Goal: Task Accomplishment & Management: Complete application form

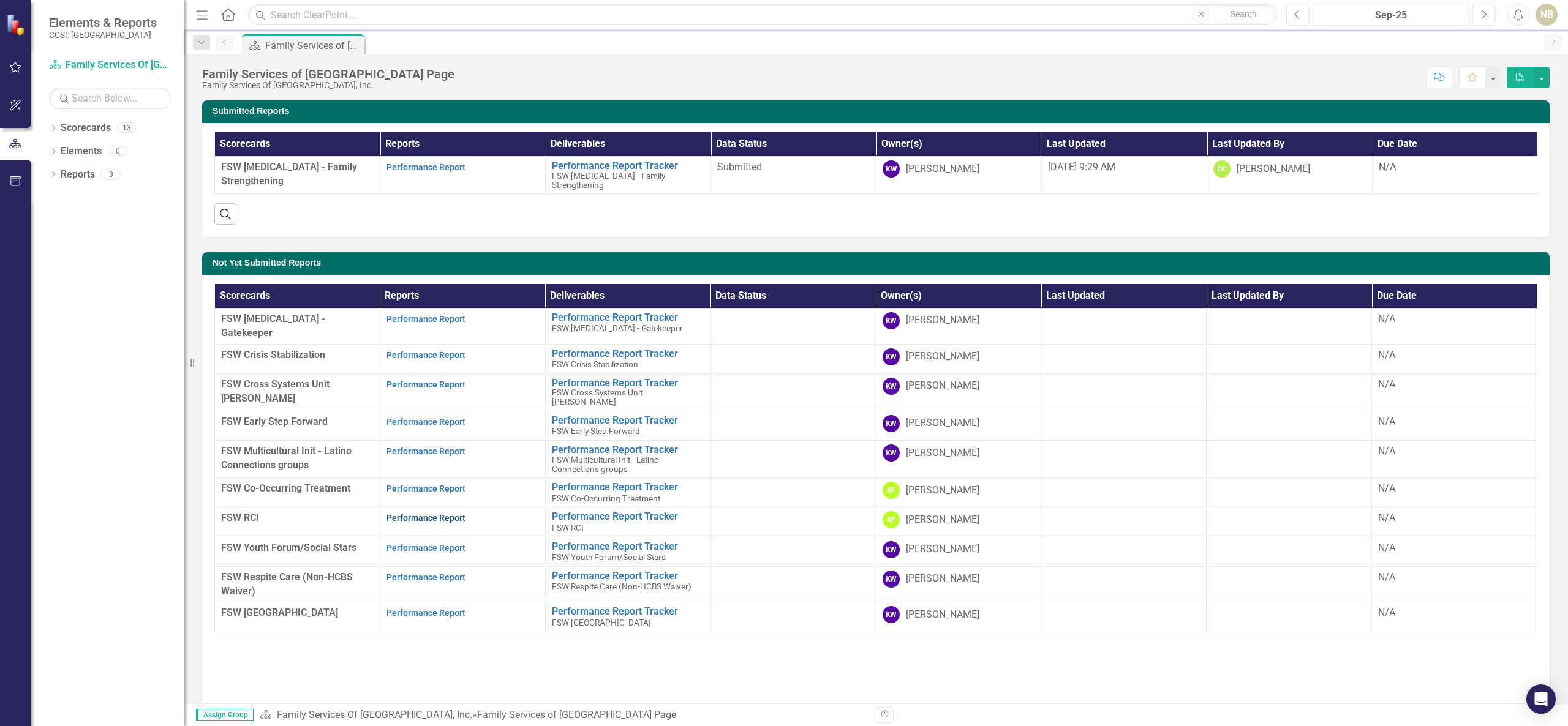
click at [453, 519] on link "Performance Report" at bounding box center [426, 518] width 79 height 10
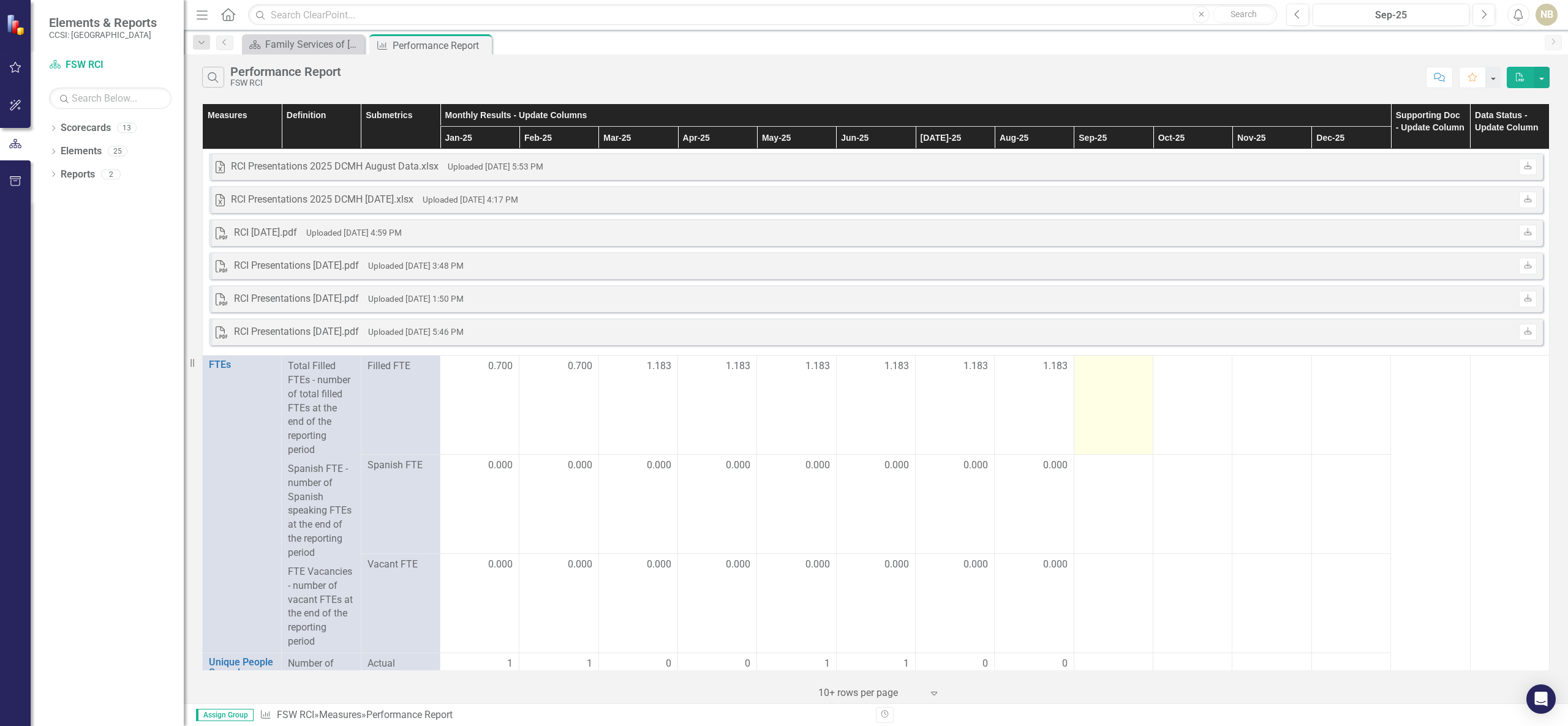
click at [1117, 400] on td at bounding box center [1113, 405] width 79 height 99
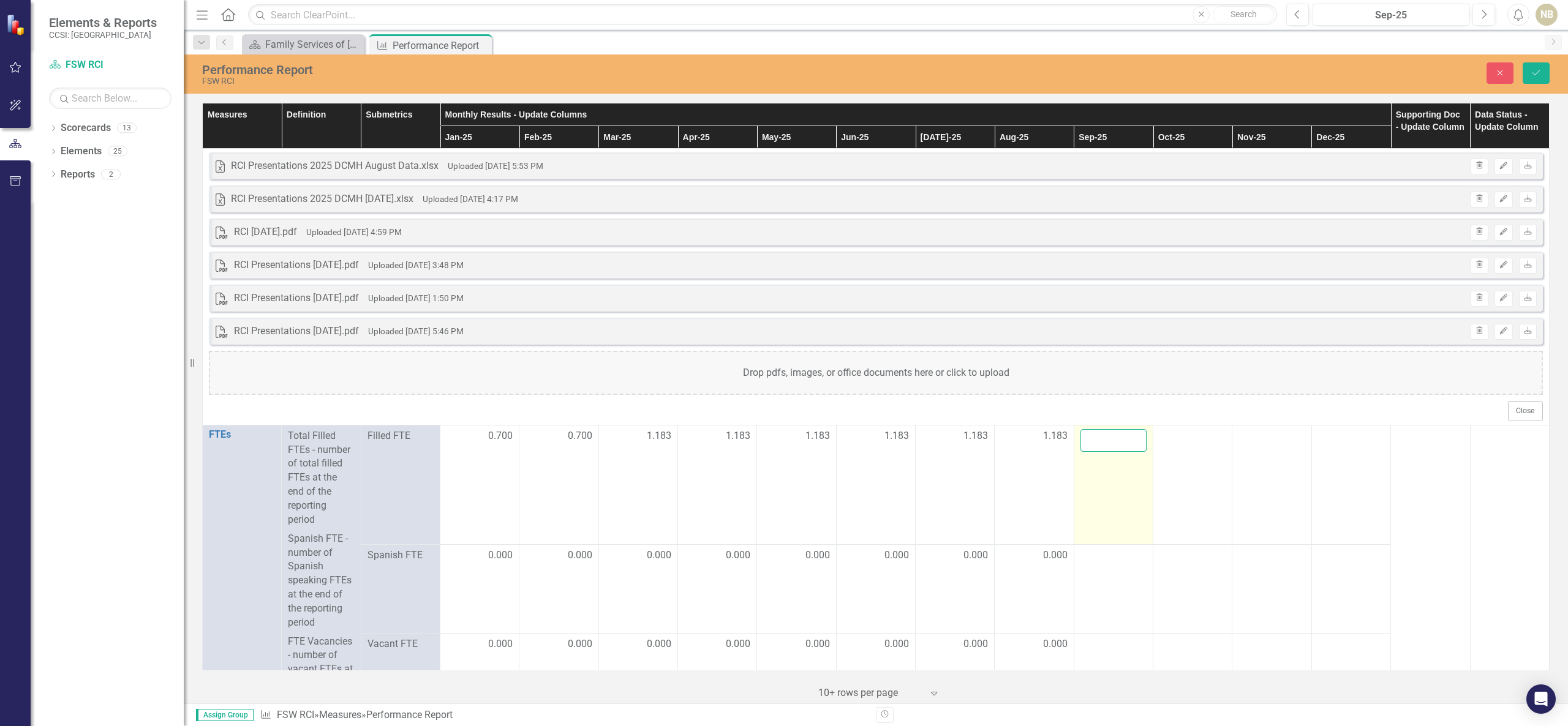
click at [1093, 441] on input "number" at bounding box center [1113, 441] width 66 height 23
type input "1.183"
click at [1103, 591] on td at bounding box center [1113, 589] width 79 height 89
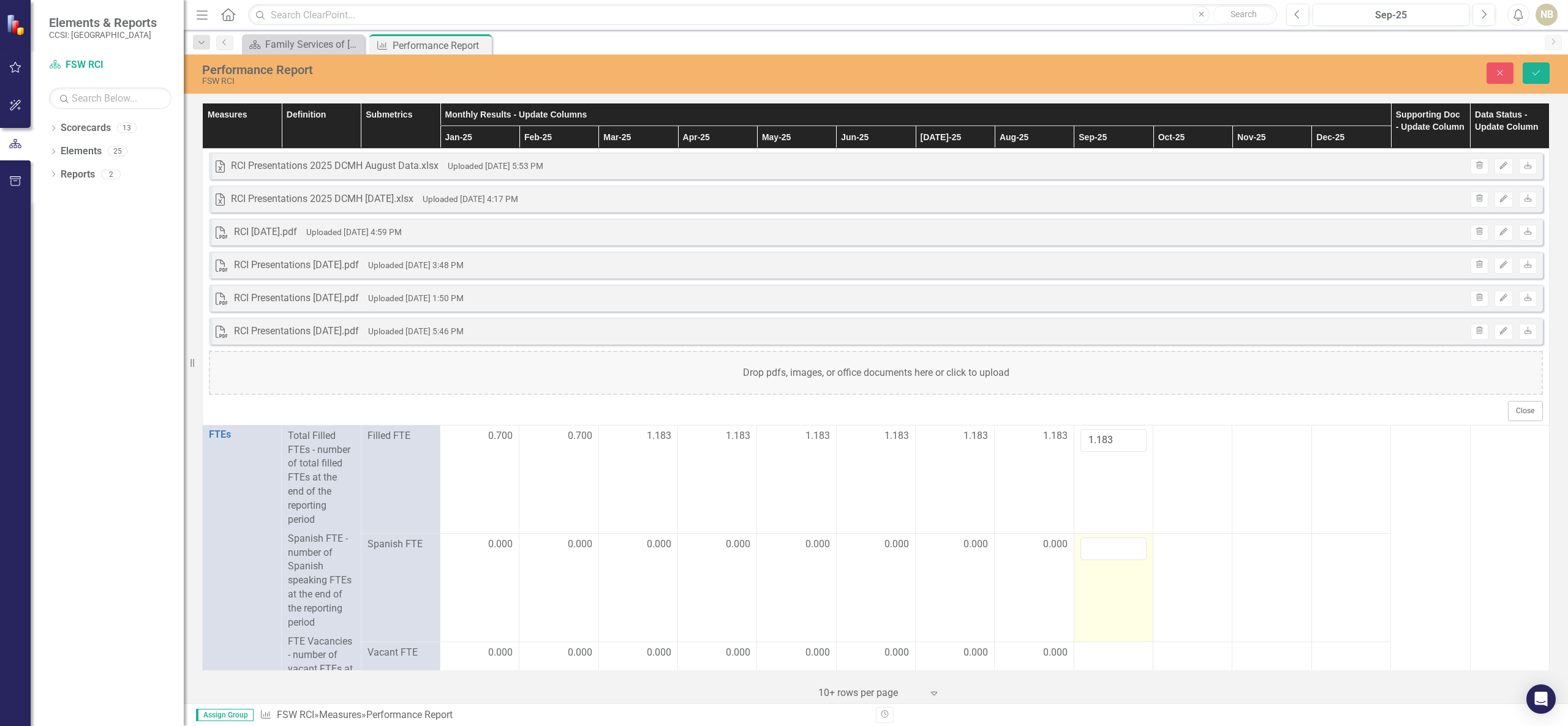
click at [1098, 572] on td at bounding box center [1113, 588] width 79 height 109
click at [1101, 560] on input "number" at bounding box center [1113, 549] width 66 height 23
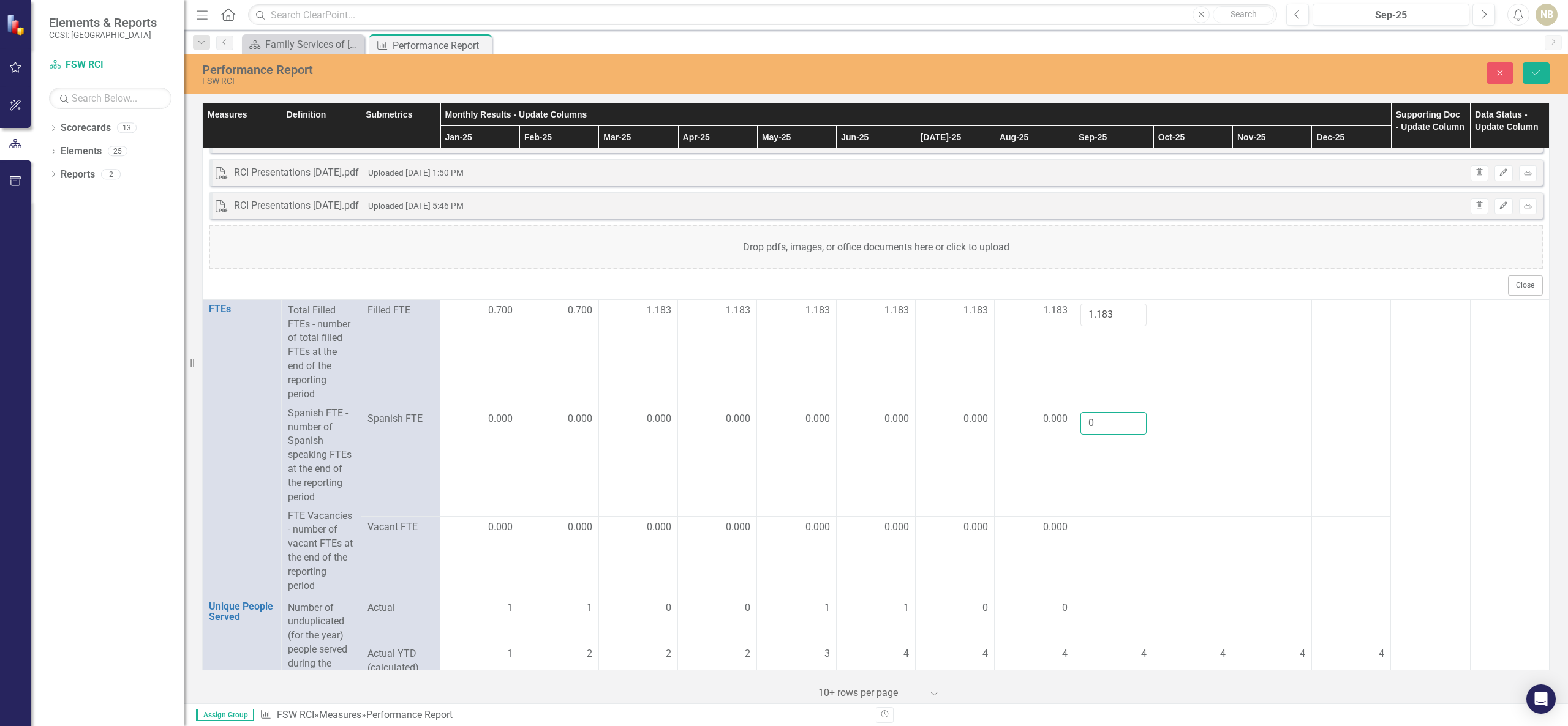
scroll to position [245, 0]
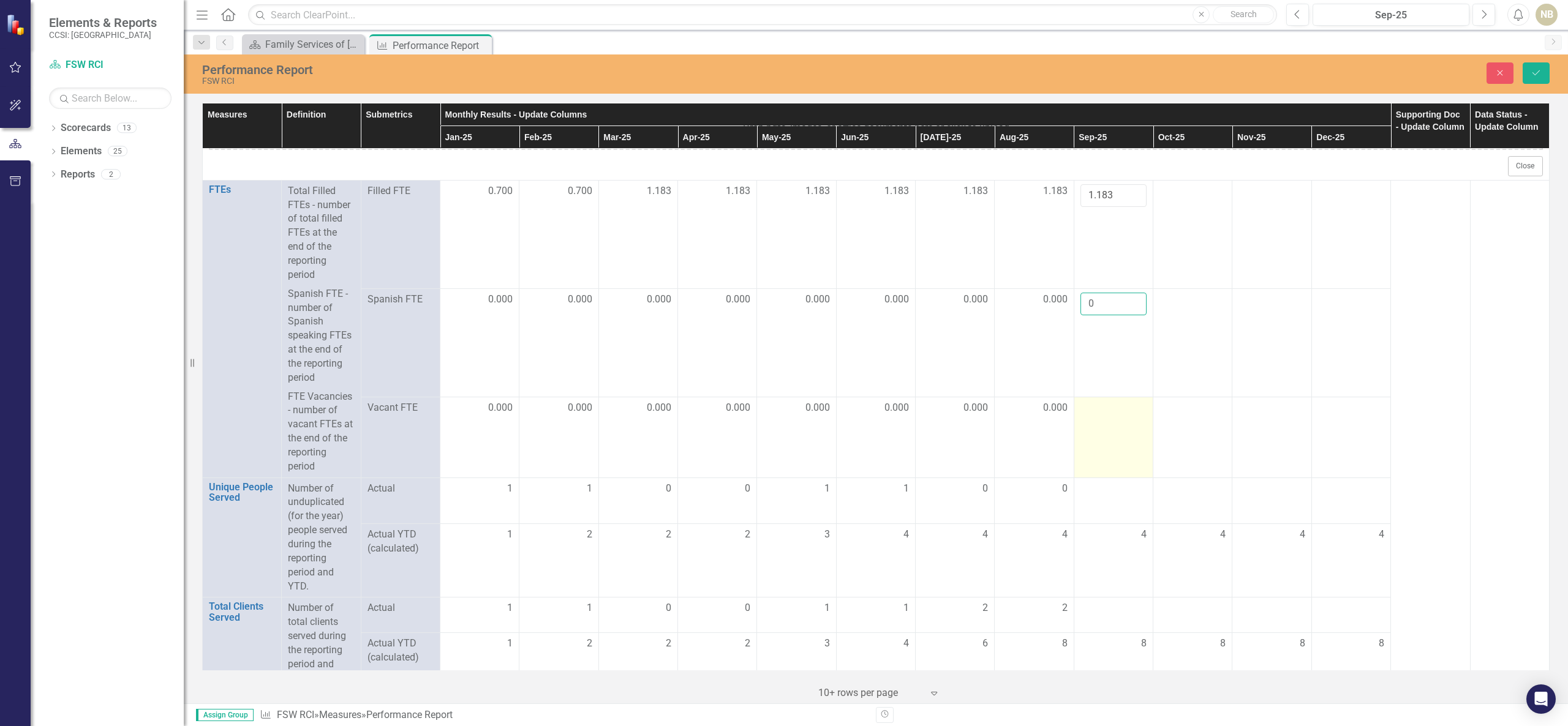
type input "0"
click at [1115, 431] on td at bounding box center [1113, 438] width 79 height 81
click at [1116, 428] on td at bounding box center [1113, 438] width 79 height 81
click at [1113, 425] on td at bounding box center [1113, 438] width 79 height 81
click at [1106, 424] on td at bounding box center [1113, 438] width 79 height 81
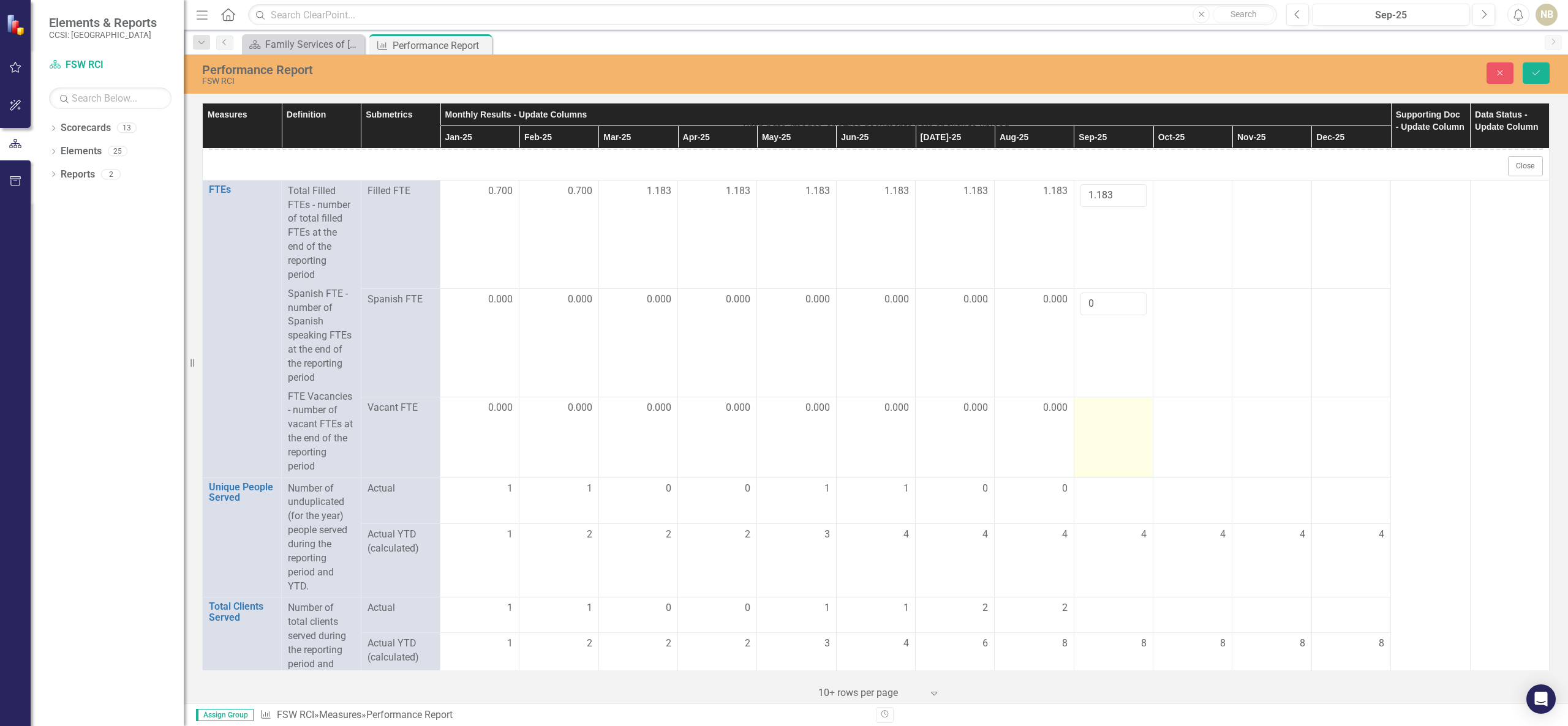
click at [1106, 424] on td at bounding box center [1113, 438] width 79 height 81
click at [1103, 418] on td at bounding box center [1113, 428] width 79 height 99
click at [1103, 414] on td at bounding box center [1113, 428] width 79 height 99
click at [1108, 388] on input "number" at bounding box center [1113, 394] width 66 height 23
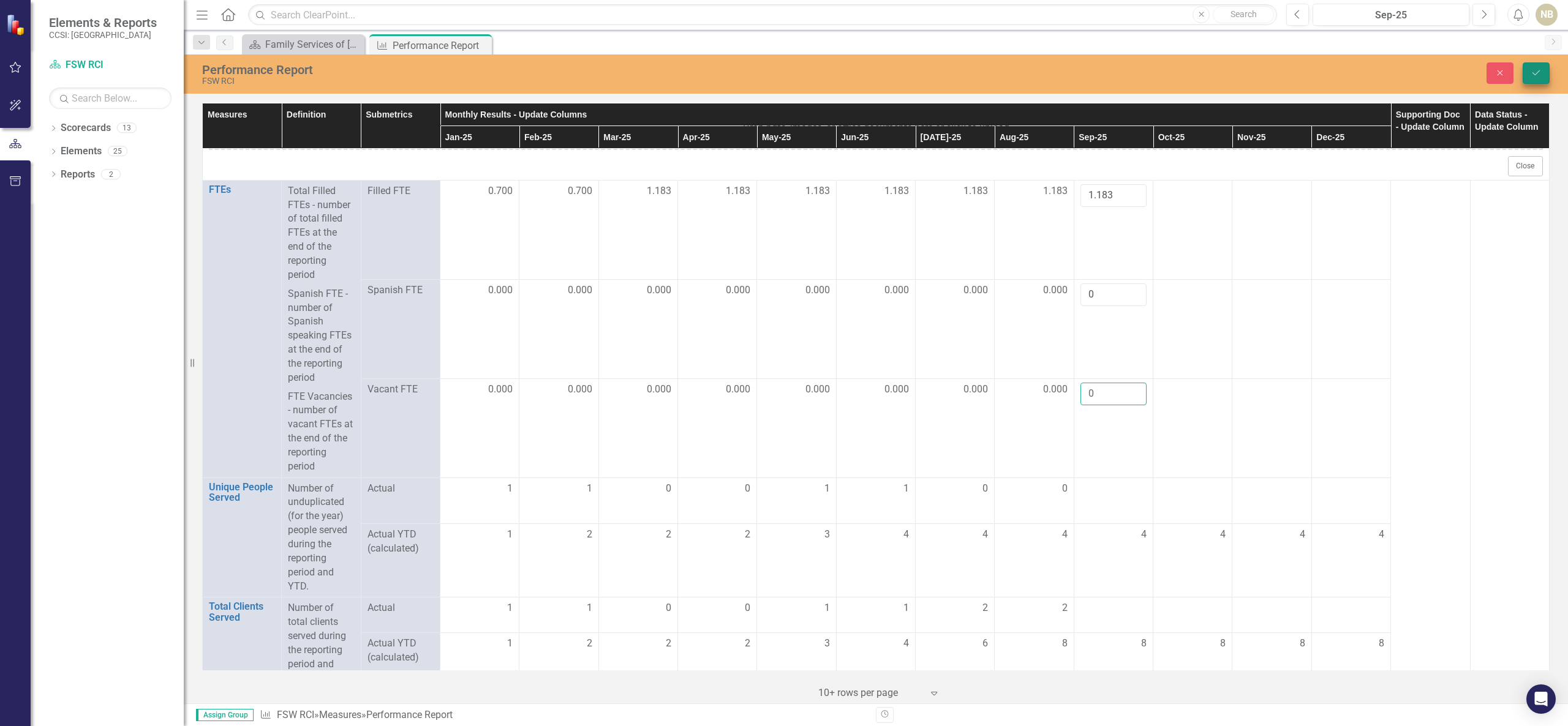
type input "0"
click at [1529, 77] on button "Save" at bounding box center [1536, 73] width 27 height 21
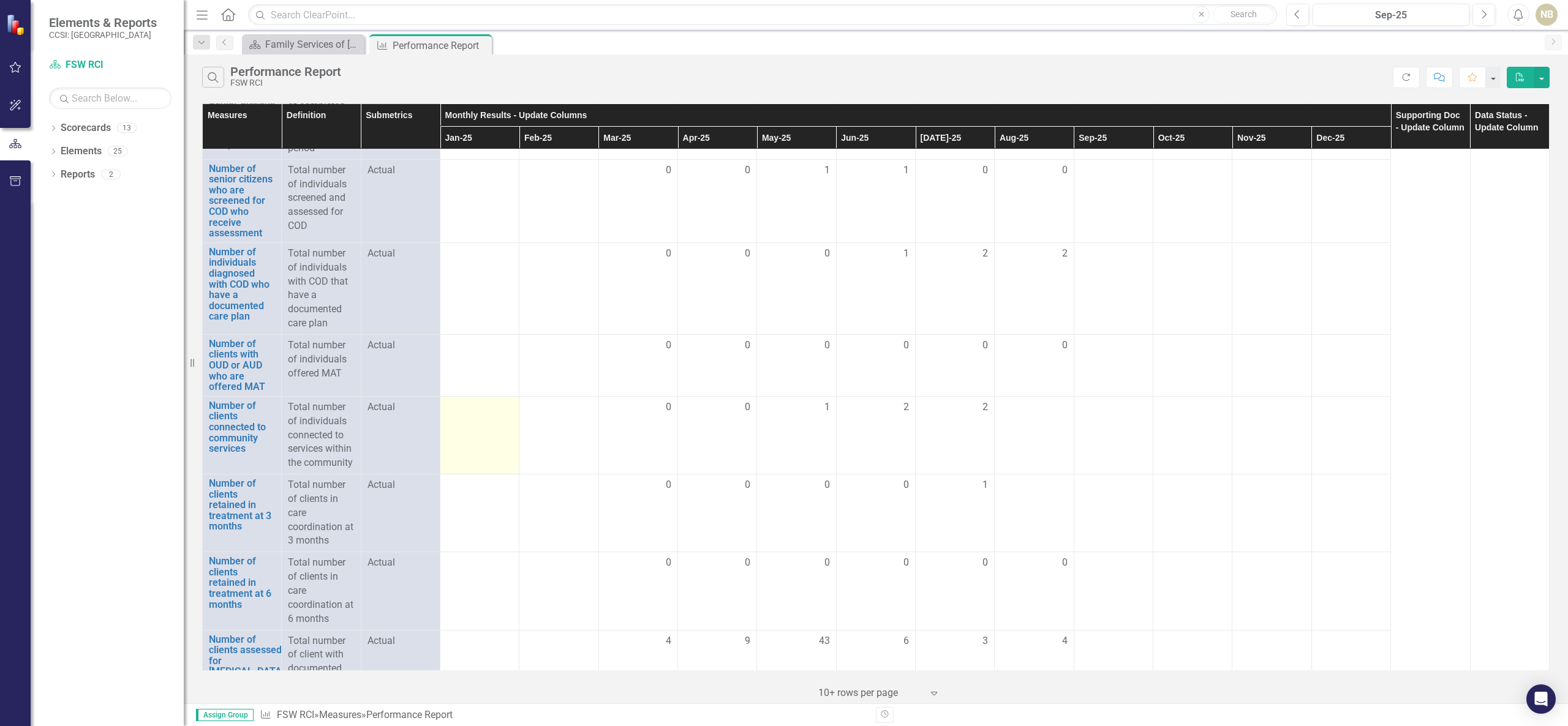
scroll to position [1336, 0]
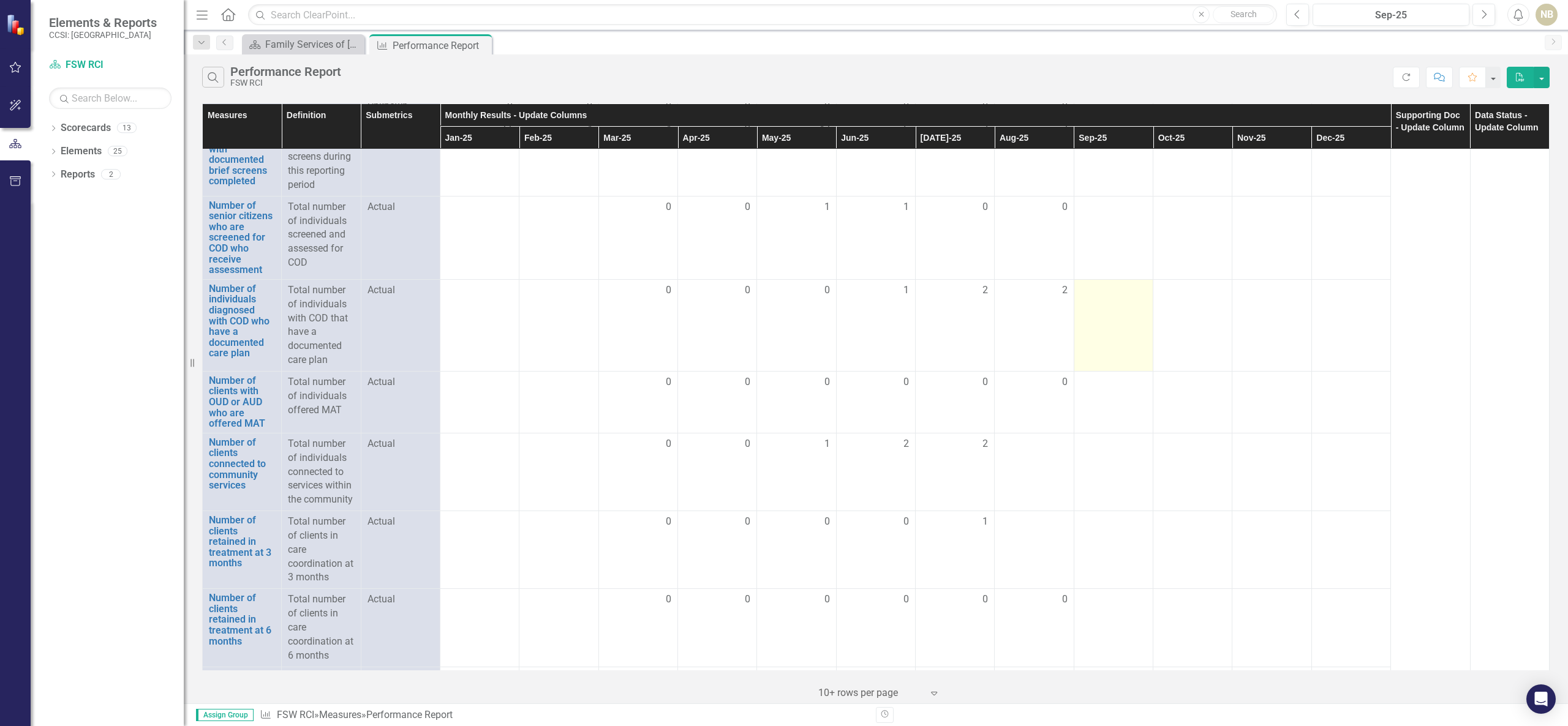
click at [1115, 355] on td at bounding box center [1113, 325] width 79 height 92
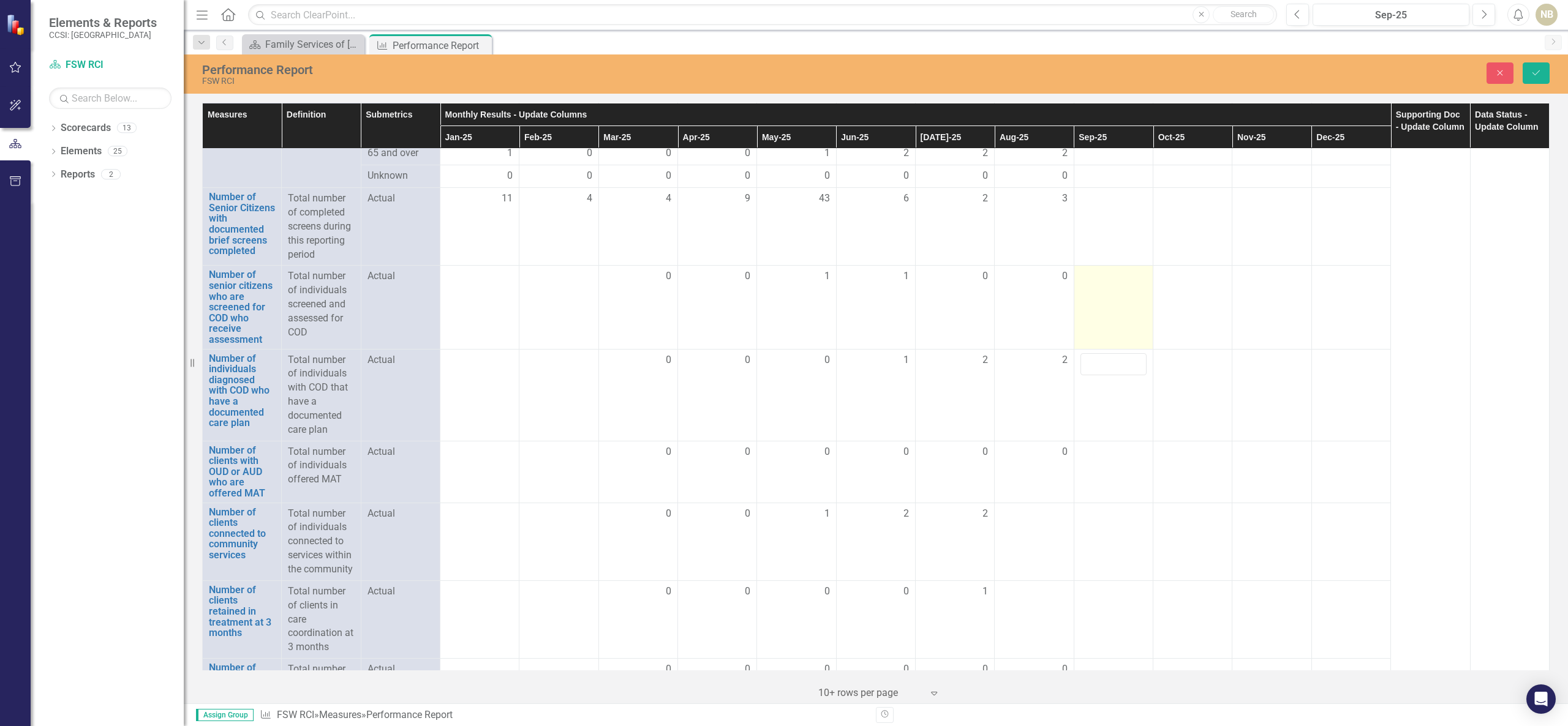
click at [1110, 306] on td at bounding box center [1113, 307] width 79 height 83
click at [1110, 376] on input "number" at bounding box center [1113, 364] width 66 height 23
type input "2"
click at [1115, 482] on td at bounding box center [1113, 472] width 79 height 62
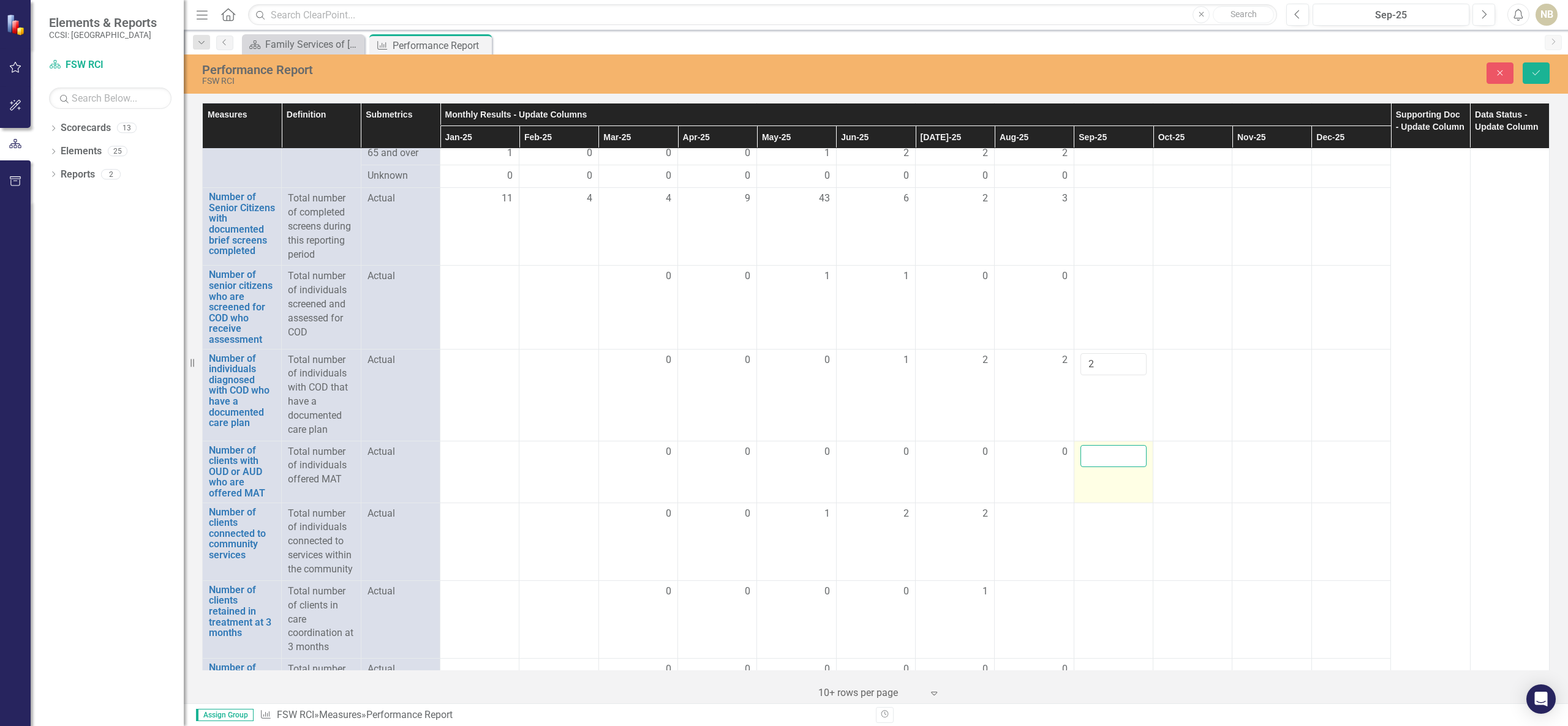
click at [1115, 468] on input "number" at bounding box center [1113, 457] width 66 height 23
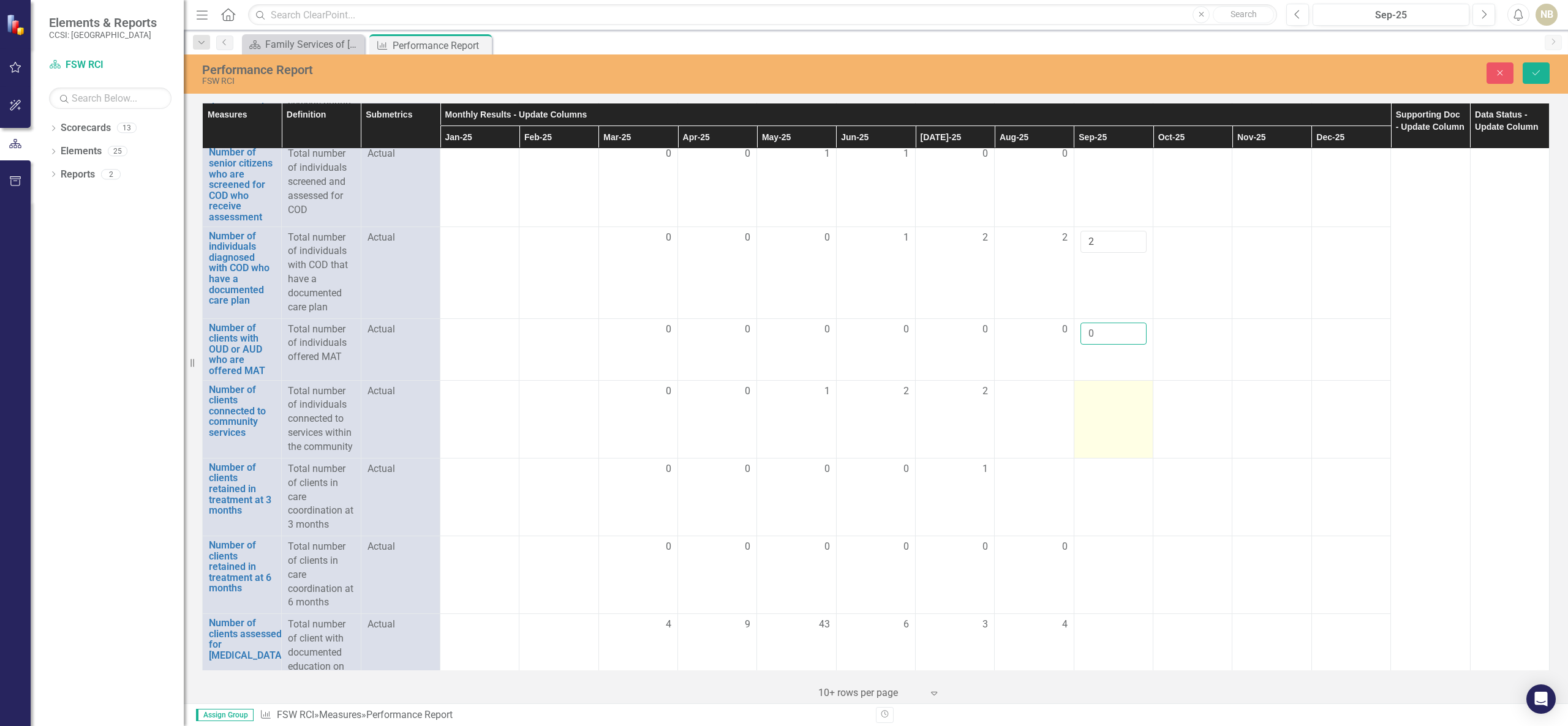
type input "0"
click at [1103, 458] on td at bounding box center [1113, 419] width 79 height 78
click at [1108, 407] on input "number" at bounding box center [1113, 396] width 66 height 23
type input "2"
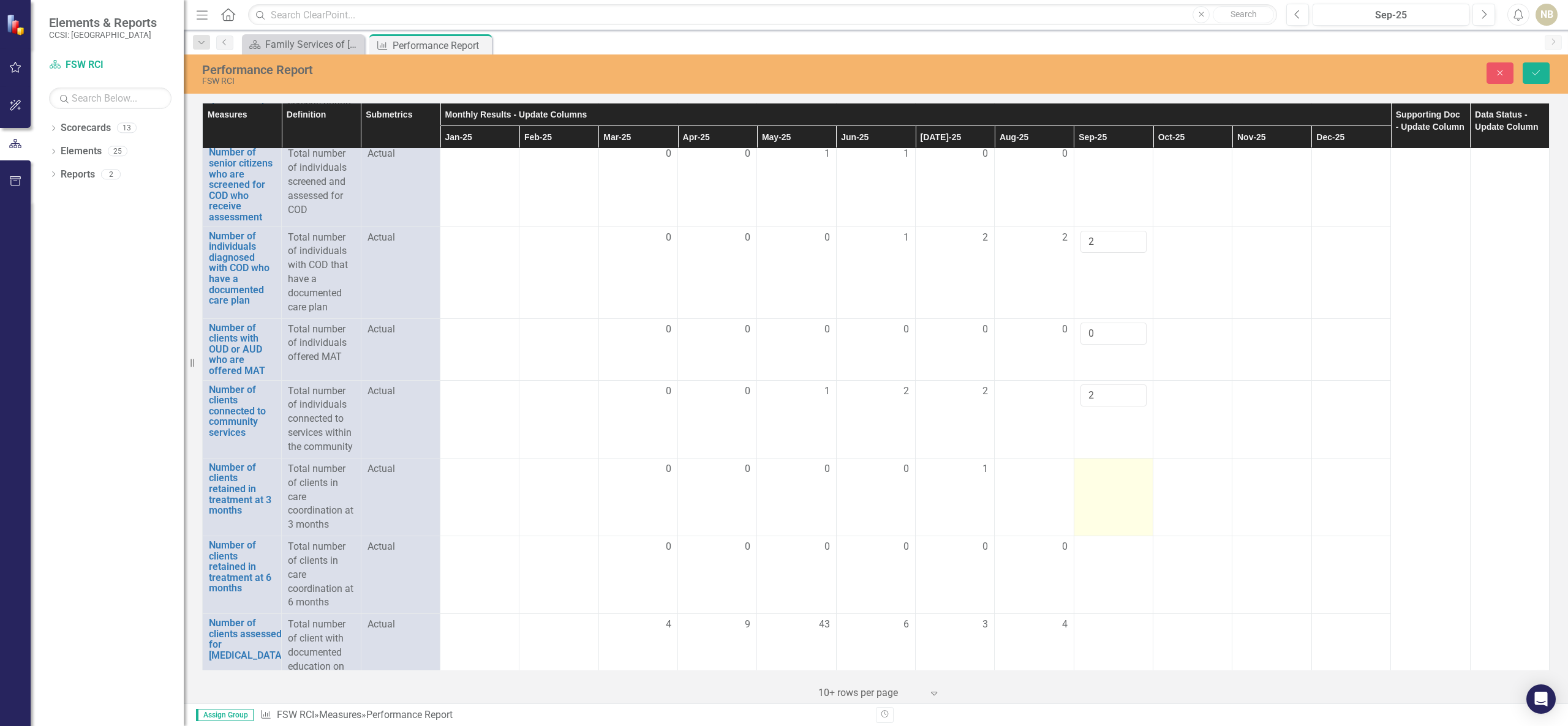
click at [1101, 536] on td at bounding box center [1113, 497] width 79 height 78
click at [1106, 485] on input "number" at bounding box center [1113, 474] width 66 height 23
type input "1"
click at [1108, 599] on td at bounding box center [1113, 575] width 79 height 78
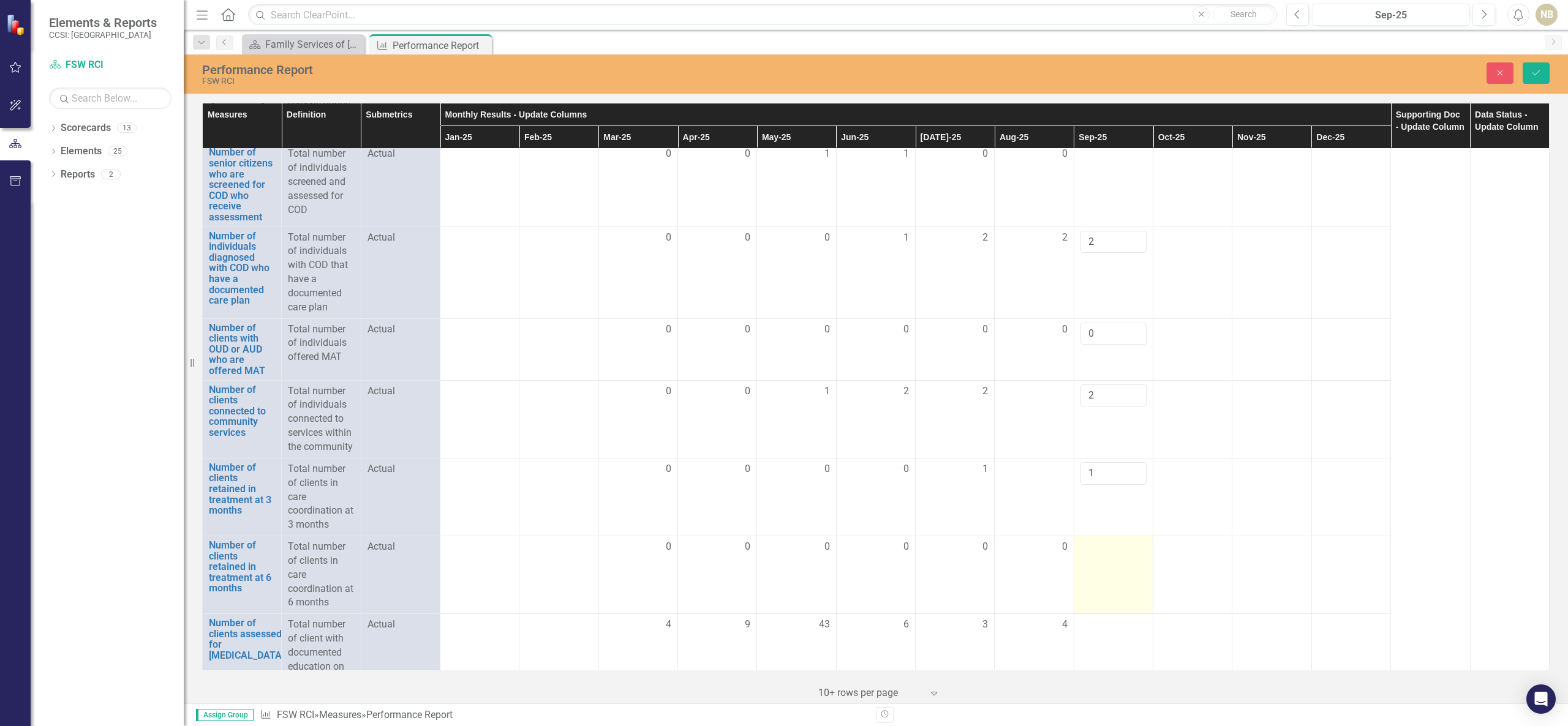
click at [1108, 599] on td at bounding box center [1113, 575] width 79 height 78
click at [1110, 562] on input "number" at bounding box center [1113, 551] width 66 height 23
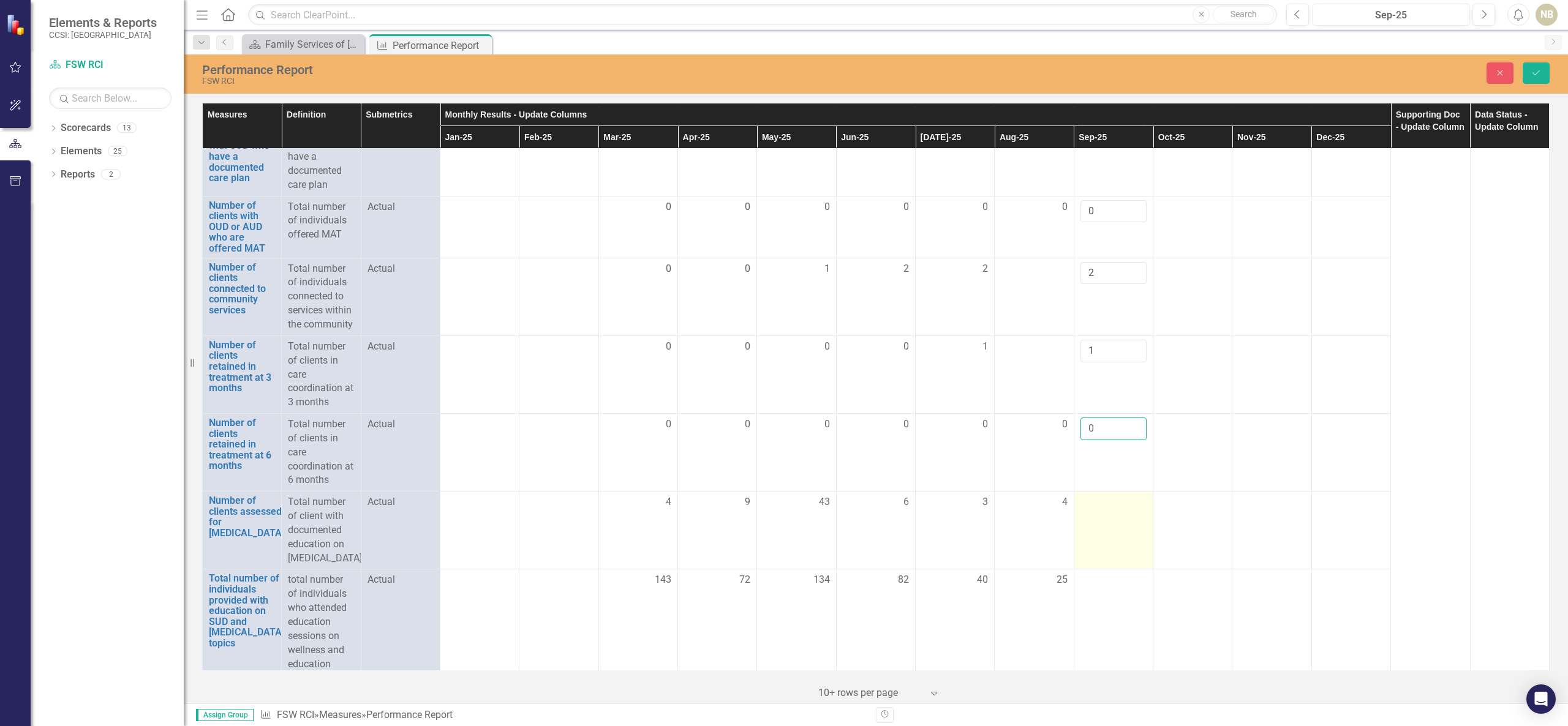
type input "0"
click at [1096, 570] on td at bounding box center [1113, 531] width 79 height 78
click at [1096, 518] on input "number" at bounding box center [1113, 507] width 66 height 23
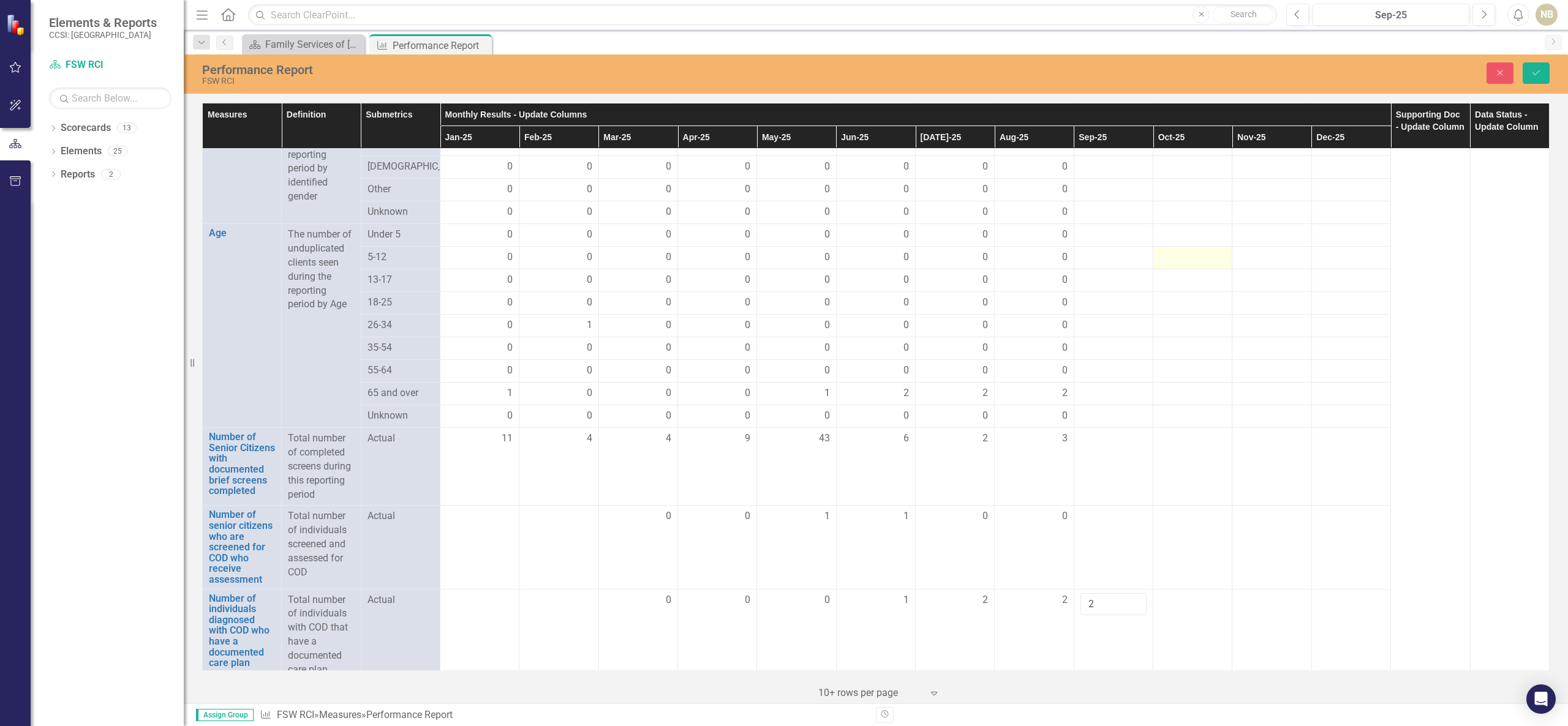
scroll to position [915, 0]
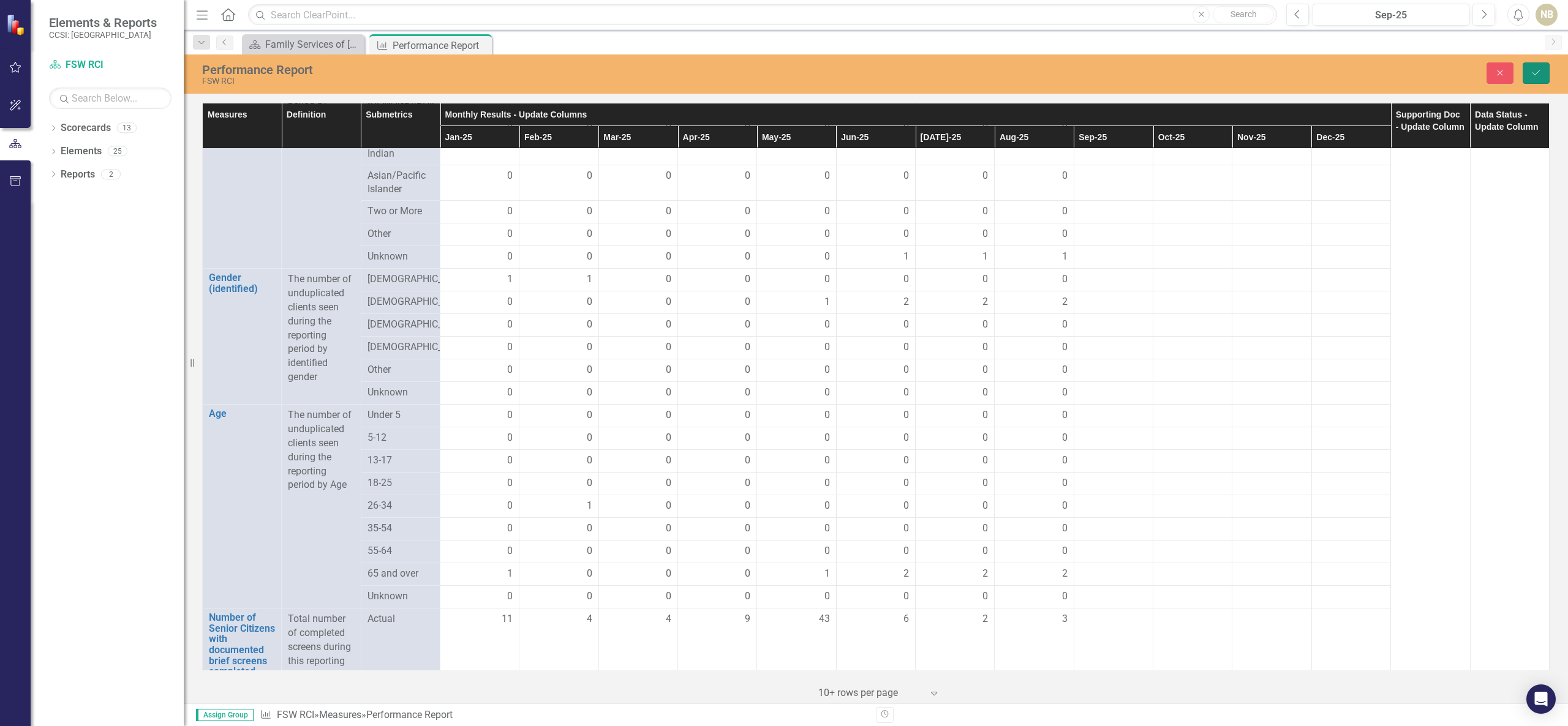
click at [1539, 68] on button "Save" at bounding box center [1536, 73] width 27 height 21
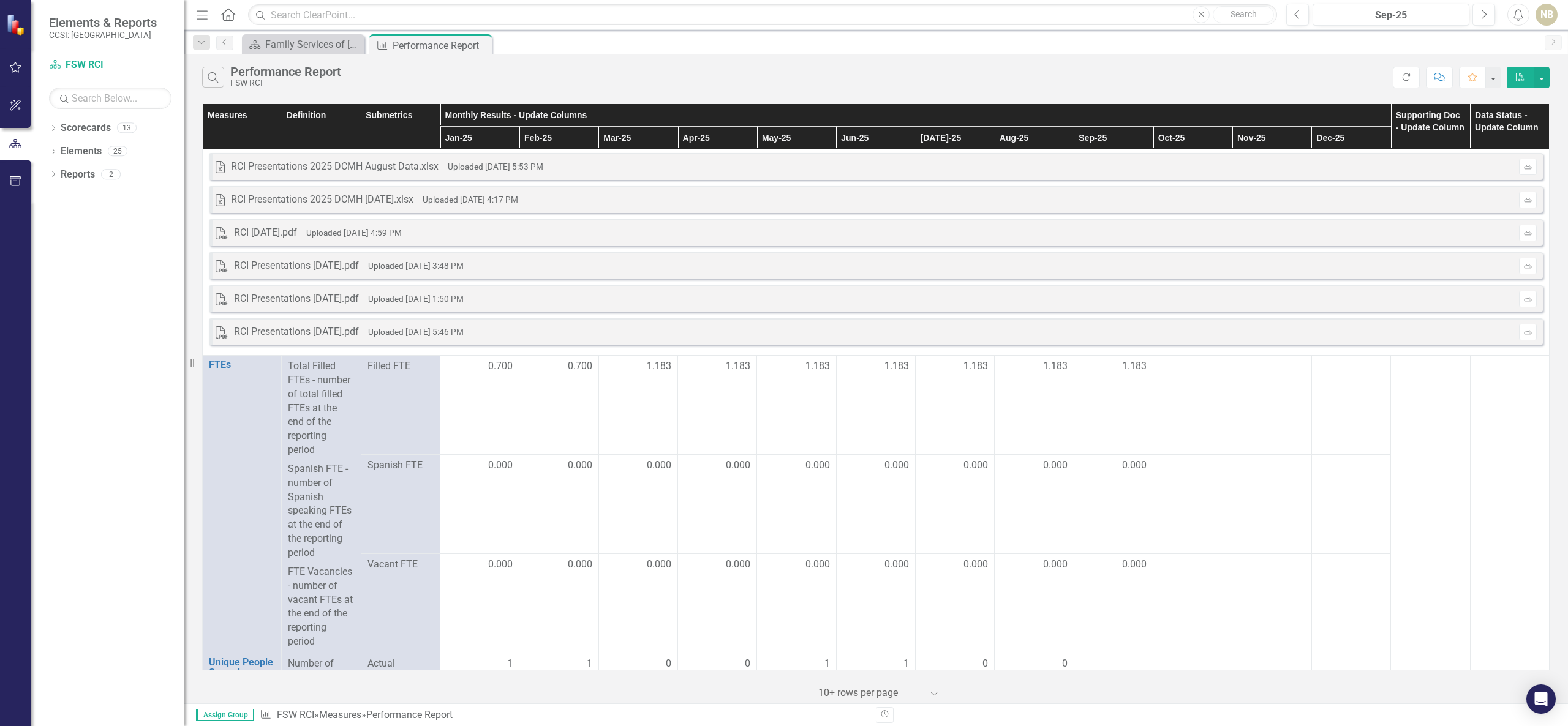
scroll to position [367, 0]
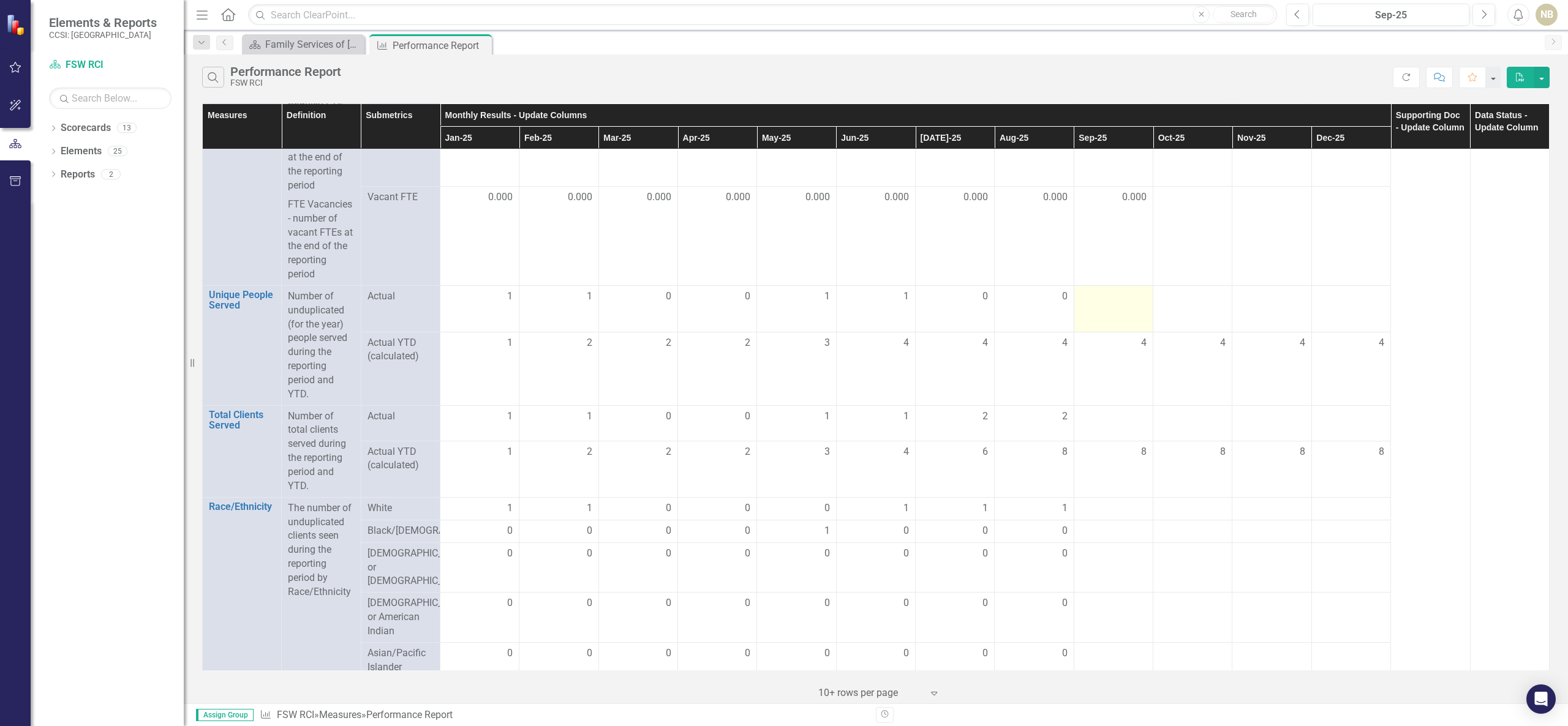
click at [1122, 314] on td at bounding box center [1113, 309] width 79 height 47
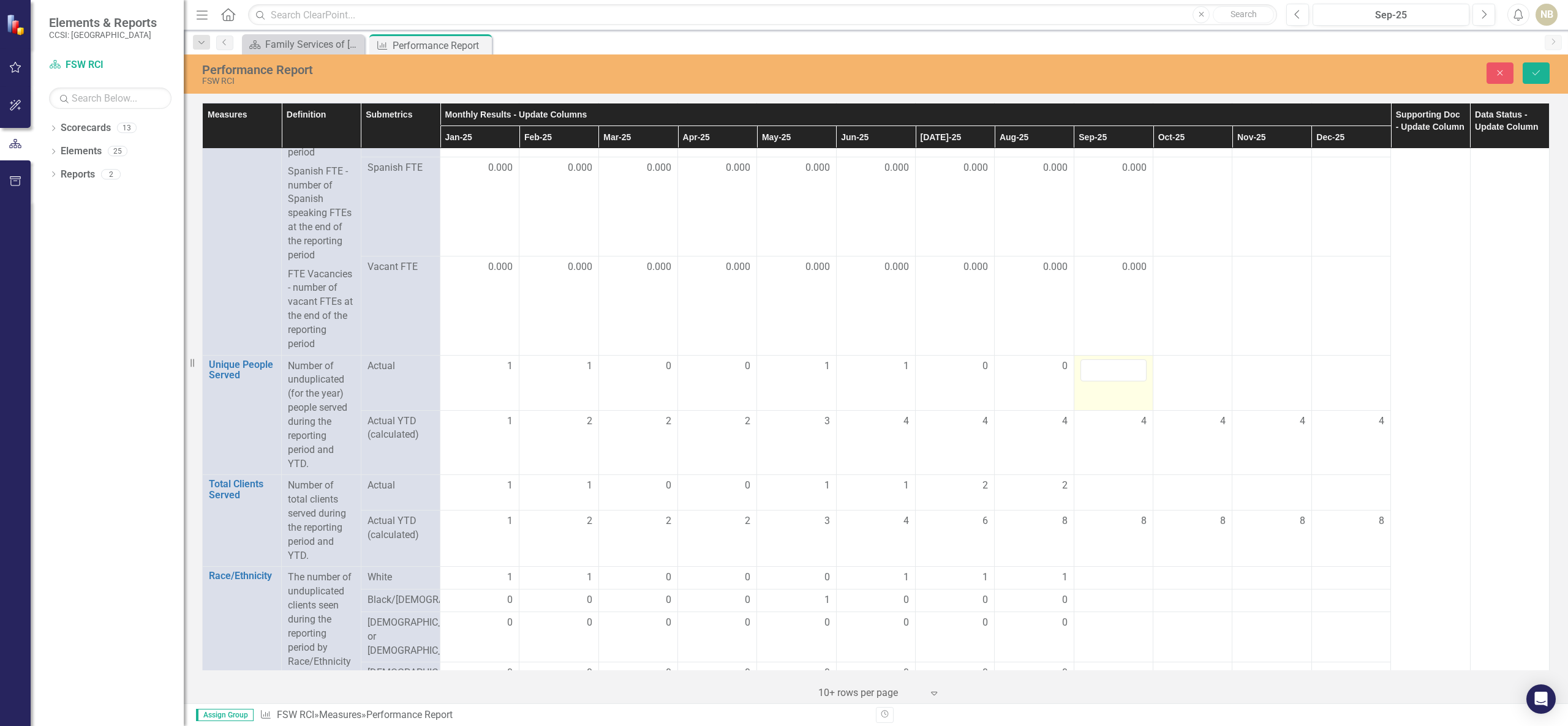
click at [1118, 385] on td at bounding box center [1113, 383] width 79 height 55
click at [1105, 374] on input "number" at bounding box center [1113, 371] width 66 height 23
type input "0"
click at [1101, 500] on td at bounding box center [1113, 493] width 79 height 35
click at [1101, 499] on td at bounding box center [1113, 493] width 79 height 35
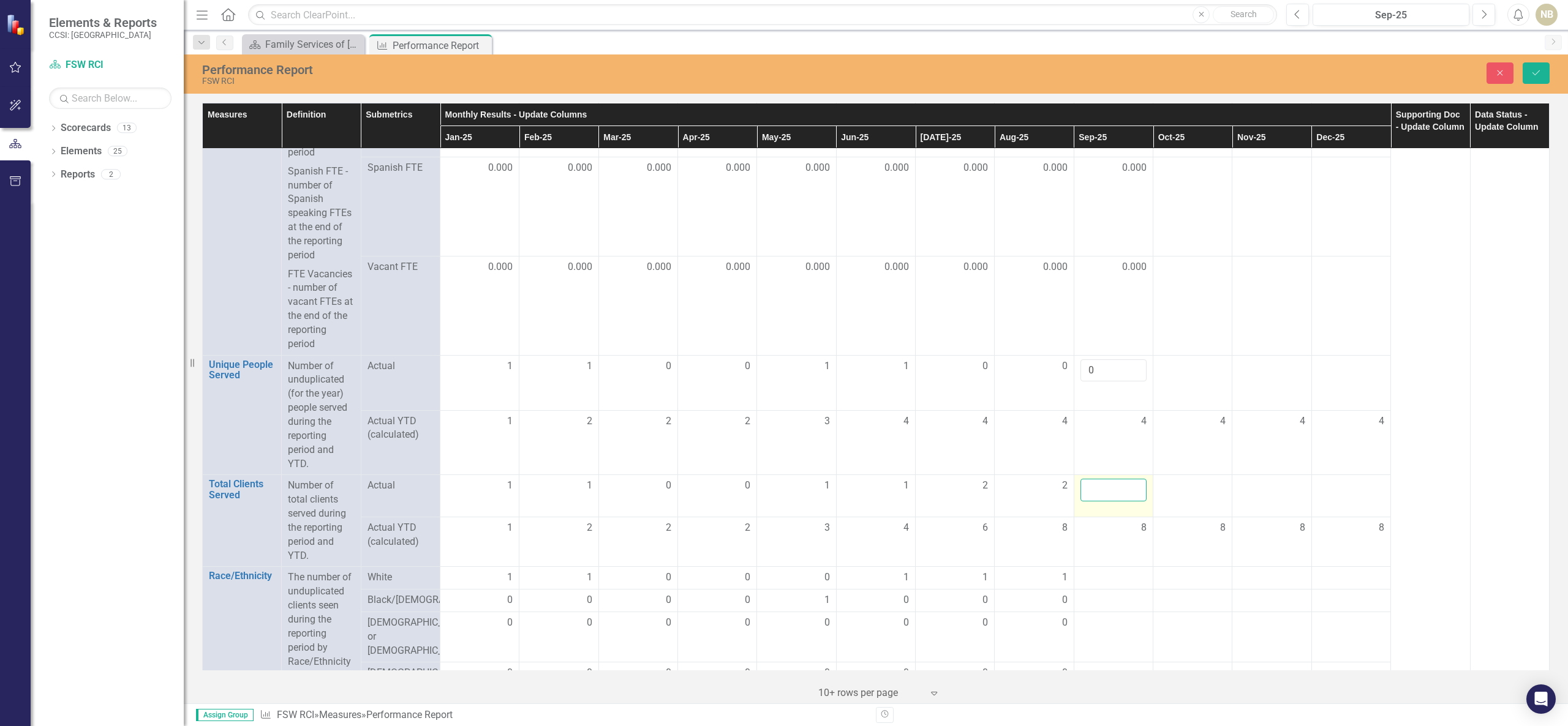
click at [1101, 499] on input "number" at bounding box center [1113, 490] width 66 height 23
type input "2"
click at [1094, 579] on div at bounding box center [1113, 578] width 66 height 15
click at [1094, 579] on input "number" at bounding box center [1113, 582] width 66 height 23
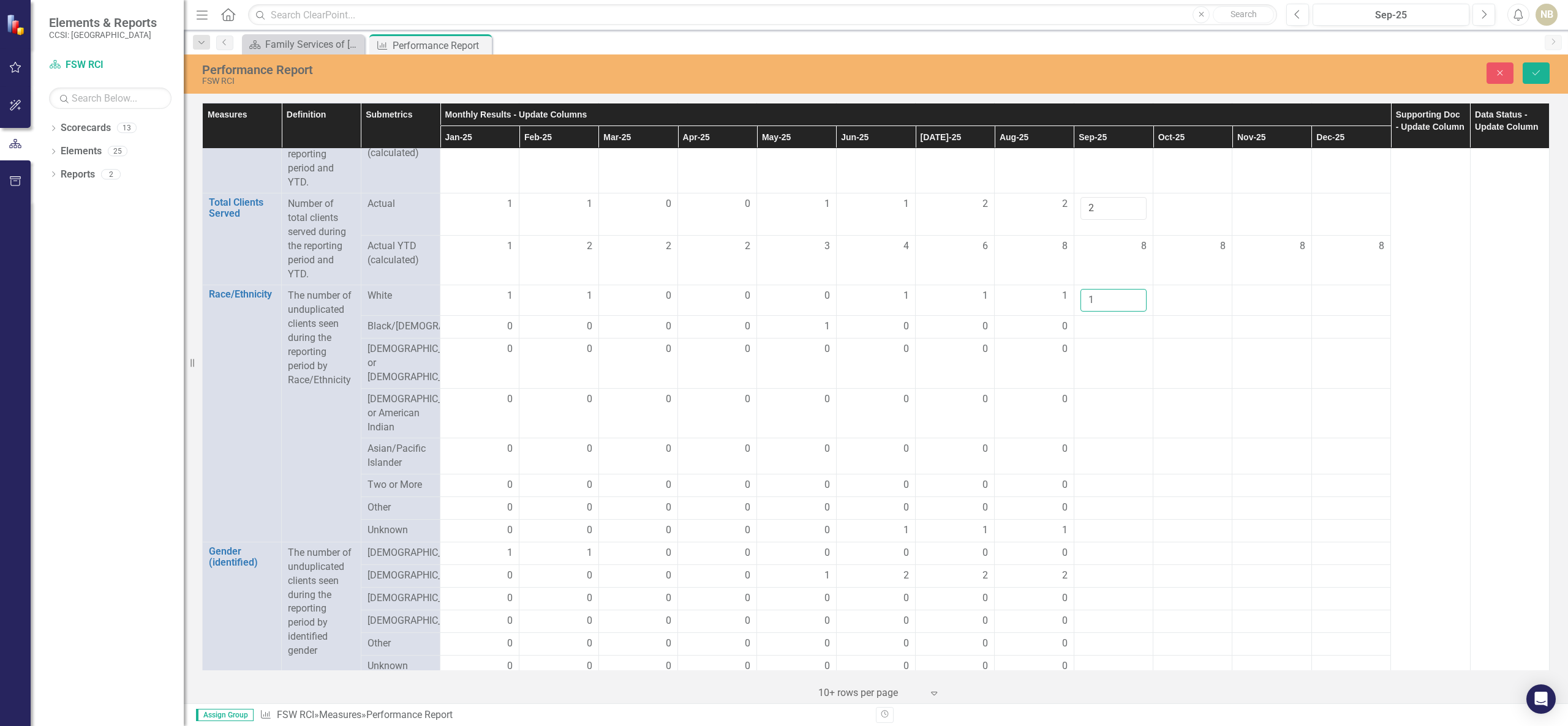
scroll to position [734, 0]
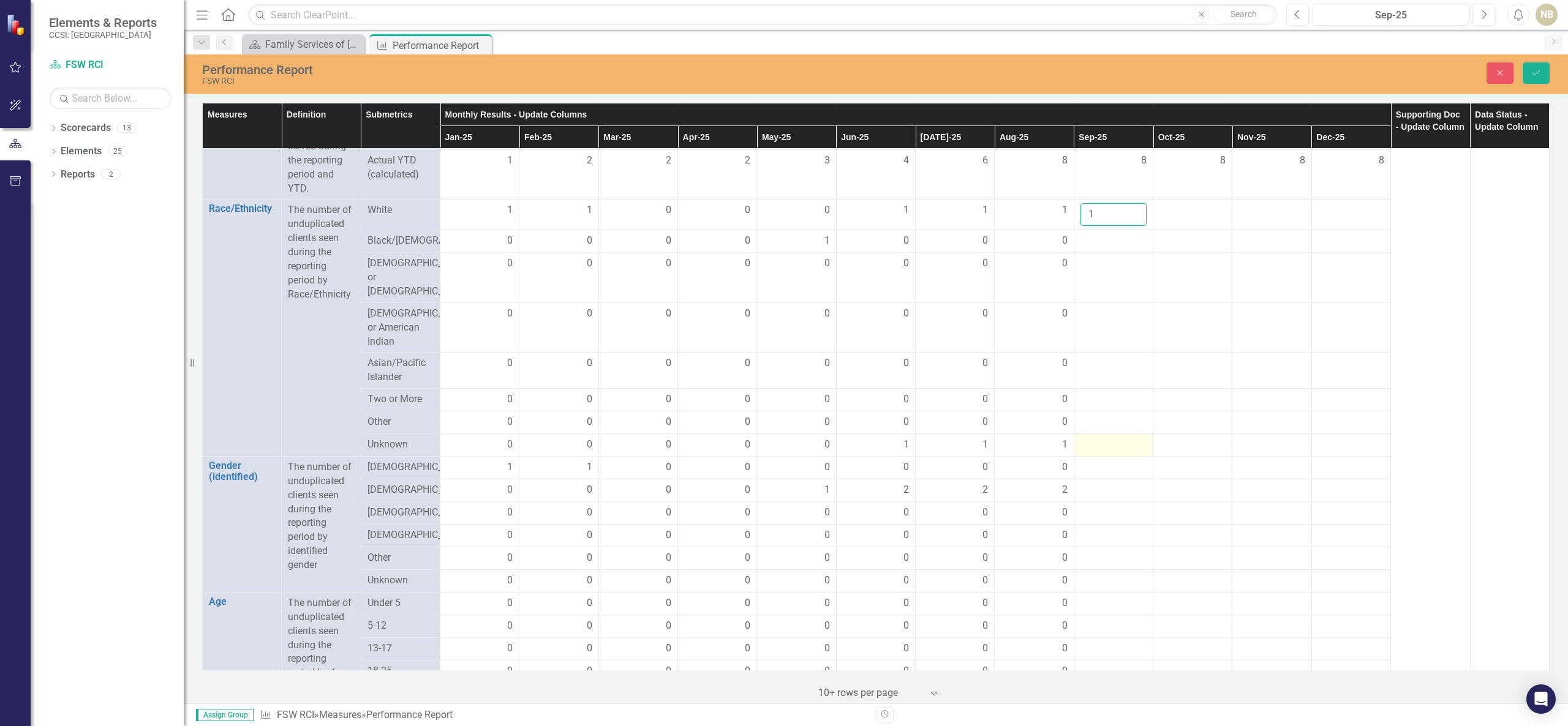
type input "1"
click at [1108, 453] on div at bounding box center [1113, 445] width 66 height 15
click at [1108, 460] on input "number" at bounding box center [1113, 449] width 66 height 23
type input "1"
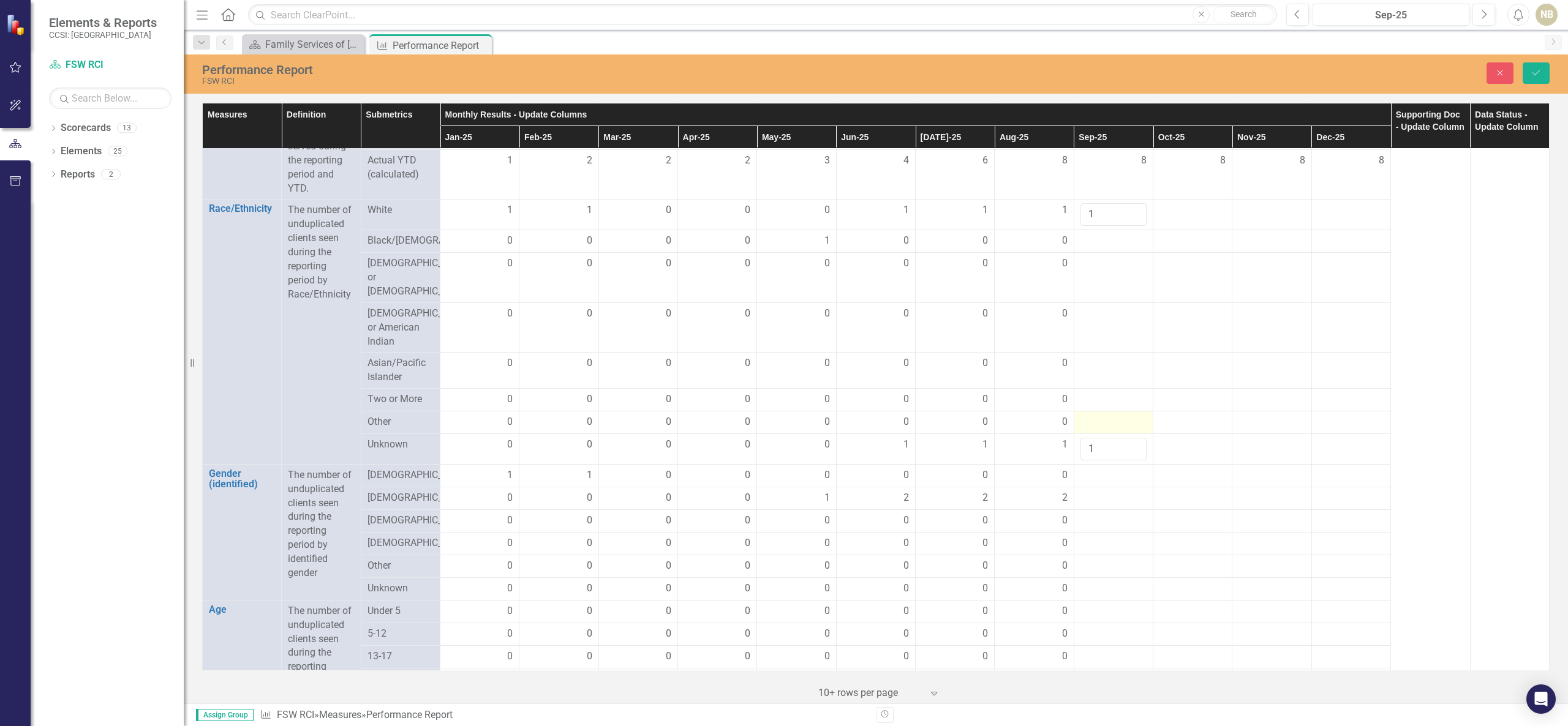
click at [1110, 430] on div at bounding box center [1113, 422] width 66 height 15
click at [1110, 438] on input "number" at bounding box center [1113, 426] width 66 height 23
type input "0"
click at [1101, 407] on div at bounding box center [1113, 400] width 66 height 15
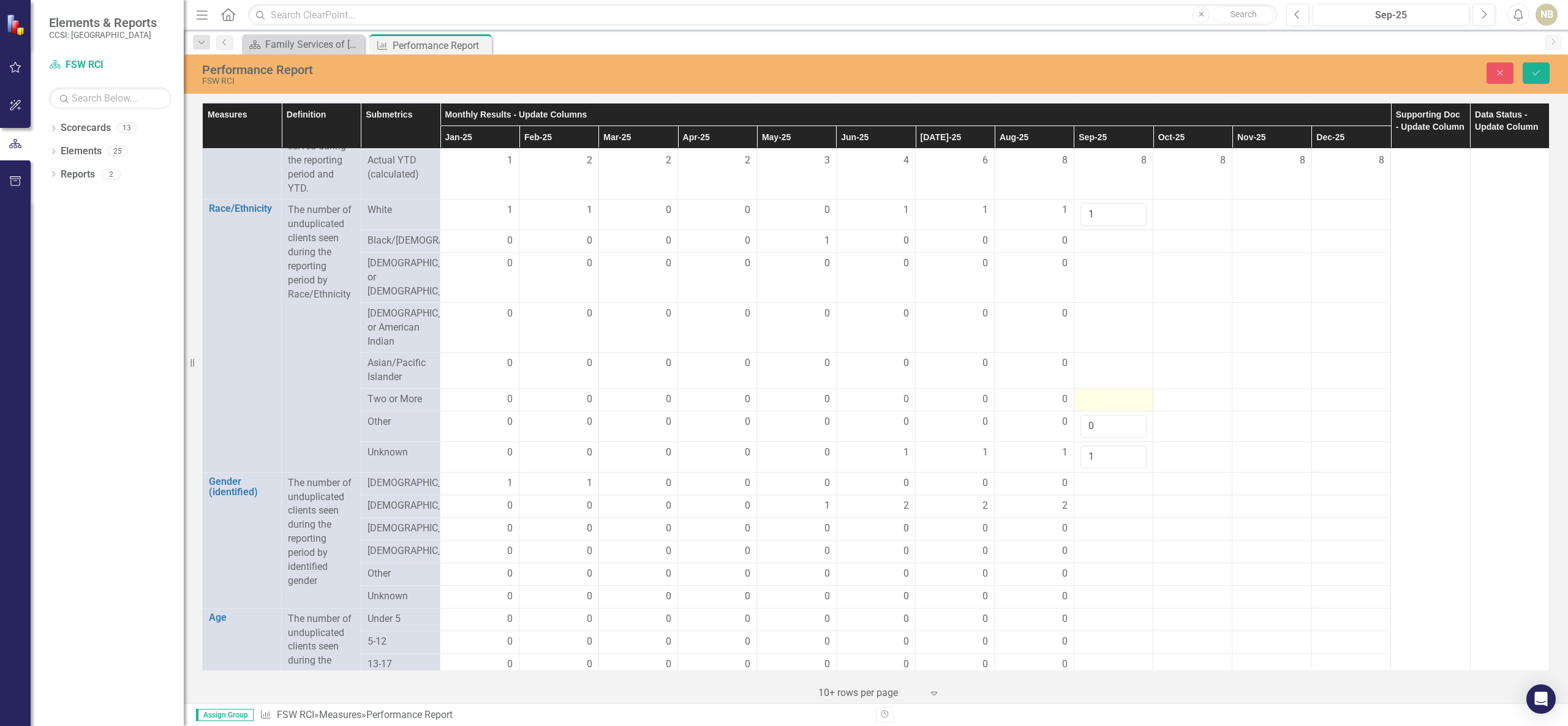
click at [1101, 407] on div at bounding box center [1113, 400] width 66 height 15
click at [1105, 415] on input "number" at bounding box center [1113, 404] width 66 height 23
type input "0"
click at [1103, 389] on td at bounding box center [1113, 370] width 79 height 36
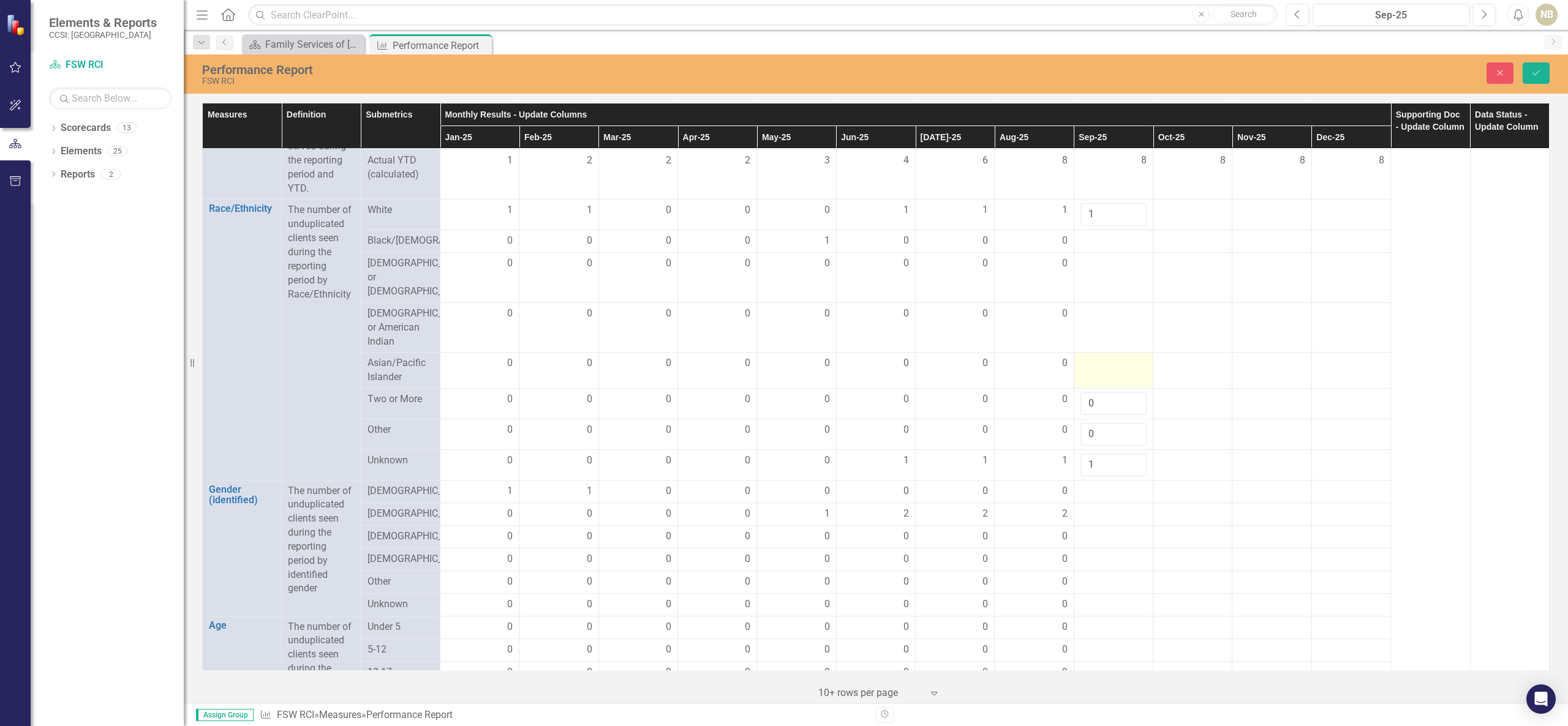
click at [1103, 389] on td at bounding box center [1113, 370] width 79 height 36
click at [1103, 379] on input "number" at bounding box center [1113, 368] width 66 height 23
type input "0"
click at [1099, 333] on td at bounding box center [1113, 327] width 79 height 50
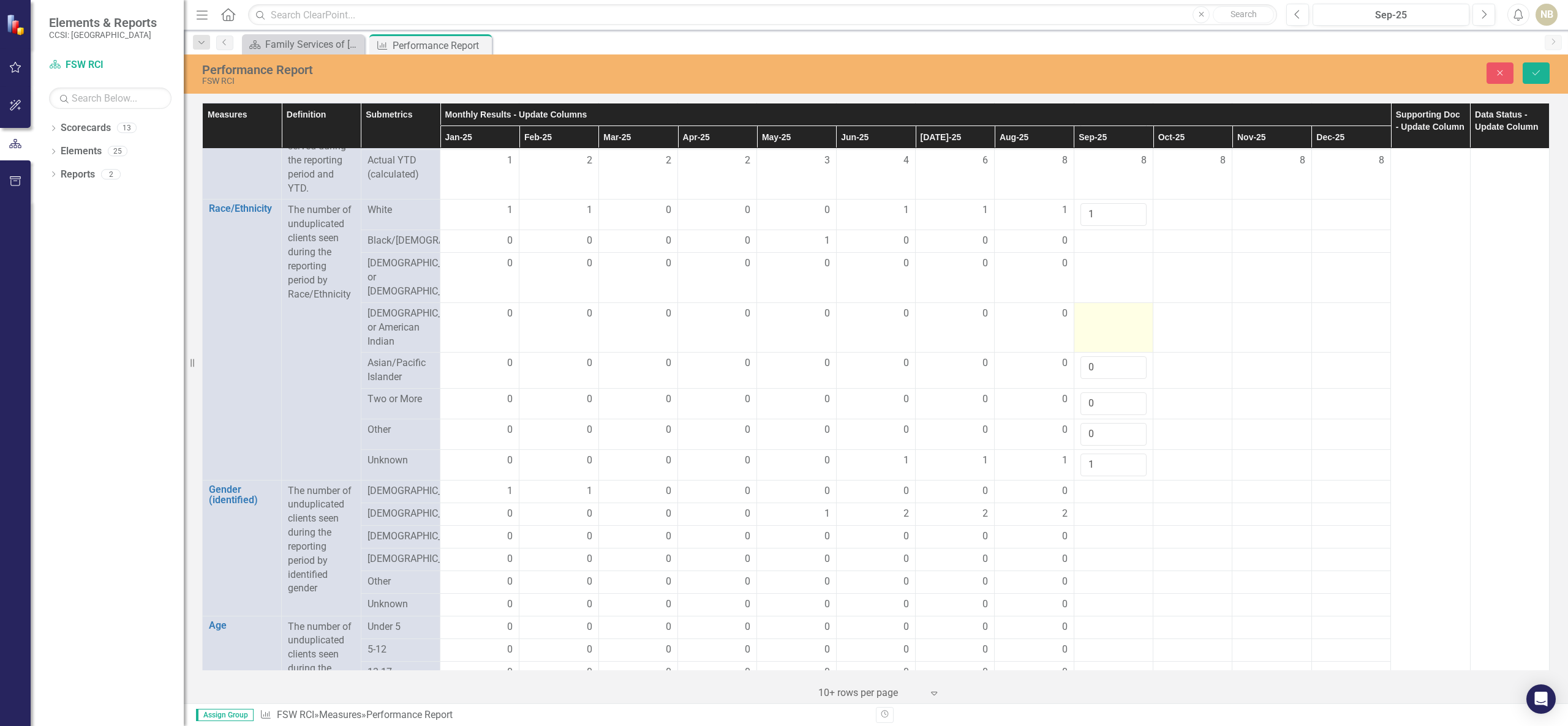
click at [1099, 333] on td at bounding box center [1113, 327] width 79 height 50
click at [1099, 333] on td at bounding box center [1113, 327] width 79 height 50
click at [1103, 327] on input "number" at bounding box center [1113, 318] width 66 height 23
type input "0"
click at [1108, 271] on div at bounding box center [1113, 264] width 66 height 15
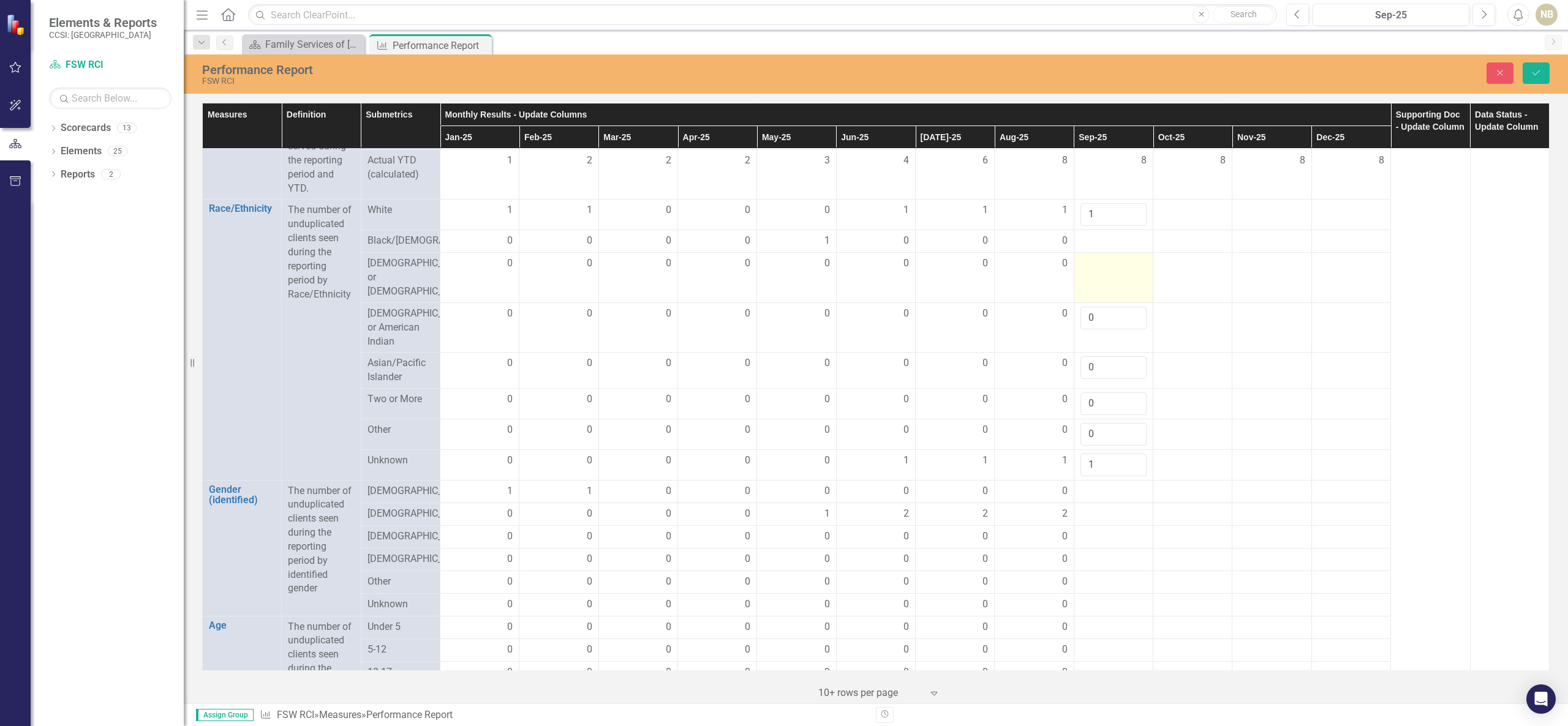
click at [1108, 271] on div at bounding box center [1113, 264] width 66 height 15
click at [1108, 279] on div at bounding box center [1113, 268] width 66 height 23
click at [1108, 279] on input "number" at bounding box center [1113, 268] width 66 height 23
type input "0"
click at [1103, 253] on td at bounding box center [1113, 242] width 79 height 23
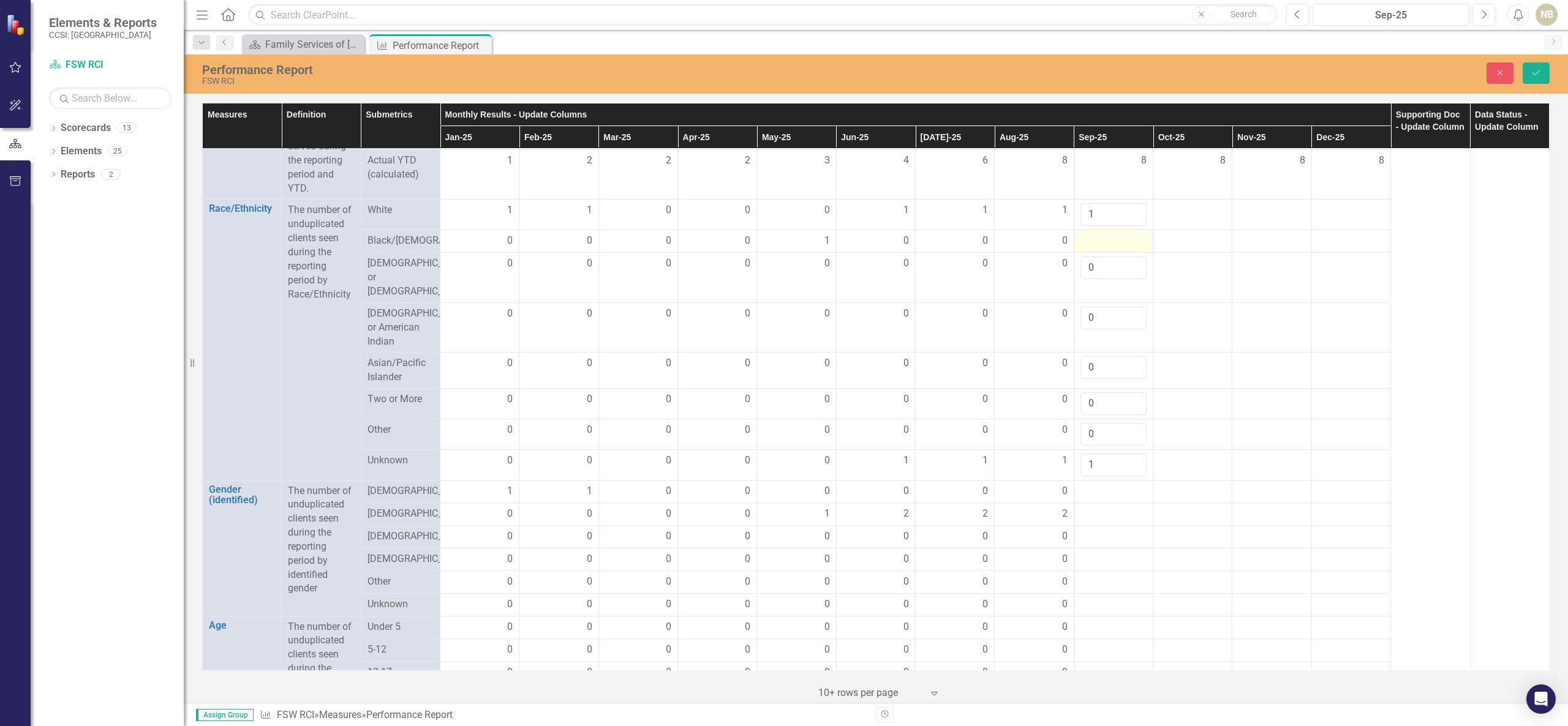
click at [1103, 253] on td at bounding box center [1113, 242] width 79 height 23
click at [1103, 254] on input "number" at bounding box center [1113, 245] width 66 height 23
type input "0"
click at [1544, 70] on button "Save" at bounding box center [1536, 73] width 27 height 21
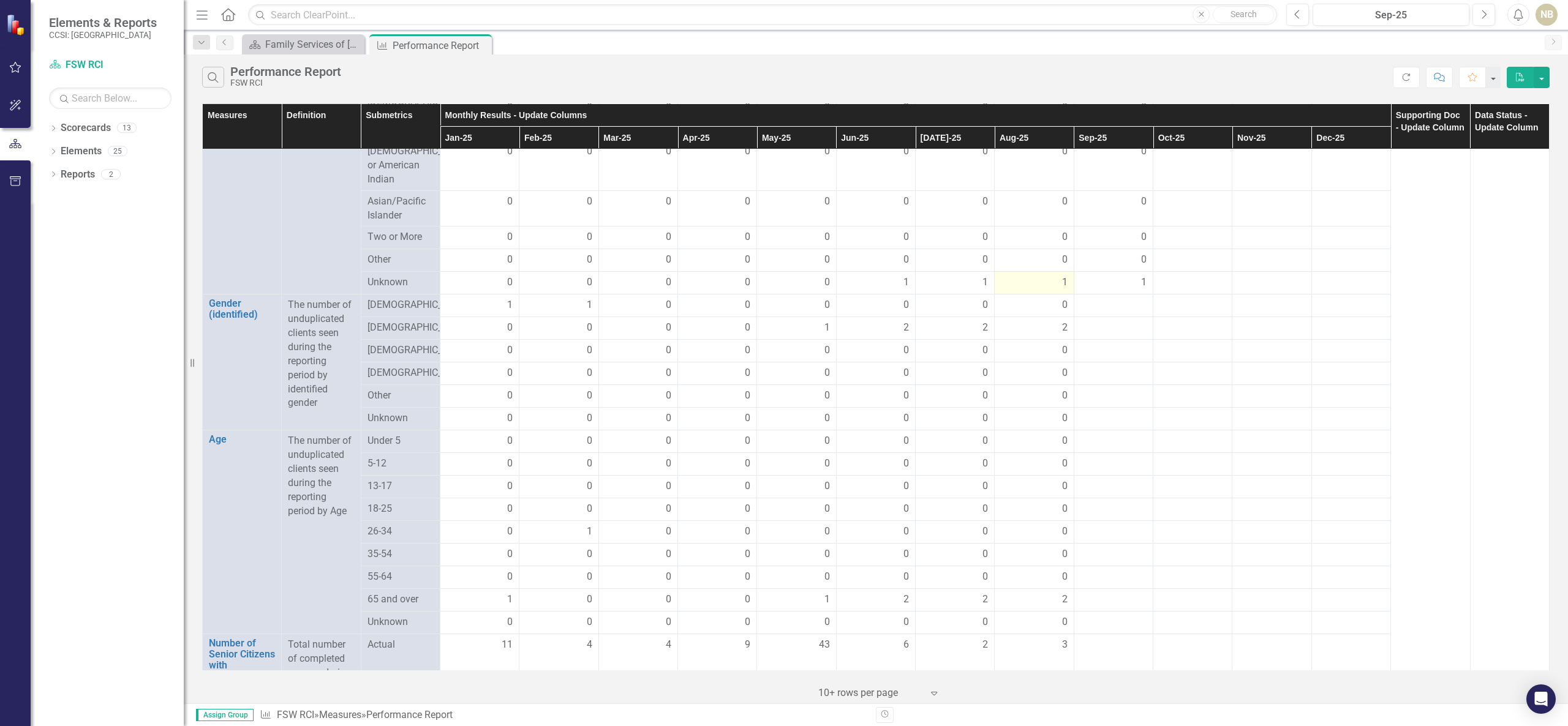
scroll to position [857, 0]
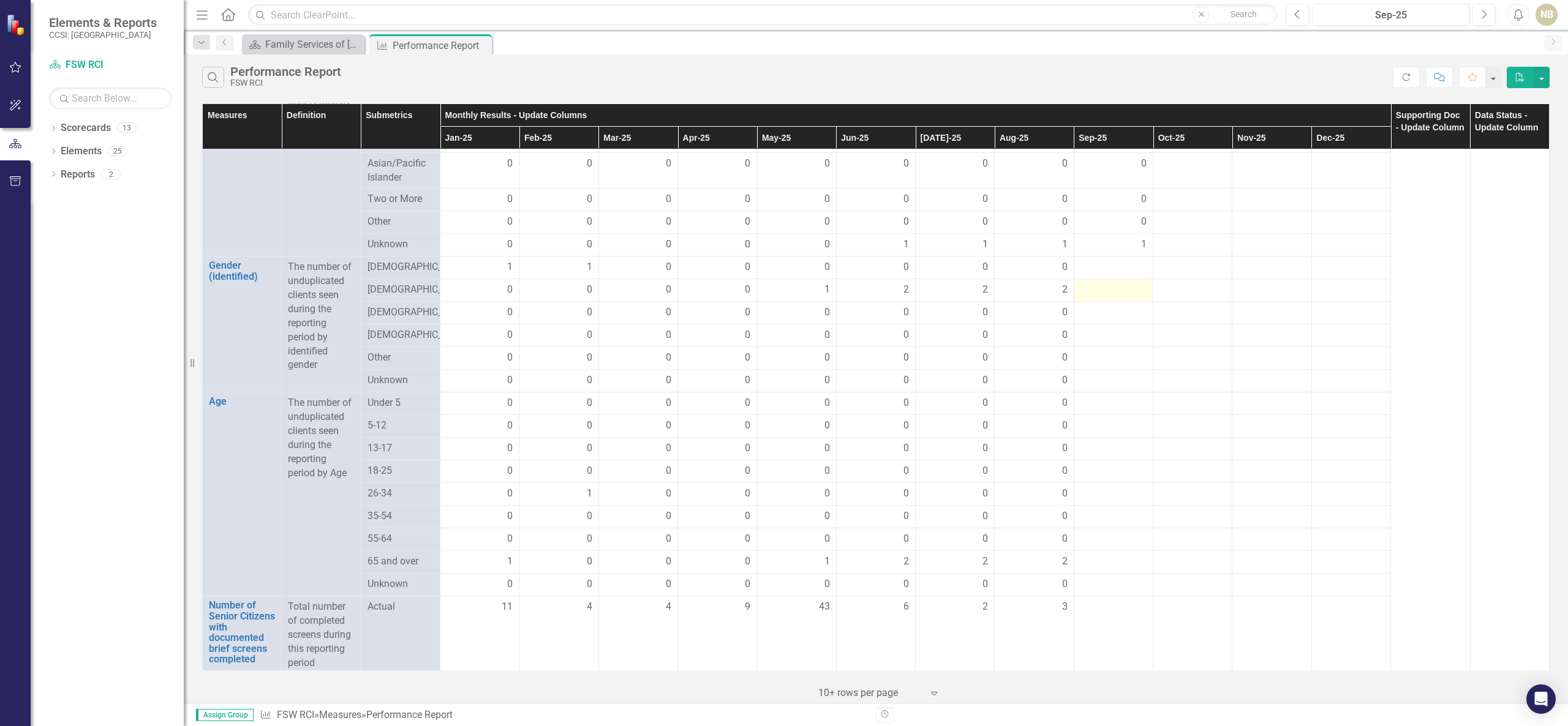
click at [1122, 302] on td at bounding box center [1113, 290] width 79 height 23
click at [1117, 275] on div at bounding box center [1113, 267] width 66 height 15
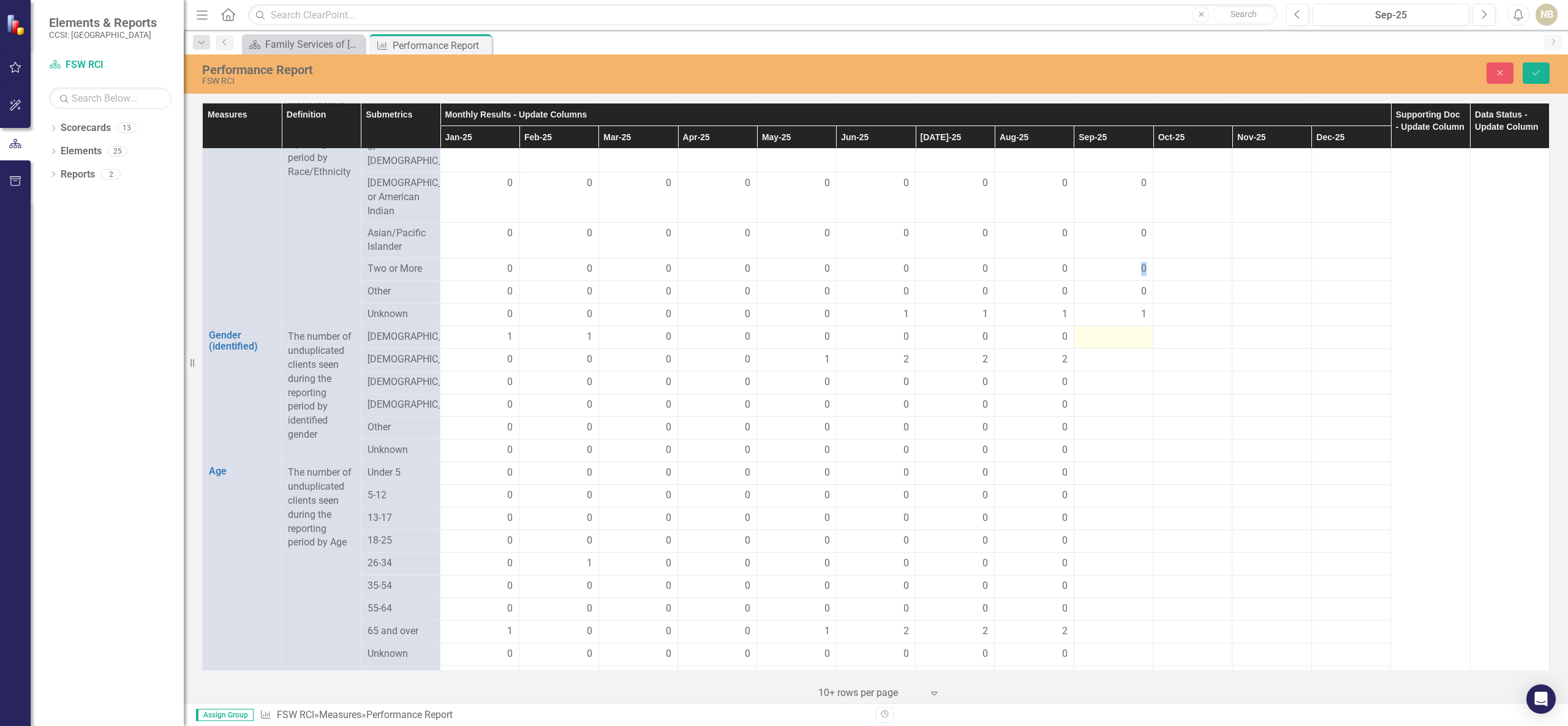
click at [1117, 276] on div "0" at bounding box center [1113, 269] width 66 height 14
click at [1108, 352] on input "number" at bounding box center [1113, 341] width 66 height 23
type input "0"
click at [1110, 376] on div at bounding box center [1113, 368] width 66 height 15
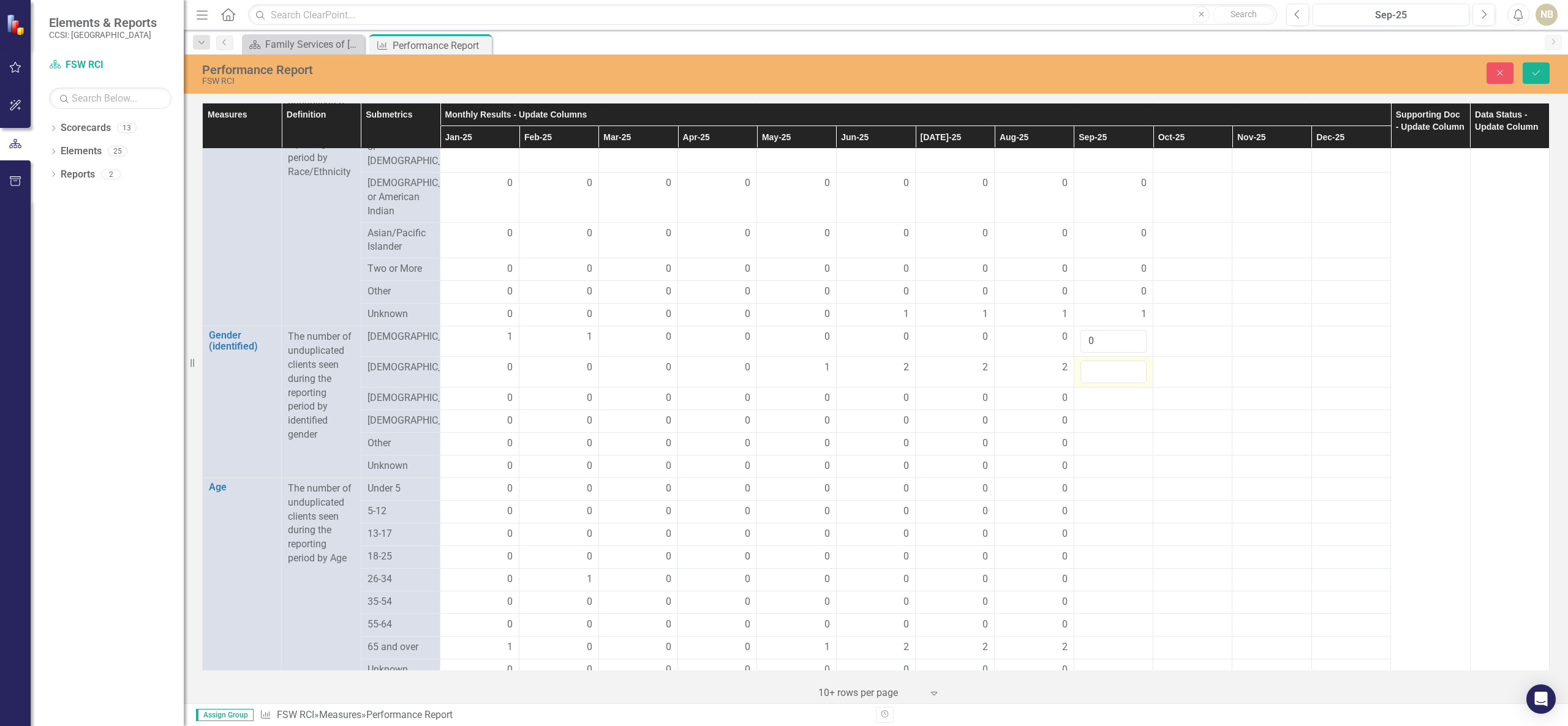
click at [1110, 383] on input "number" at bounding box center [1113, 372] width 66 height 23
type input "2"
click at [1098, 406] on div at bounding box center [1113, 398] width 66 height 15
click at [1098, 414] on input "number" at bounding box center [1113, 402] width 66 height 23
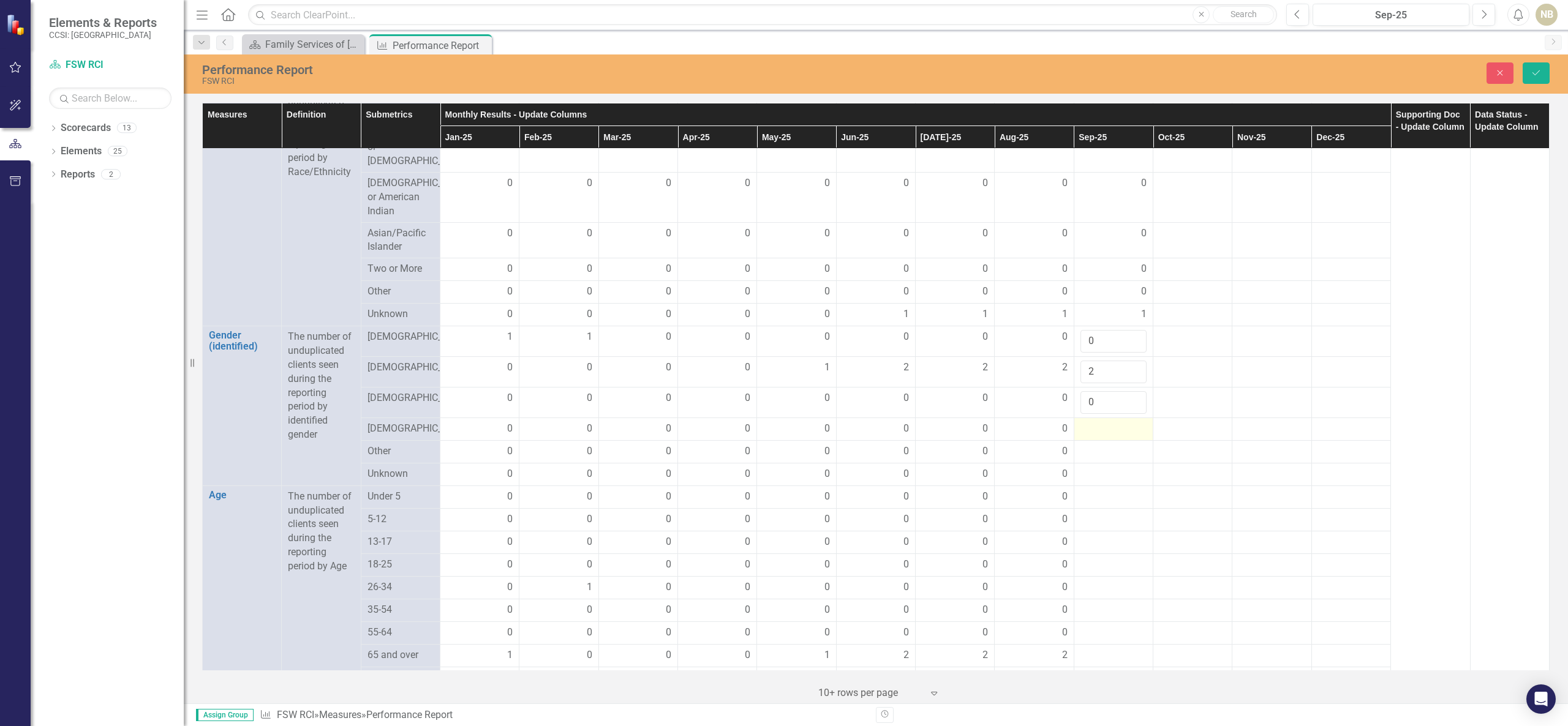
type input "0"
click at [1096, 436] on div at bounding box center [1113, 429] width 66 height 15
click at [1096, 445] on input "number" at bounding box center [1113, 433] width 66 height 23
type input "0"
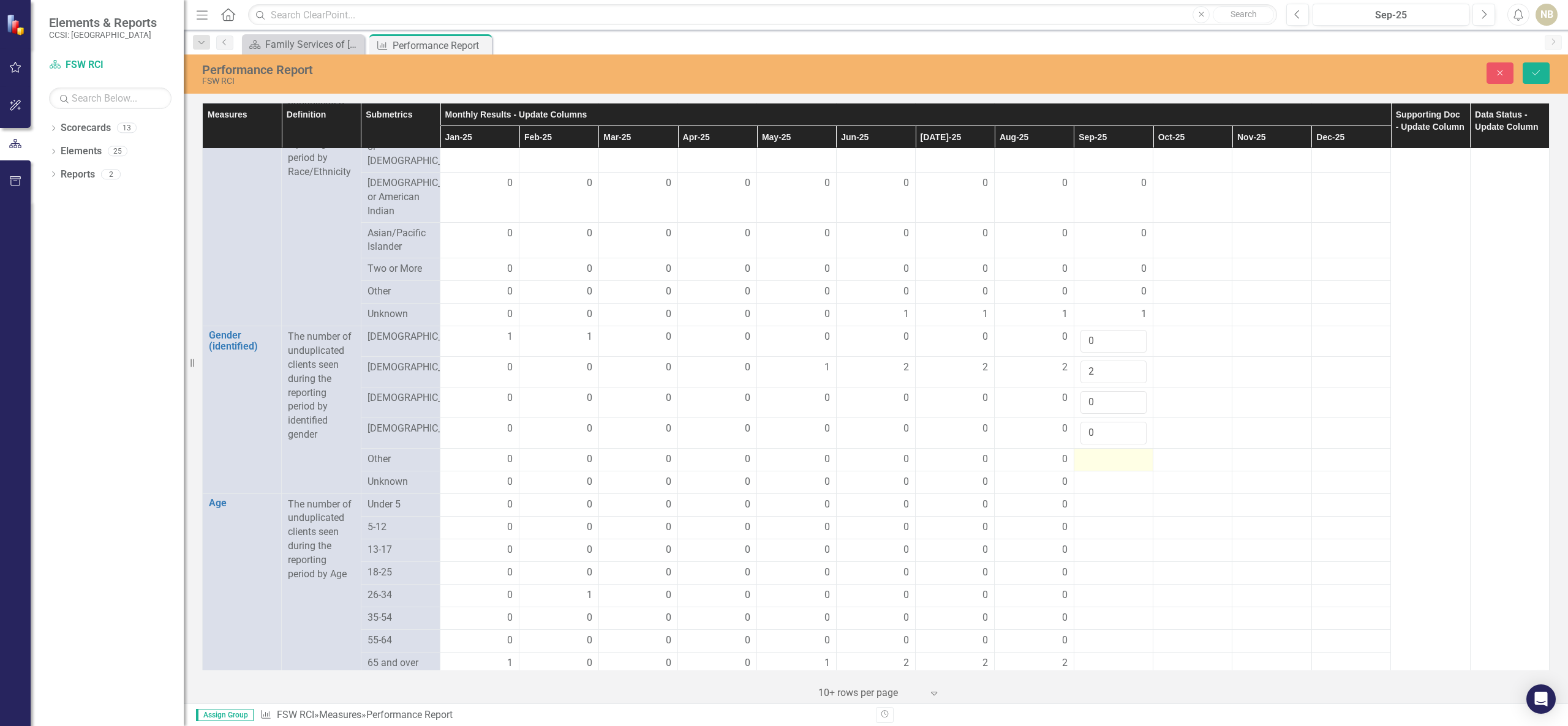
click at [1086, 467] on div at bounding box center [1113, 460] width 66 height 15
click at [1086, 475] on input "number" at bounding box center [1113, 464] width 66 height 23
type input "0"
click at [1101, 497] on div at bounding box center [1113, 490] width 66 height 15
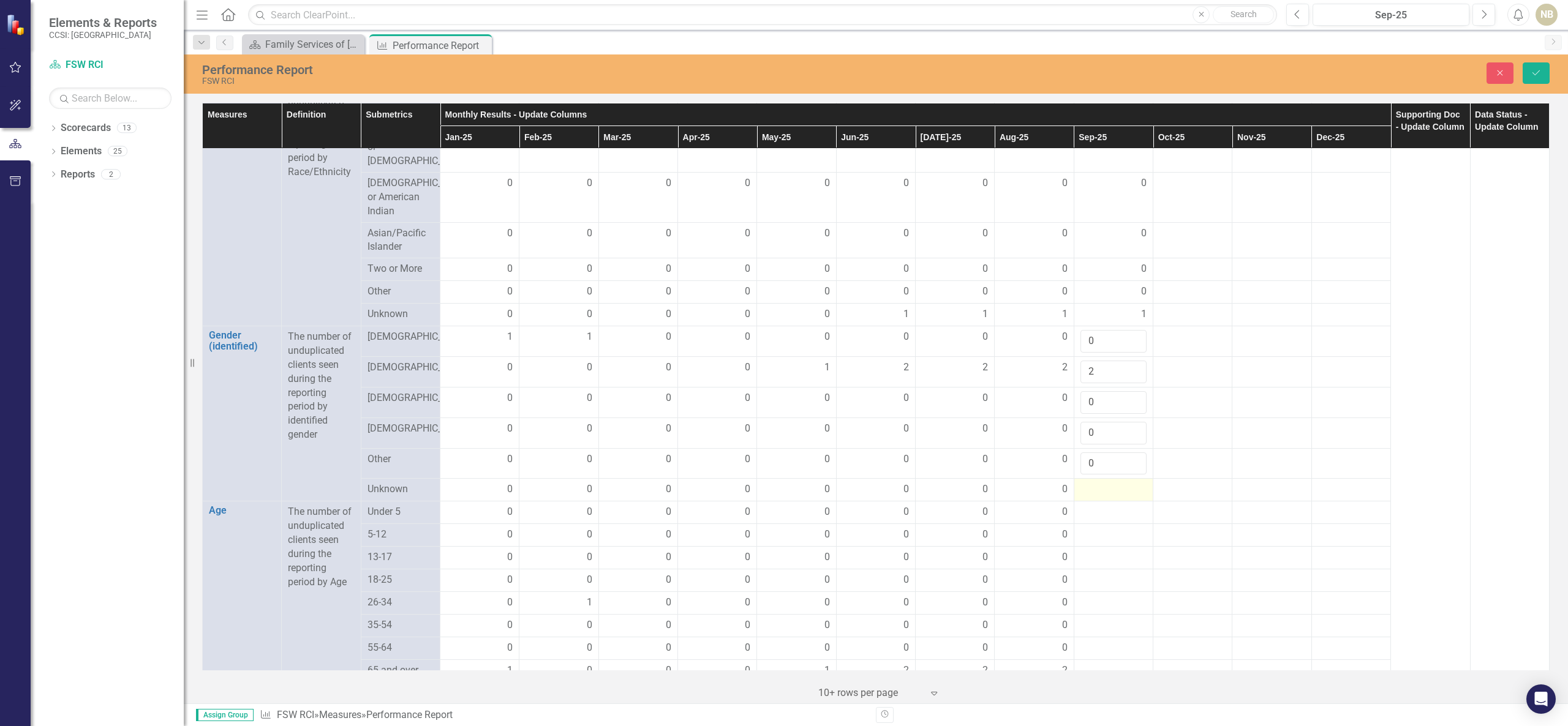
click at [1101, 497] on div at bounding box center [1113, 490] width 66 height 15
click at [1101, 505] on input "number" at bounding box center [1113, 494] width 66 height 23
type input "0"
click at [1110, 528] on div at bounding box center [1113, 520] width 66 height 15
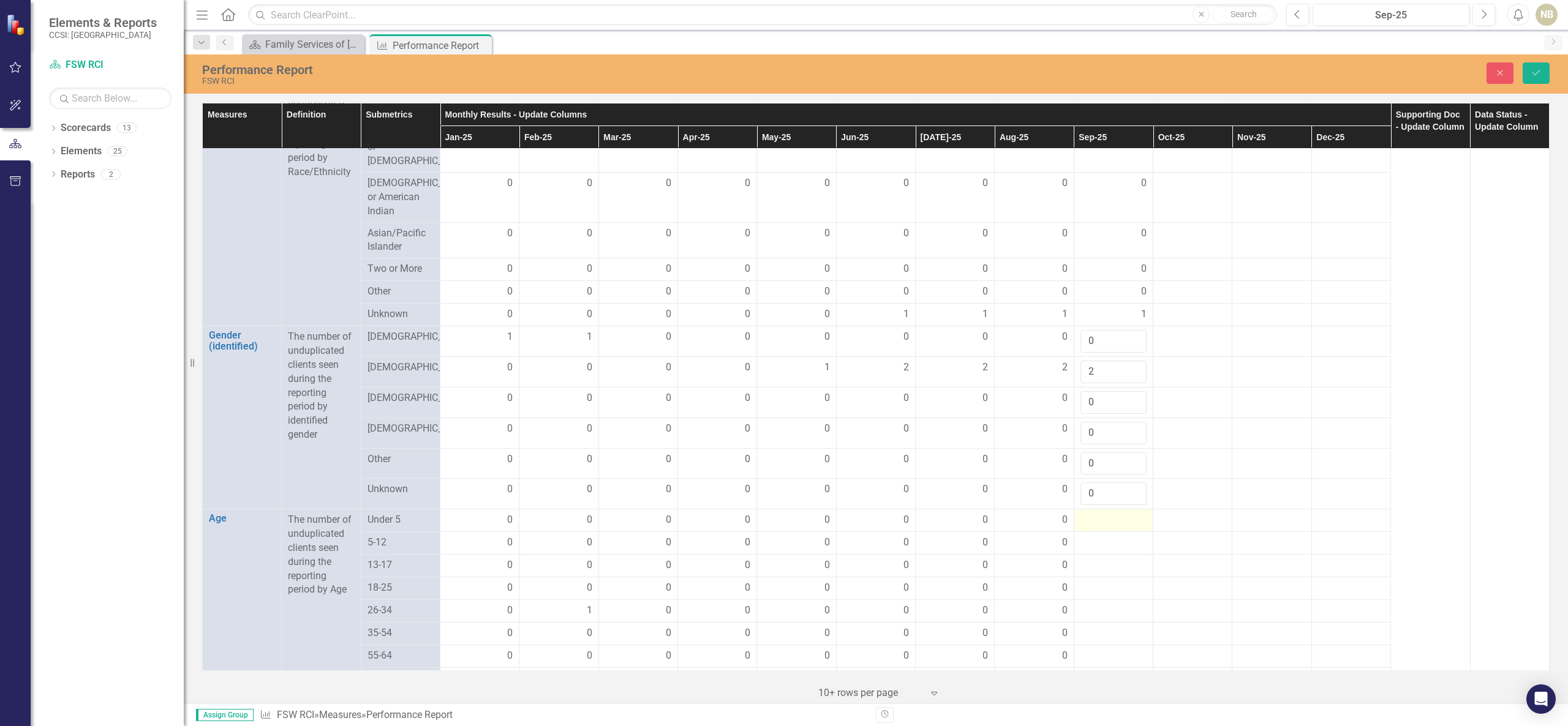
click at [1110, 528] on div at bounding box center [1113, 520] width 66 height 15
type input "0"
click at [1108, 558] on div at bounding box center [1113, 550] width 66 height 15
click at [1108, 567] on div at bounding box center [1113, 555] width 66 height 23
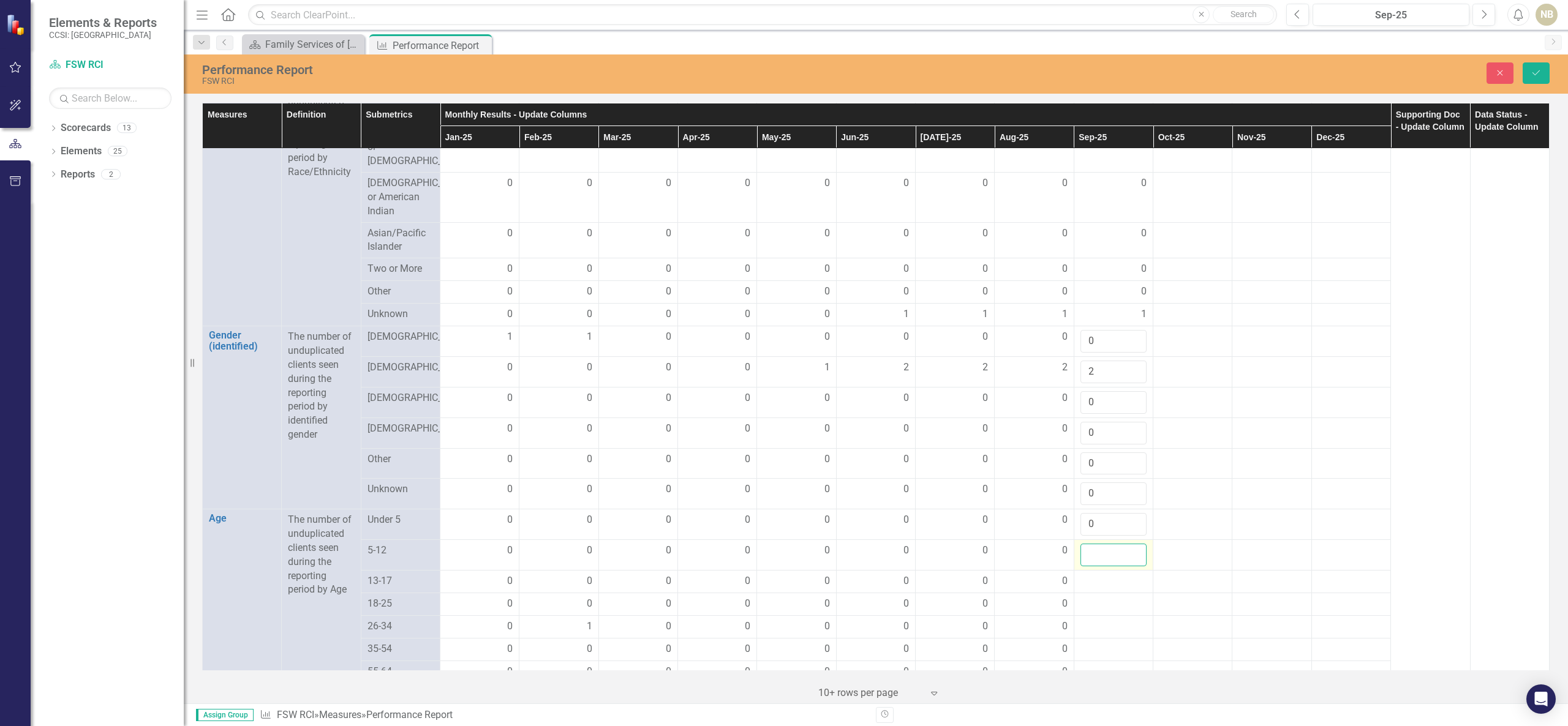
click at [1108, 567] on input "number" at bounding box center [1113, 555] width 66 height 23
type input "0"
click at [1546, 86] on div "Performance Report FSW RCI Close Save" at bounding box center [876, 73] width 1384 height 25
click at [1533, 73] on icon "Save" at bounding box center [1536, 73] width 11 height 8
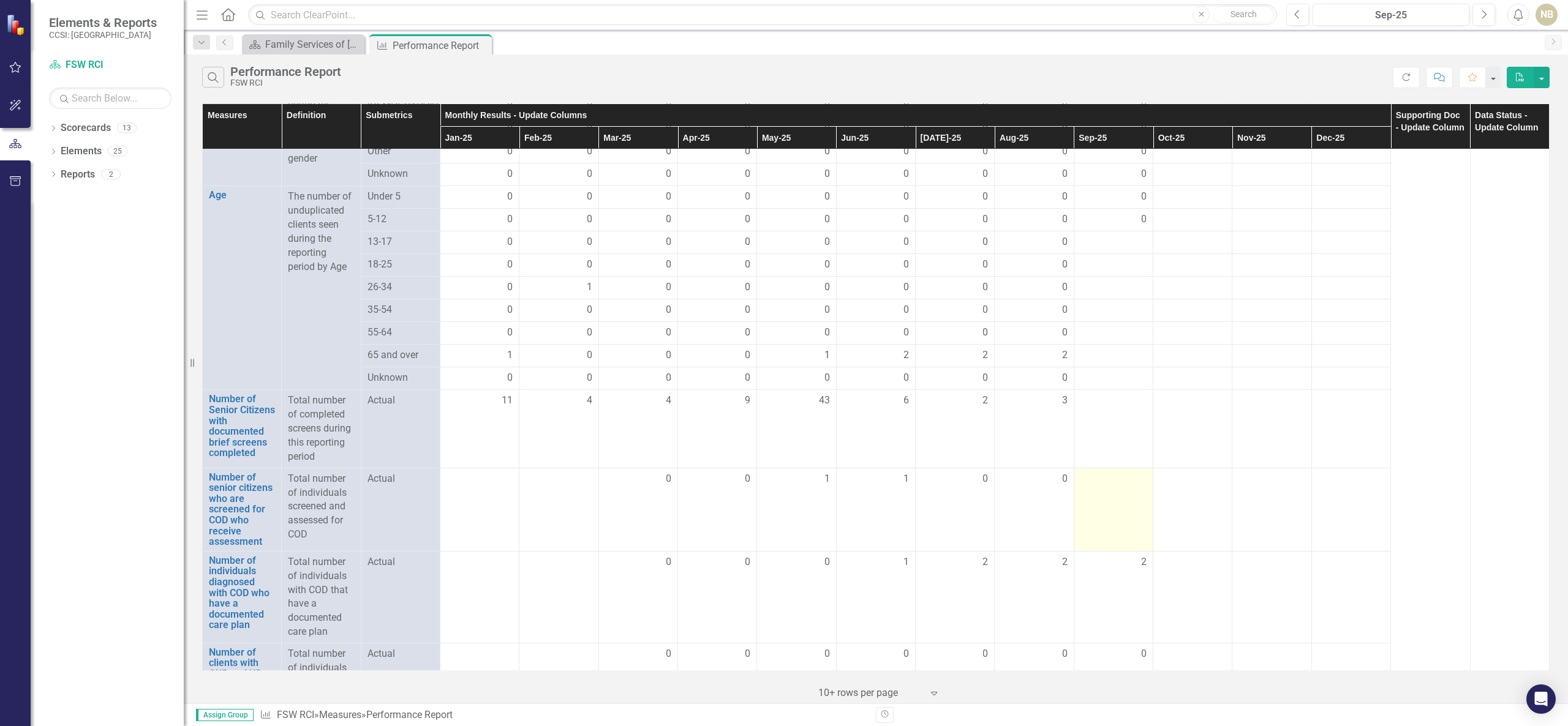
scroll to position [1102, 0]
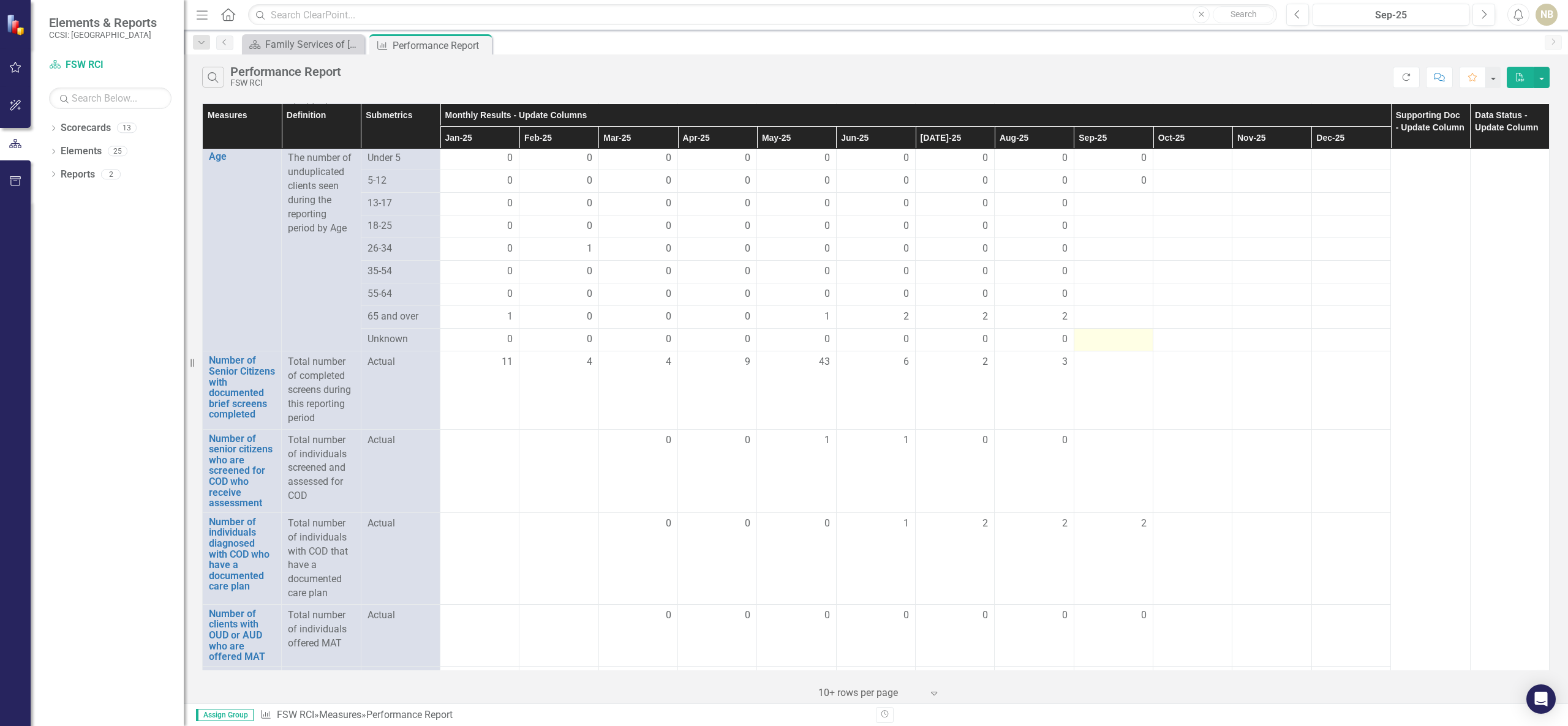
click at [1117, 347] on div at bounding box center [1113, 340] width 66 height 15
click at [1117, 279] on div at bounding box center [1113, 271] width 66 height 15
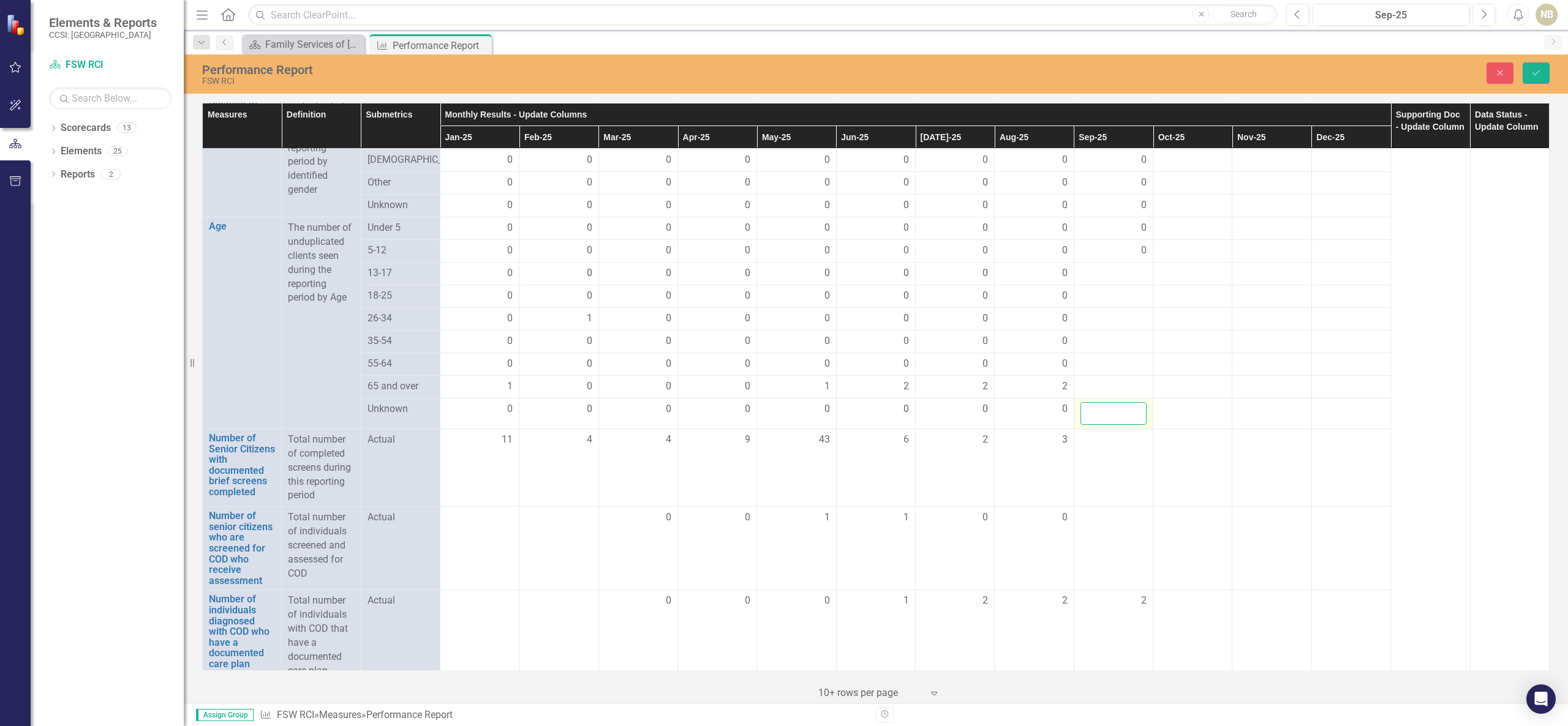
click at [1118, 425] on input "number" at bounding box center [1113, 414] width 66 height 23
type input "0"
click at [1113, 394] on div at bounding box center [1113, 387] width 66 height 15
click at [1113, 402] on input "number" at bounding box center [1113, 391] width 66 height 23
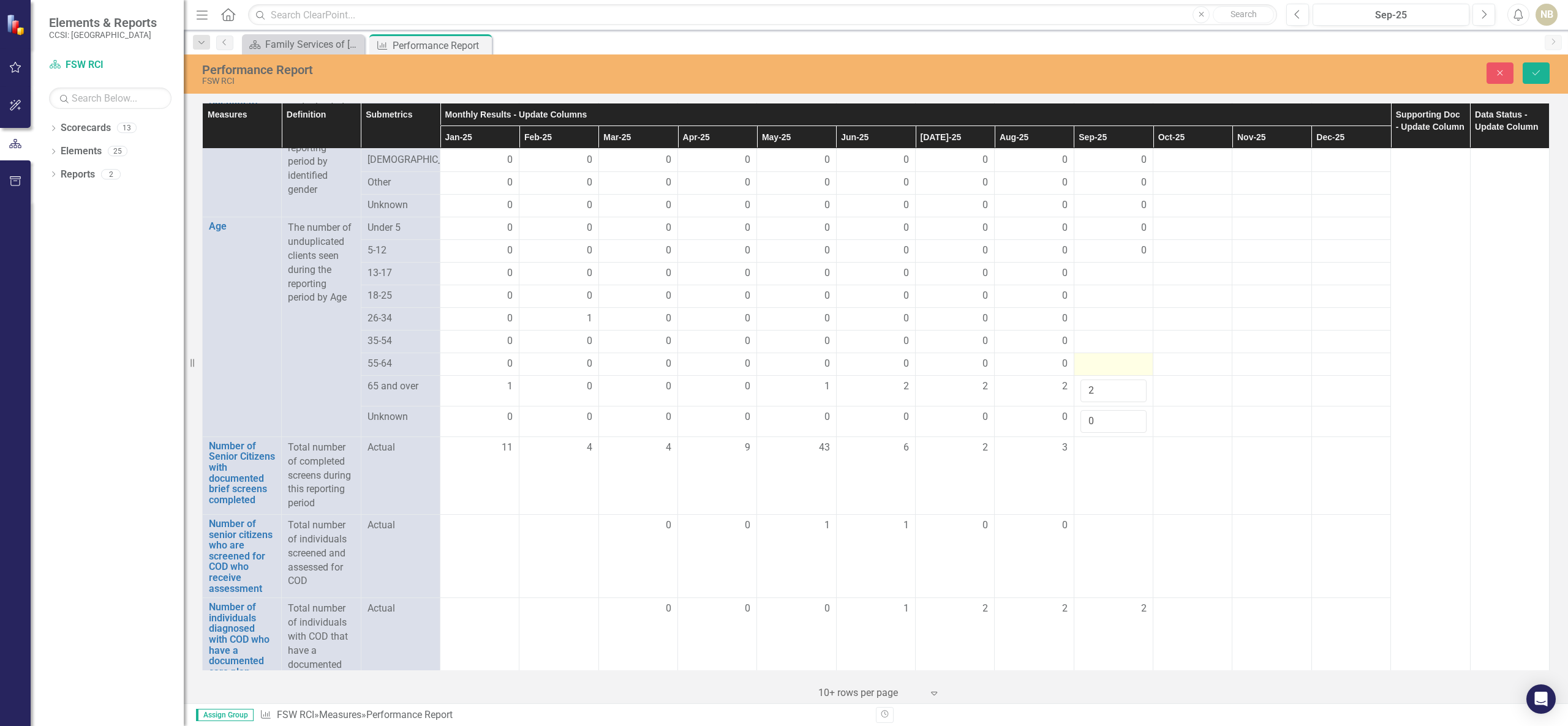
type input "2"
click at [1115, 371] on div at bounding box center [1113, 364] width 66 height 15
click at [1115, 380] on input "number" at bounding box center [1113, 368] width 66 height 23
type input "0"
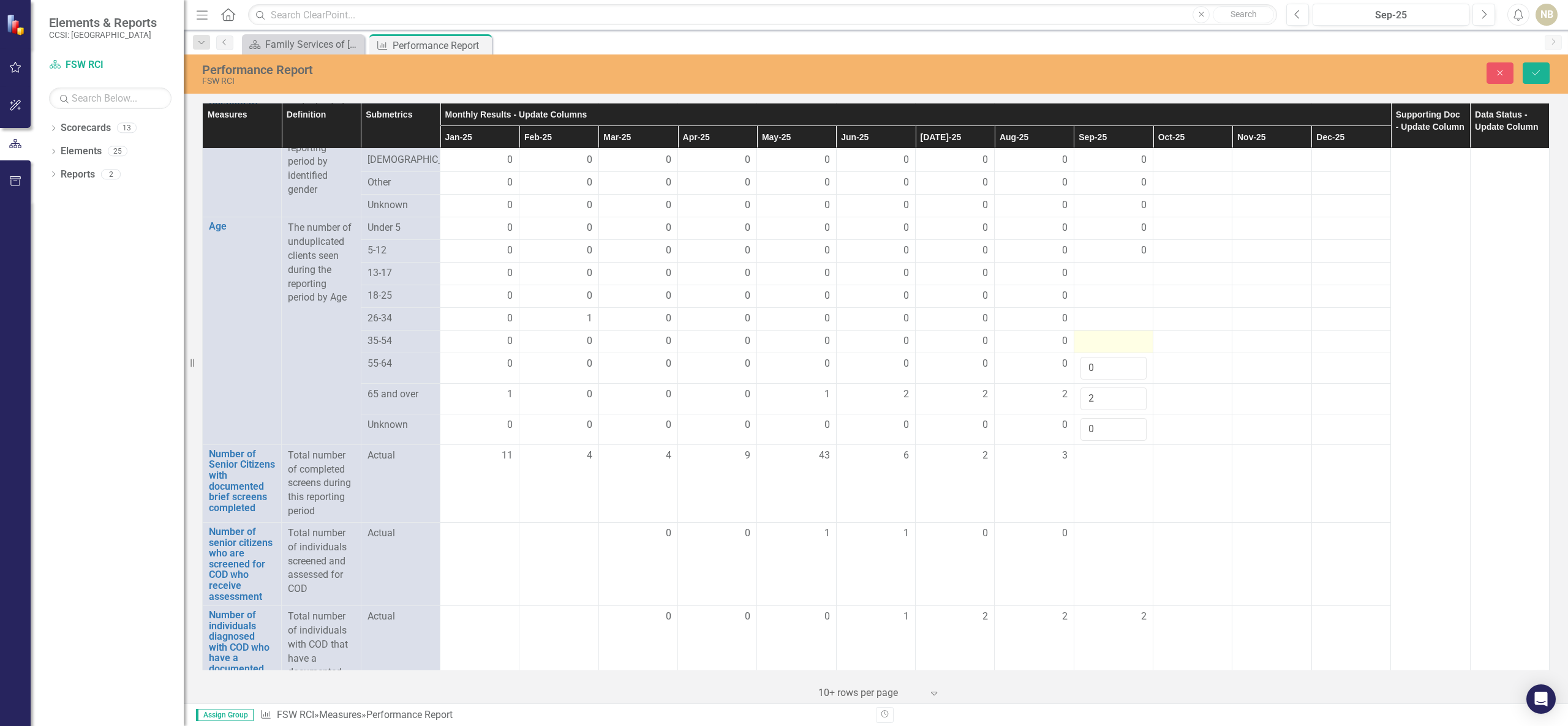
click at [1113, 353] on td at bounding box center [1113, 342] width 79 height 23
click at [1103, 357] on input "number" at bounding box center [1113, 345] width 66 height 23
type input "0"
click at [1103, 326] on div at bounding box center [1113, 319] width 66 height 15
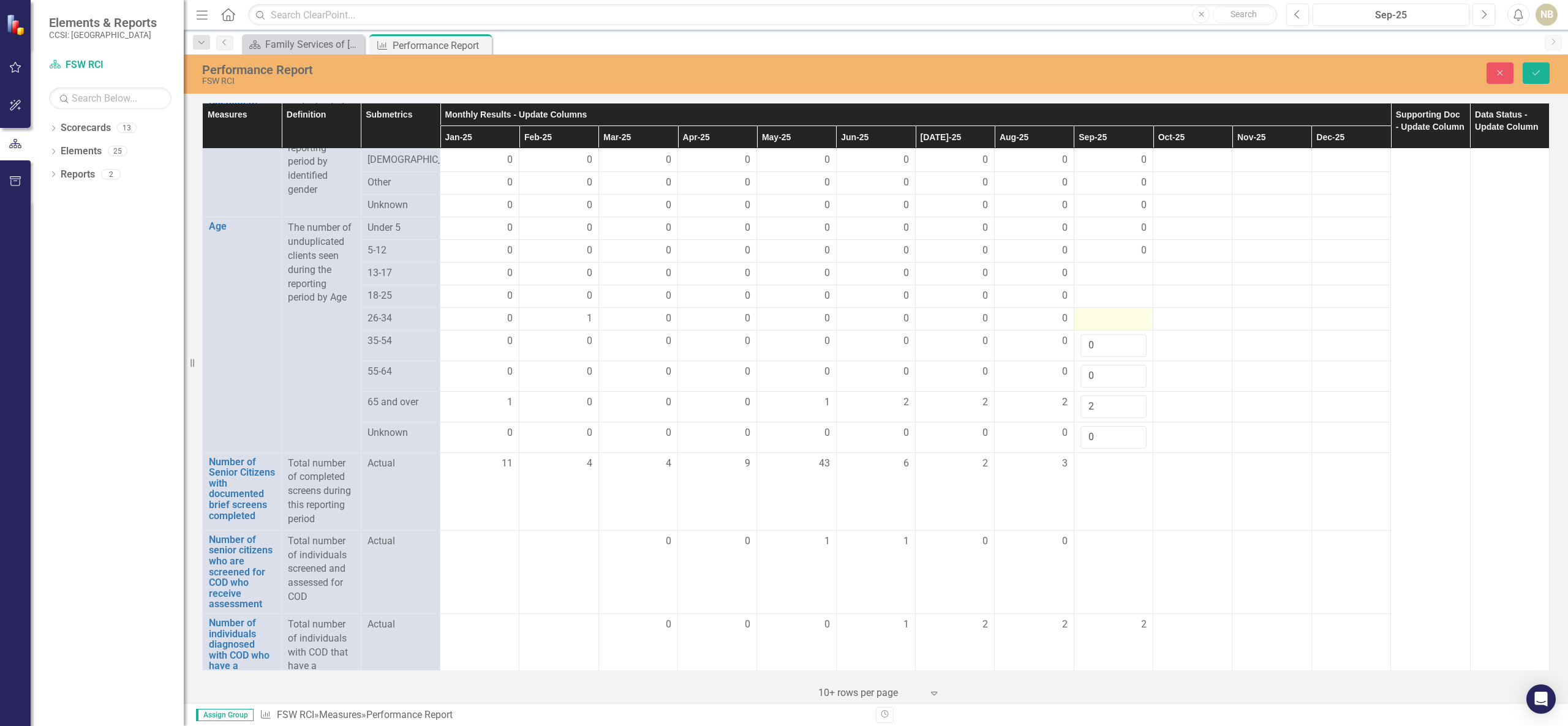
click at [1103, 326] on div at bounding box center [1113, 319] width 66 height 15
click at [1105, 334] on input "number" at bounding box center [1113, 323] width 66 height 23
type input "0"
click at [1111, 304] on div at bounding box center [1113, 296] width 66 height 15
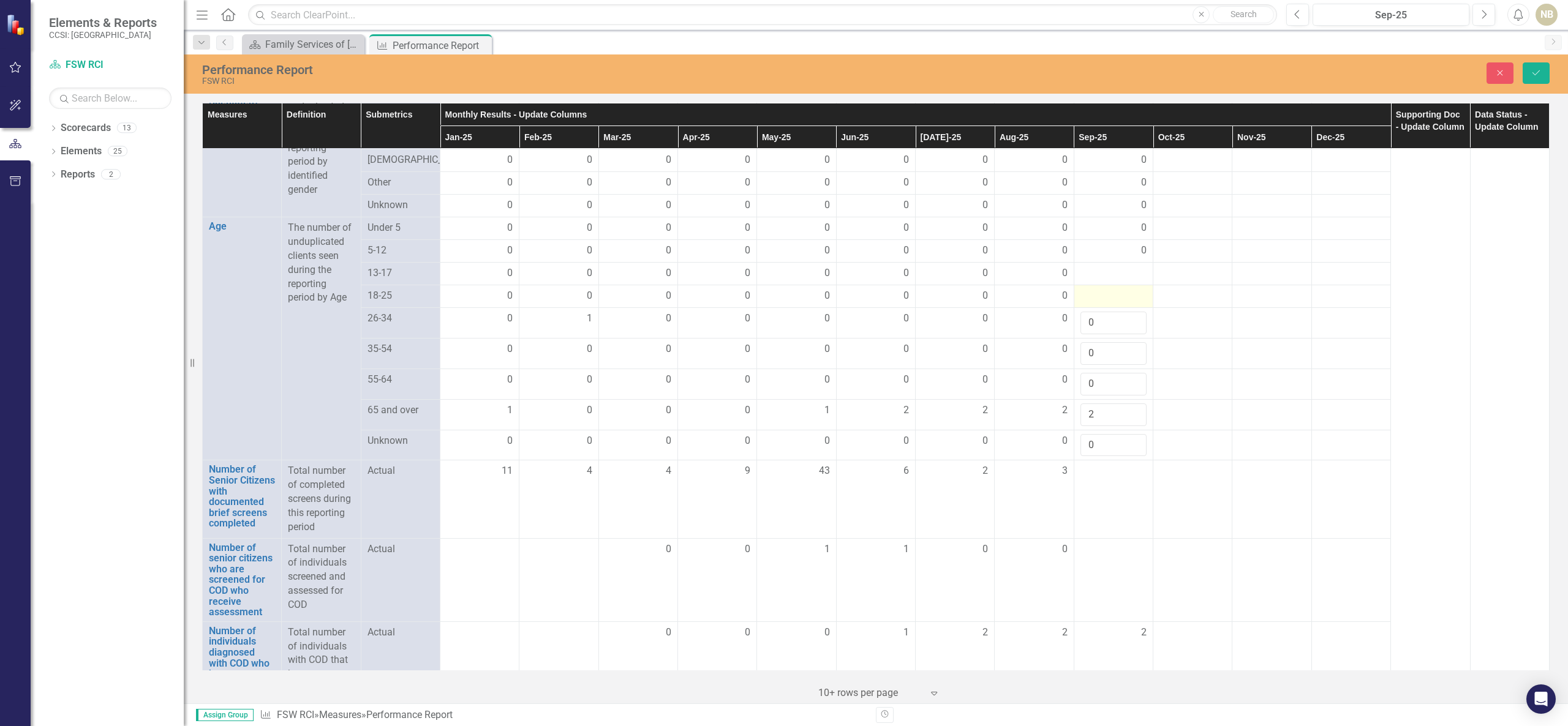
click at [1111, 304] on div at bounding box center [1113, 296] width 66 height 15
click at [1113, 312] on input "number" at bounding box center [1113, 300] width 66 height 23
type input "0"
click at [1120, 281] on div at bounding box center [1113, 273] width 66 height 15
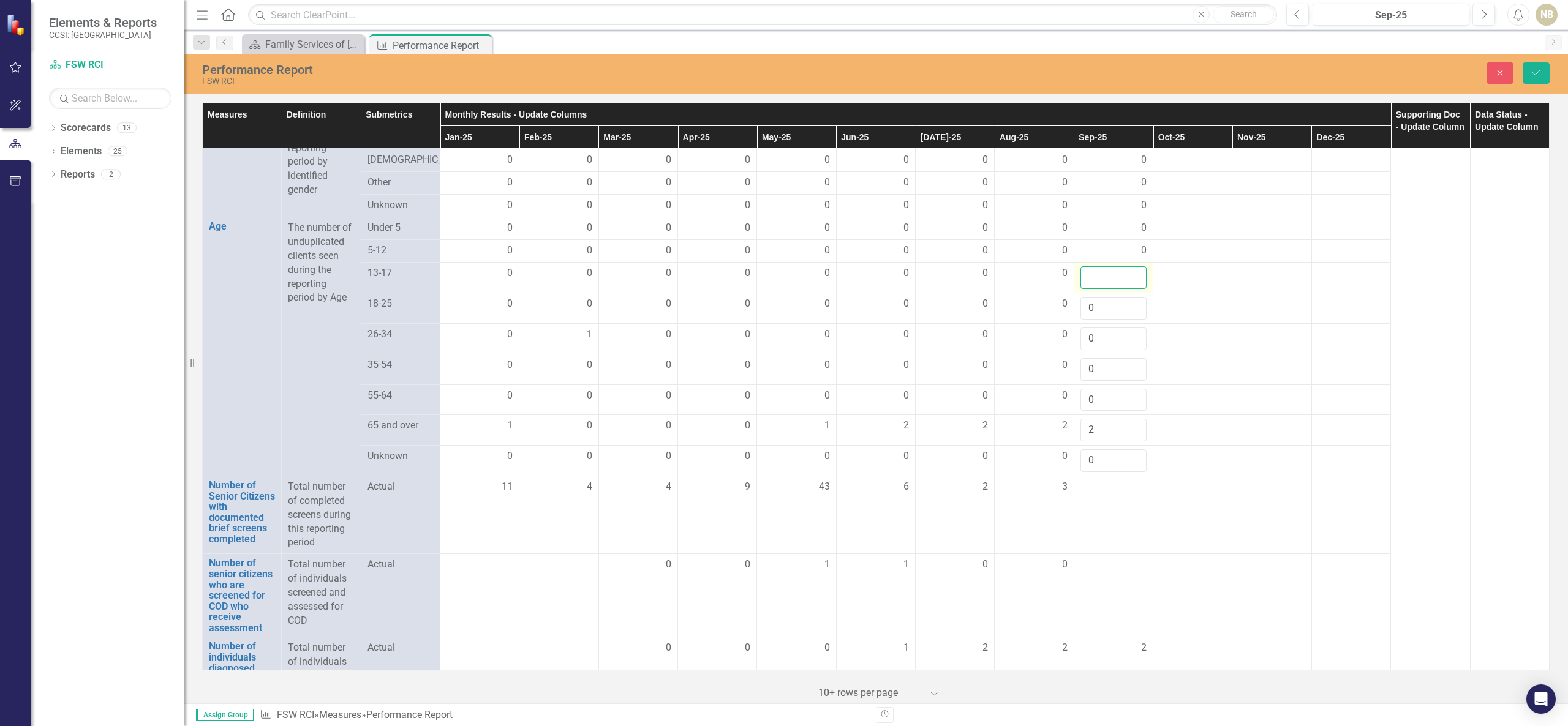
click at [1121, 289] on input "number" at bounding box center [1113, 278] width 66 height 23
type input "0"
click at [1537, 70] on icon "Save" at bounding box center [1536, 73] width 11 height 8
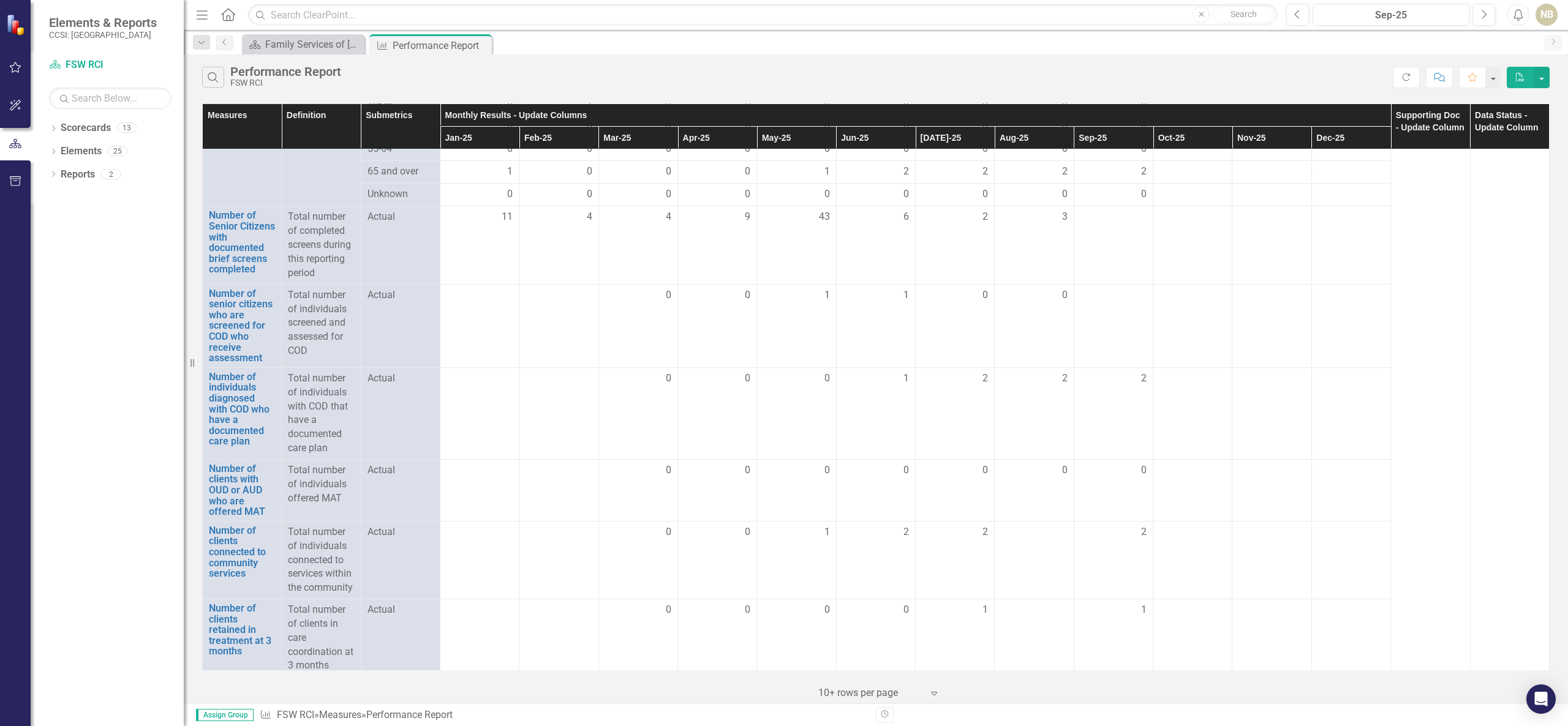
scroll to position [1214, 0]
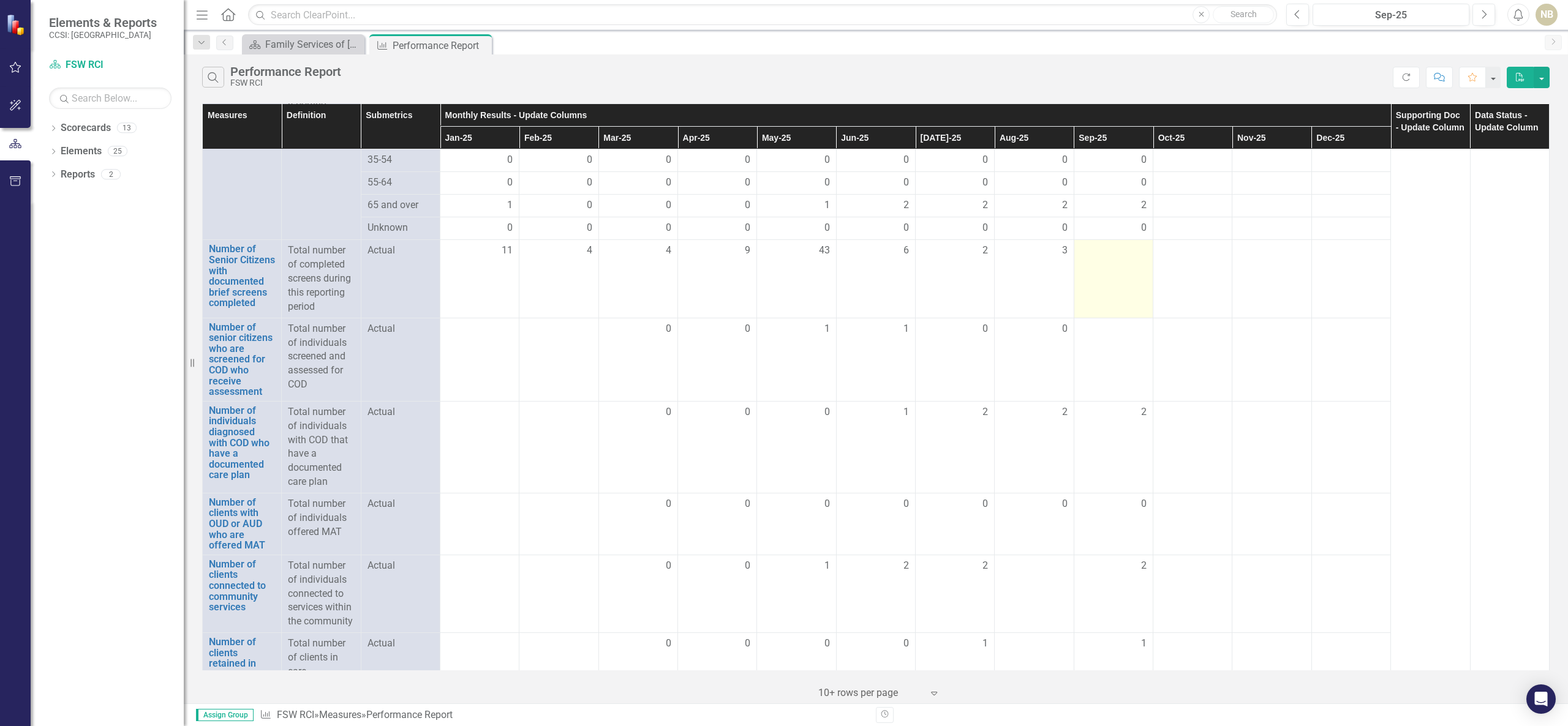
click at [1117, 283] on td at bounding box center [1113, 279] width 79 height 78
click at [1118, 283] on td at bounding box center [1113, 279] width 79 height 78
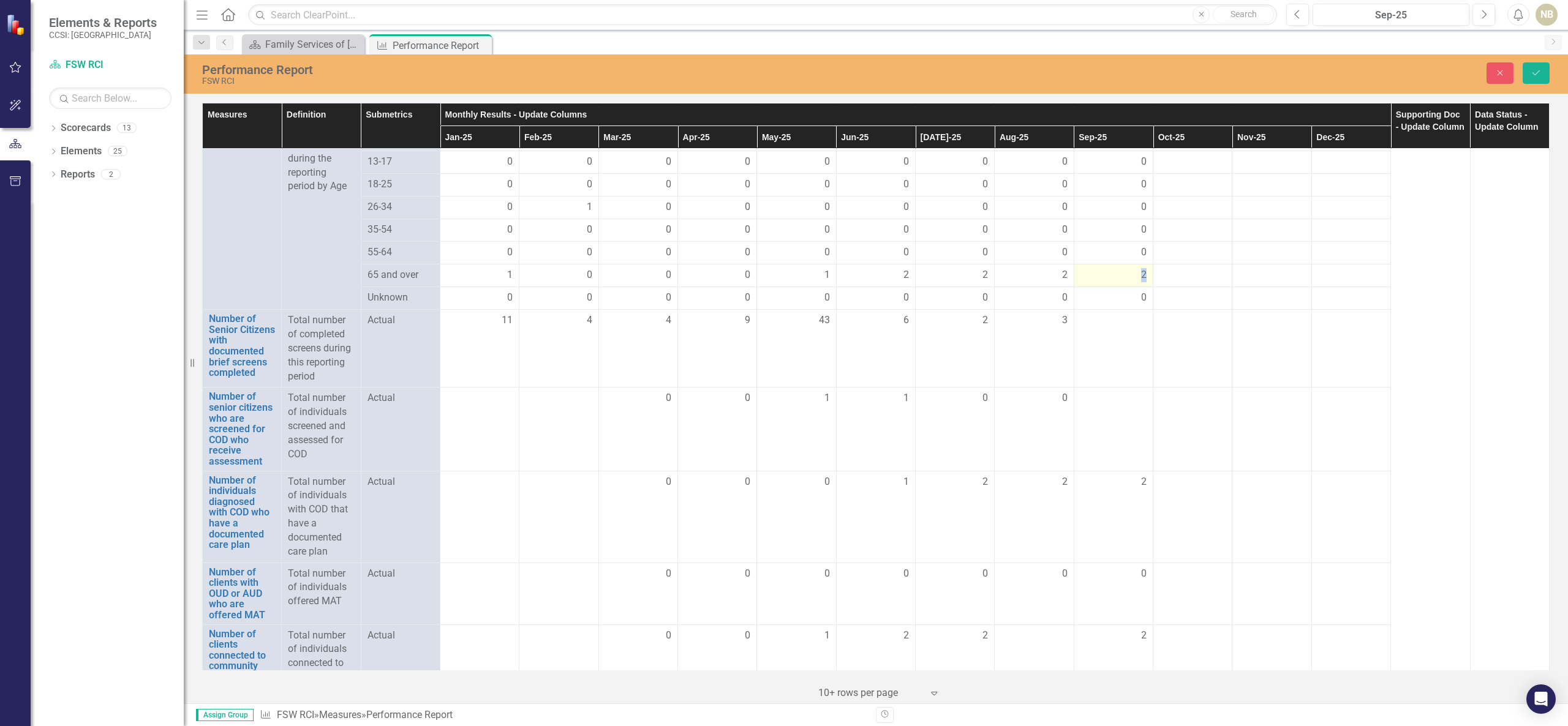
click at [1118, 283] on td "2" at bounding box center [1113, 276] width 79 height 23
click at [1103, 336] on input "number" at bounding box center [1113, 325] width 66 height 23
type input "26"
click at [1125, 430] on td at bounding box center [1113, 429] width 79 height 83
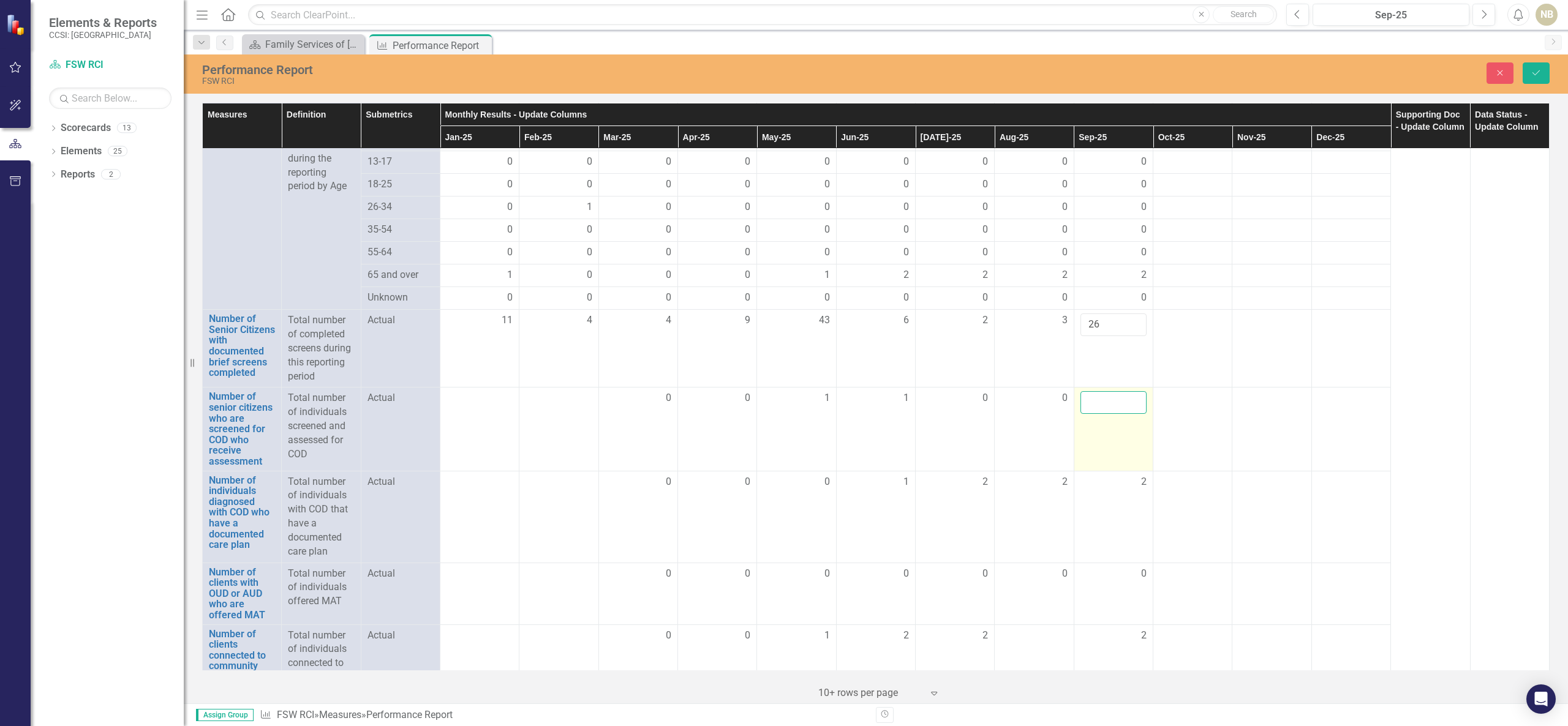
type input "-1"
click at [1125, 414] on input "-1" at bounding box center [1113, 402] width 66 height 23
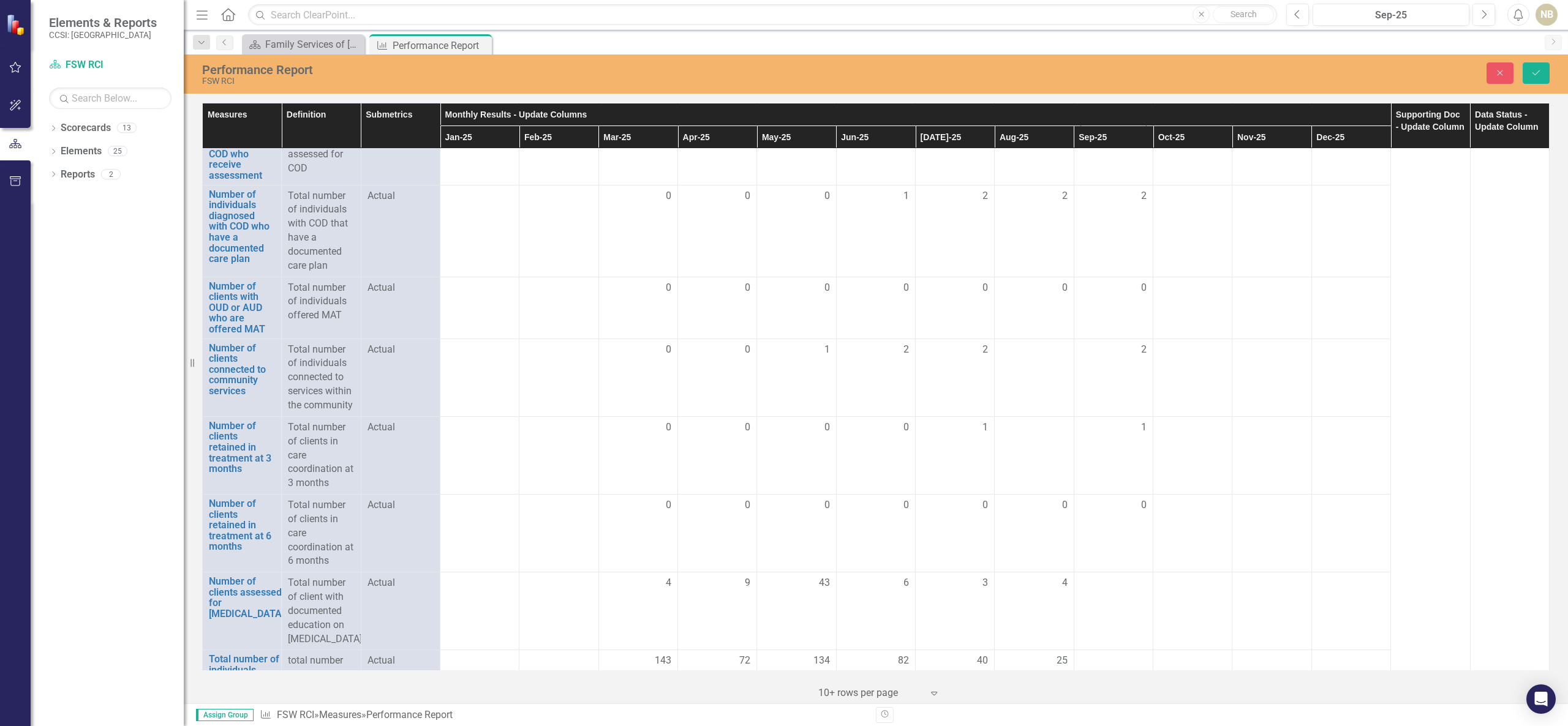
scroll to position [1519, 0]
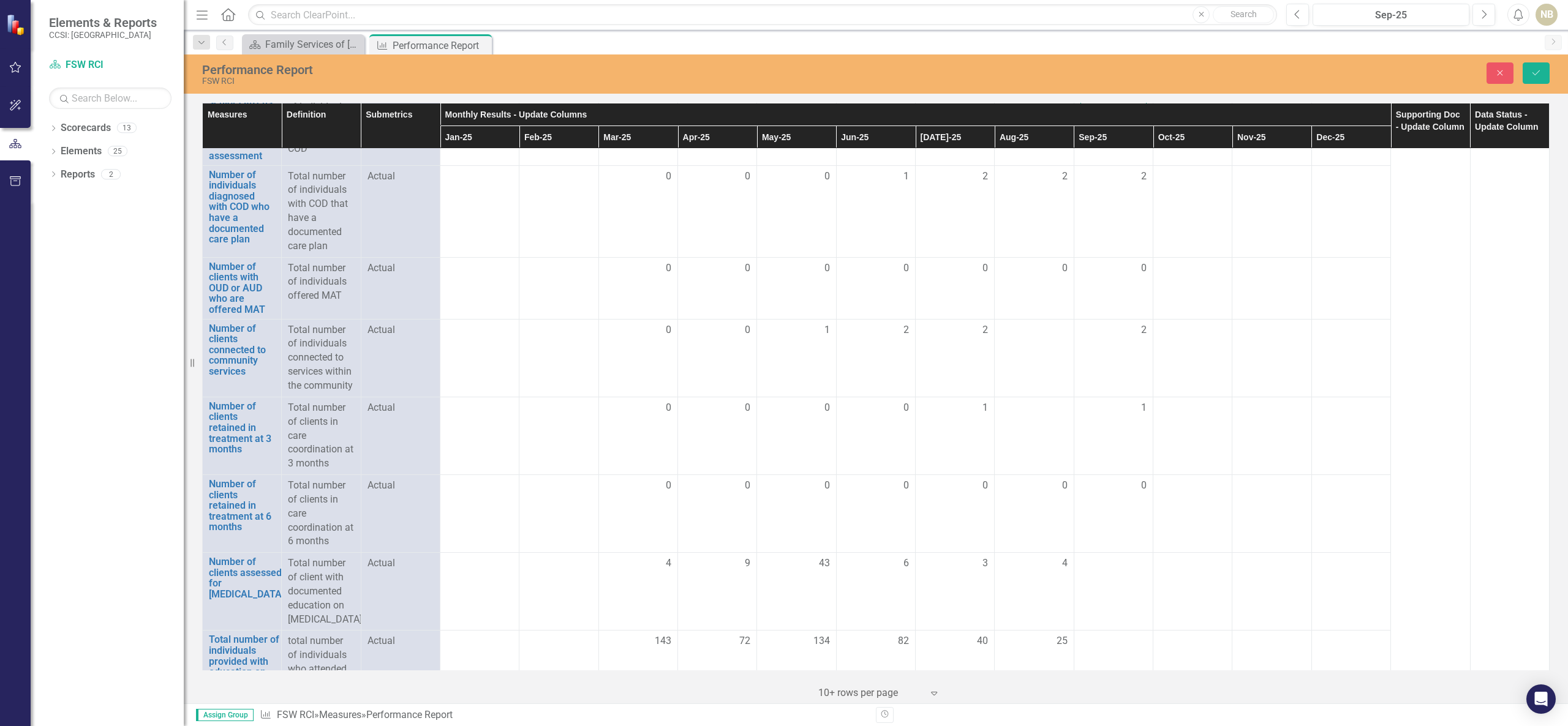
type input "0"
drag, startPoint x: 1553, startPoint y: 591, endPoint x: 1557, endPoint y: 636, distance: 45.2
click at [1557, 636] on div "Measures Definition Submetrics Monthly Results - Update Columns Supporting Doc …" at bounding box center [876, 402] width 1384 height 604
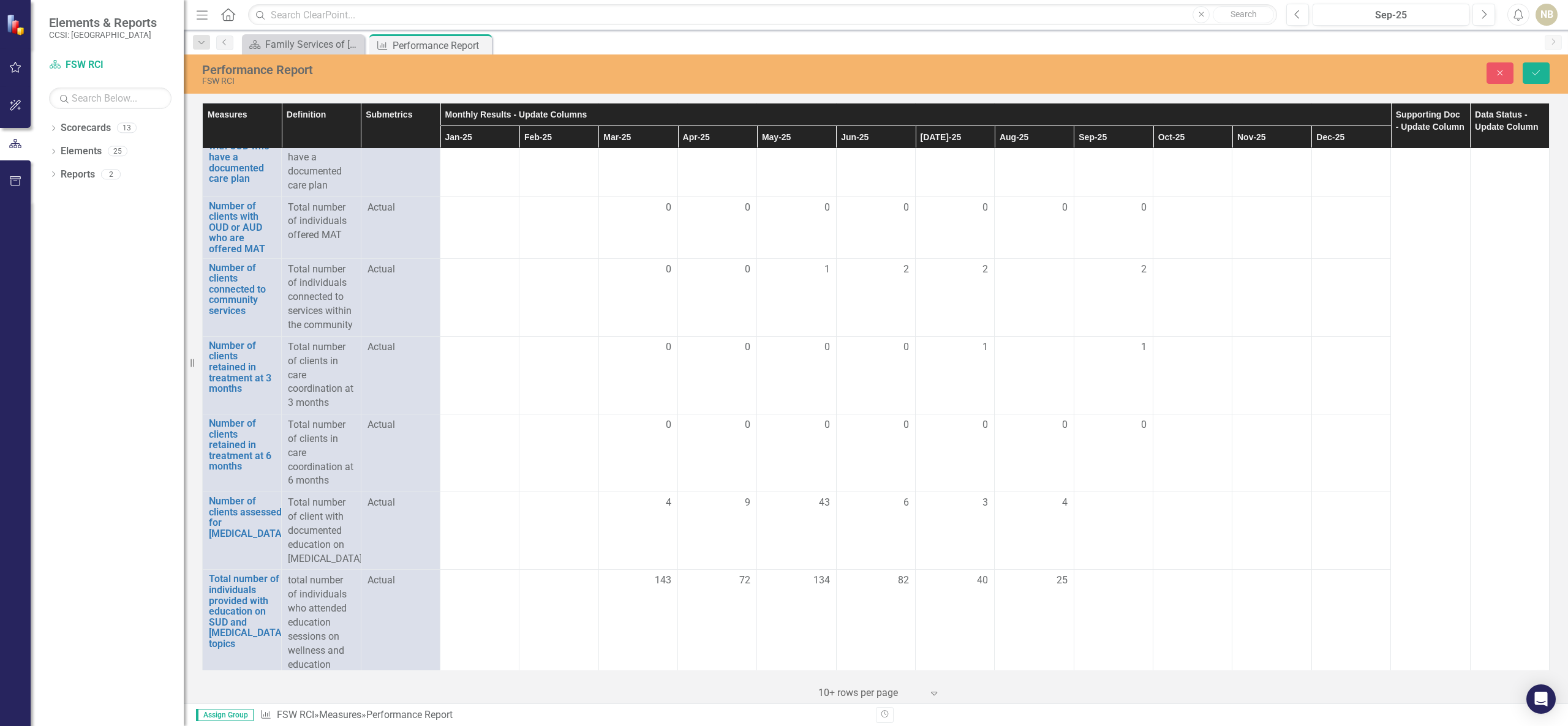
scroll to position [1649, 0]
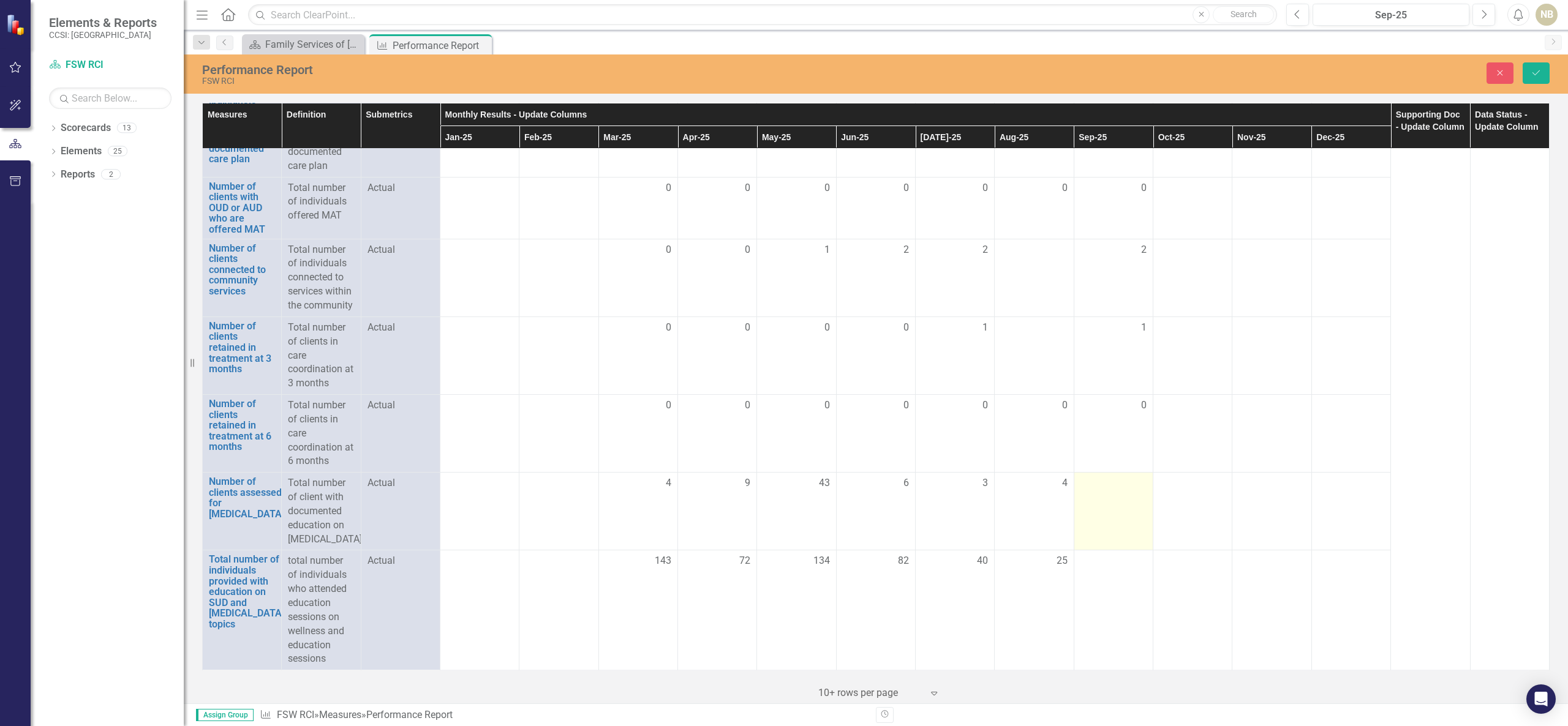
click at [1098, 484] on td at bounding box center [1113, 512] width 79 height 78
click at [1100, 478] on input "number" at bounding box center [1113, 488] width 66 height 23
type input "26"
click at [1533, 66] on button "Save" at bounding box center [1536, 73] width 27 height 21
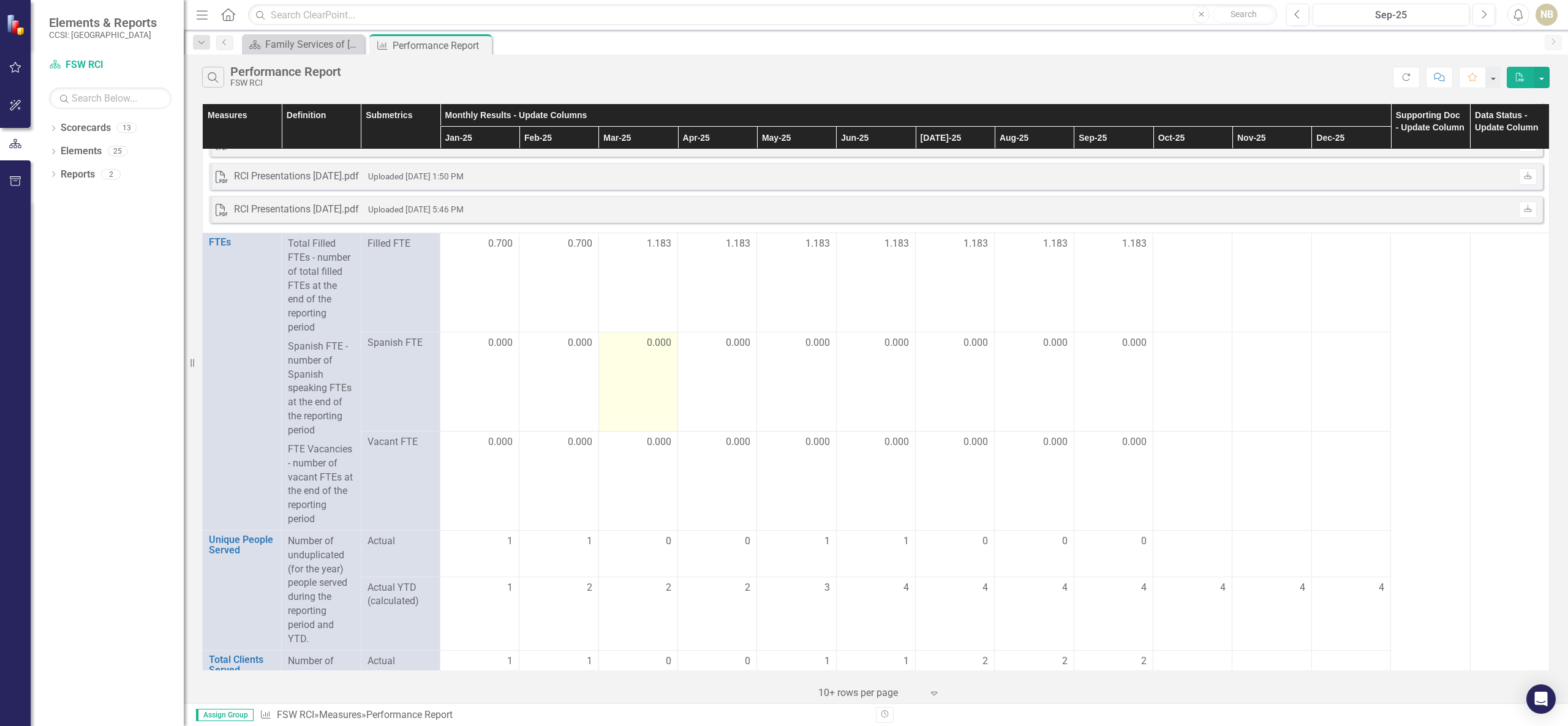
scroll to position [0, 0]
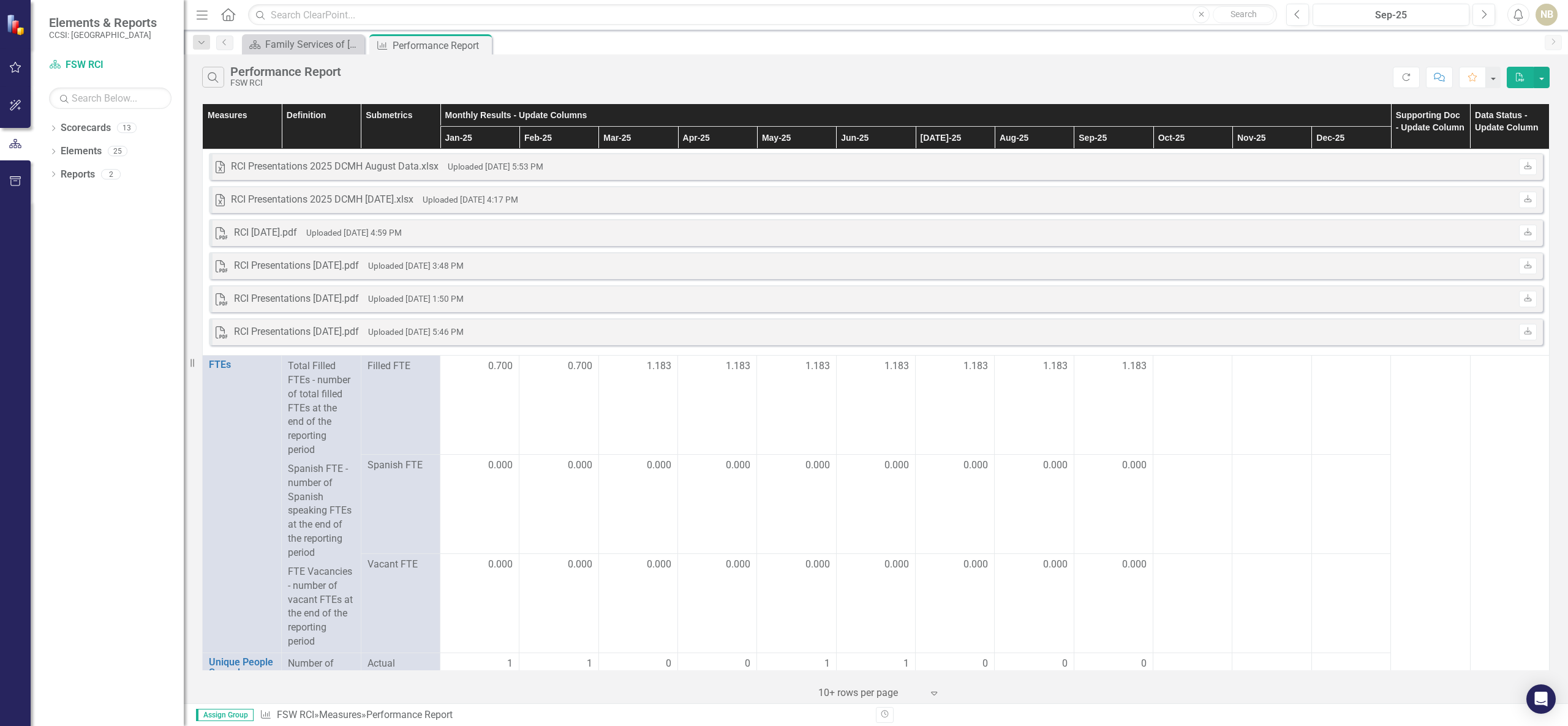
click at [229, 21] on link "Home" at bounding box center [228, 15] width 16 height 18
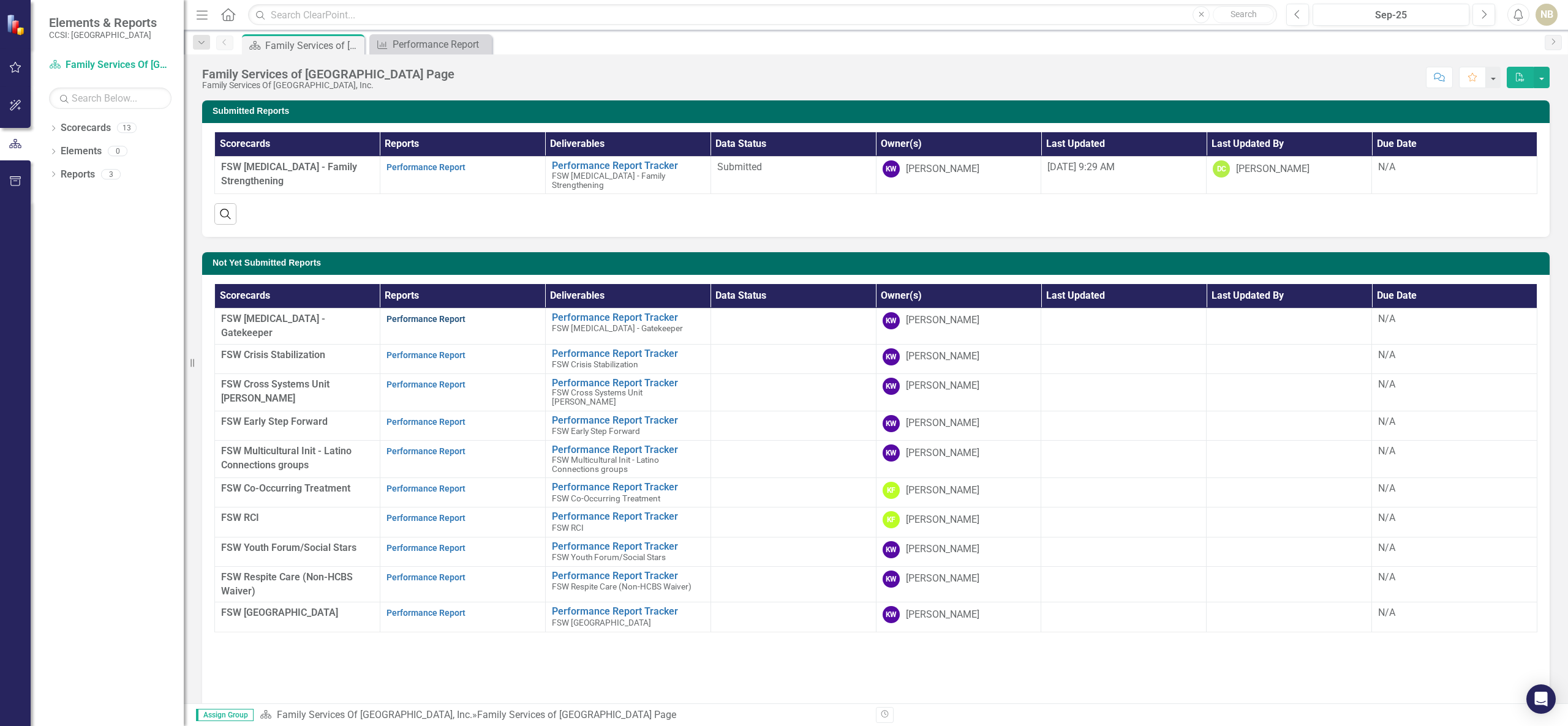
click at [455, 319] on link "Performance Report" at bounding box center [426, 319] width 79 height 10
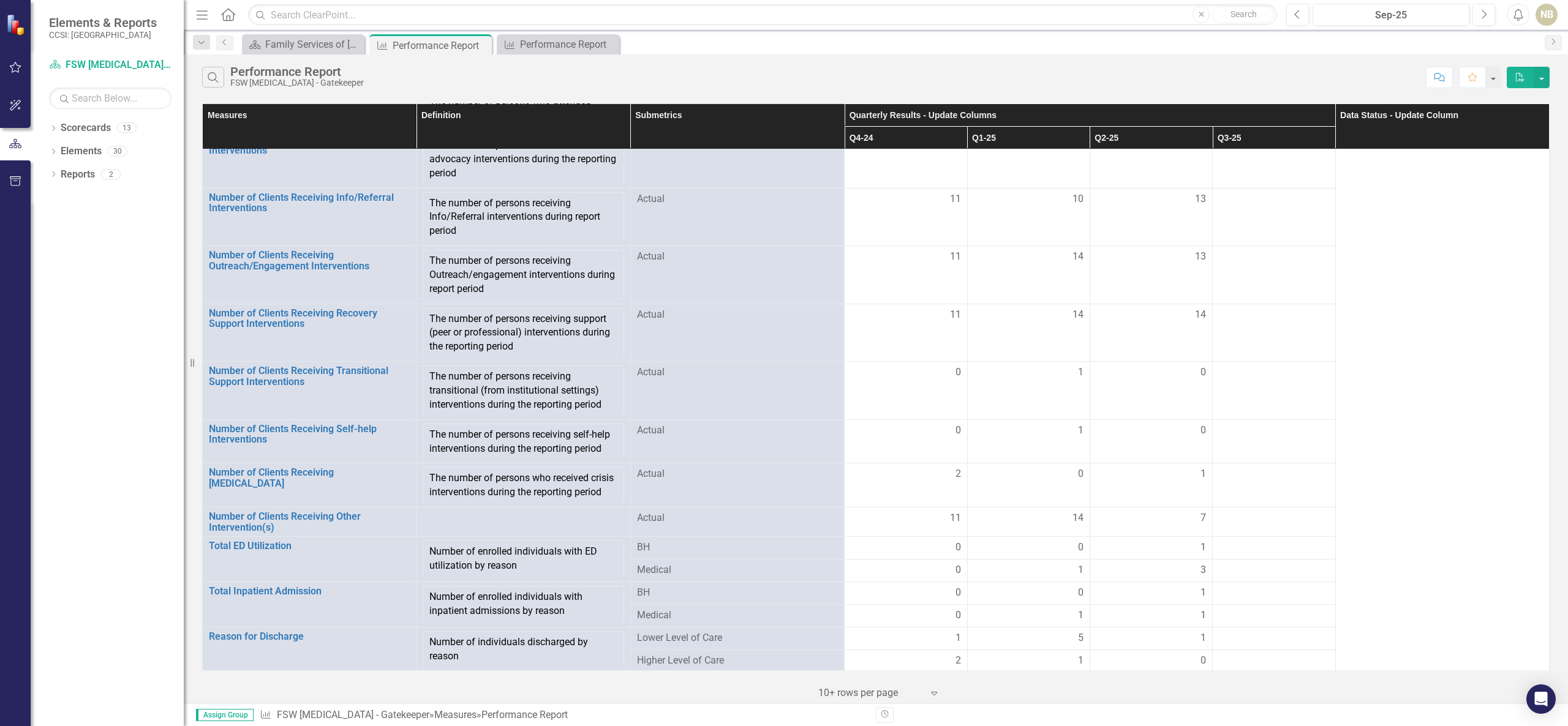
scroll to position [1318, 0]
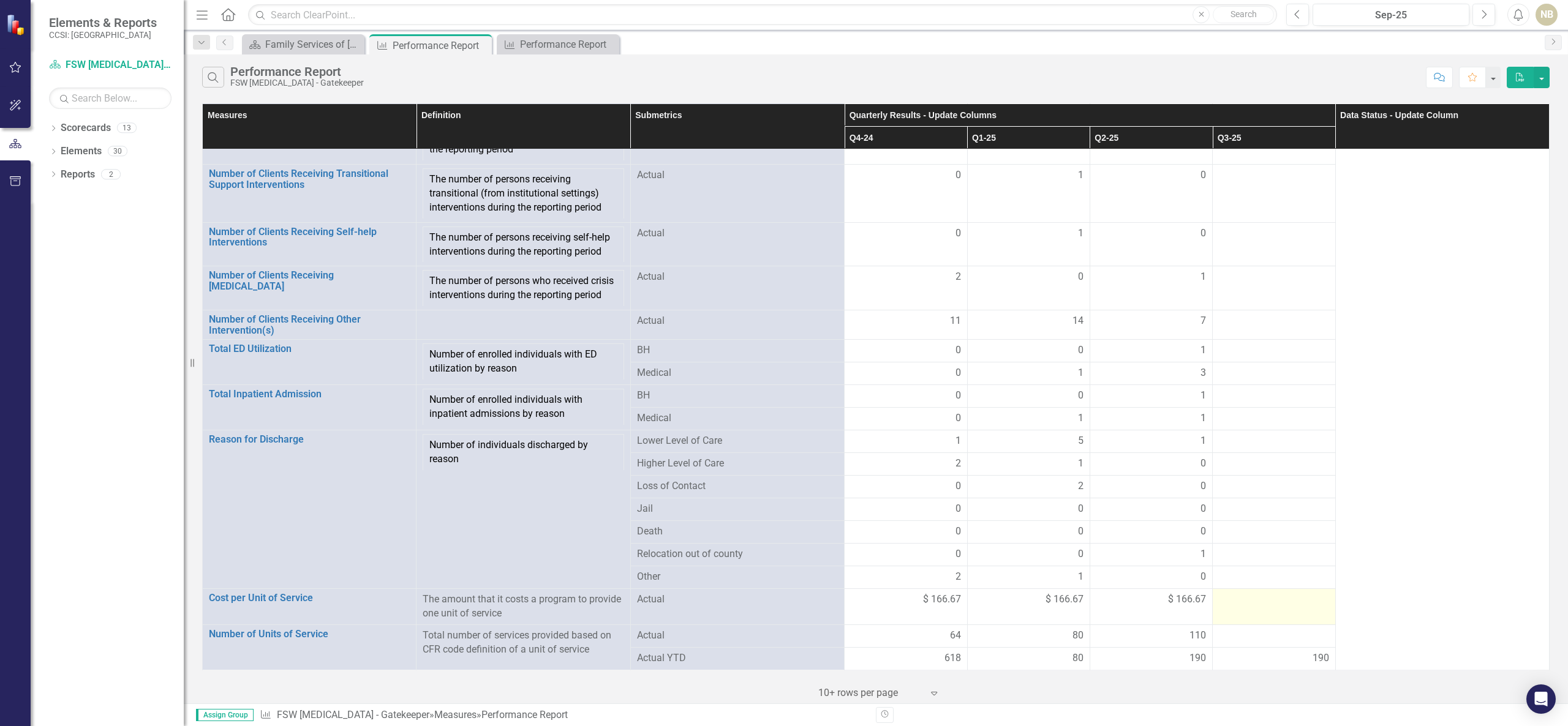
click at [1268, 606] on td at bounding box center [1274, 607] width 123 height 36
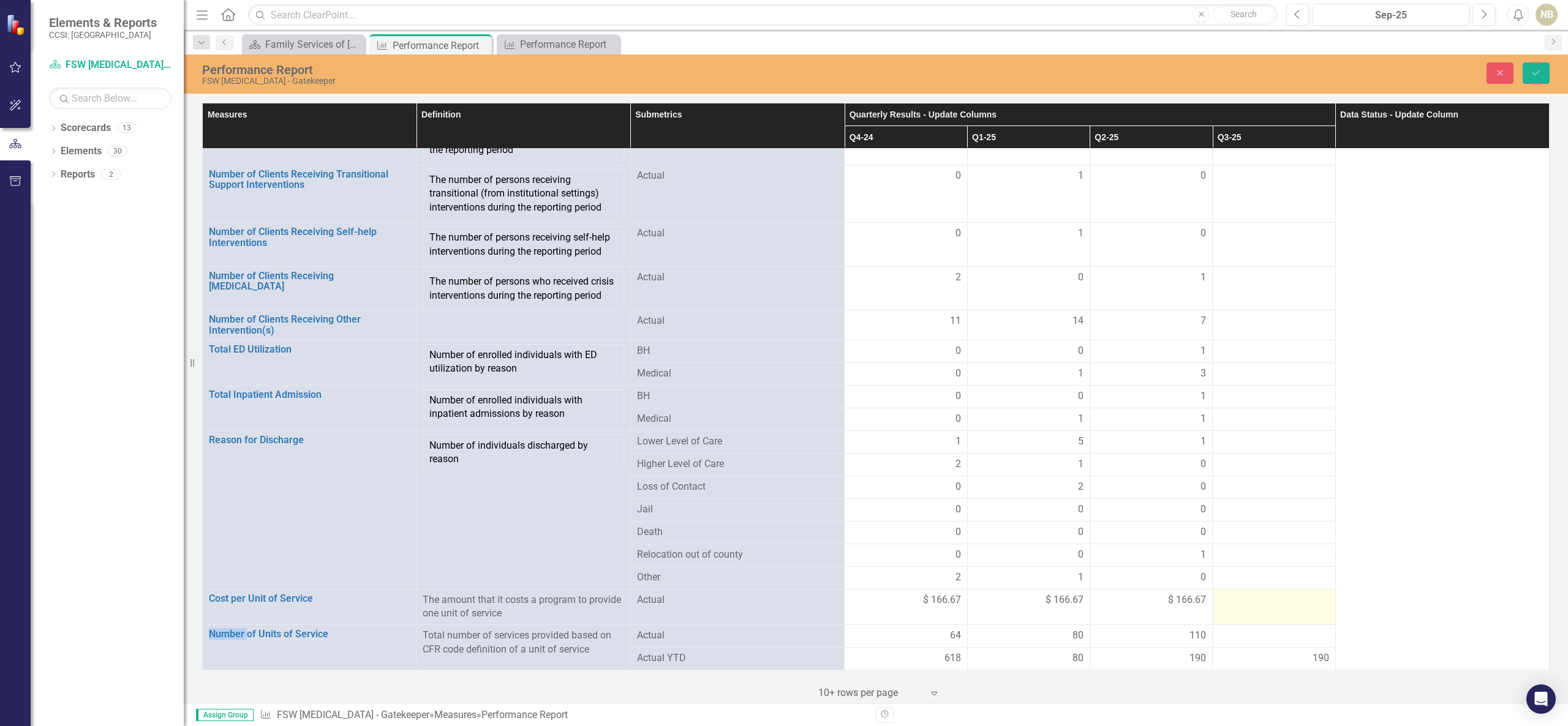
scroll to position [1317, 0]
click at [1268, 606] on input "number" at bounding box center [1274, 605] width 110 height 23
type input "166.67"
click at [1544, 73] on button "Save" at bounding box center [1536, 73] width 27 height 21
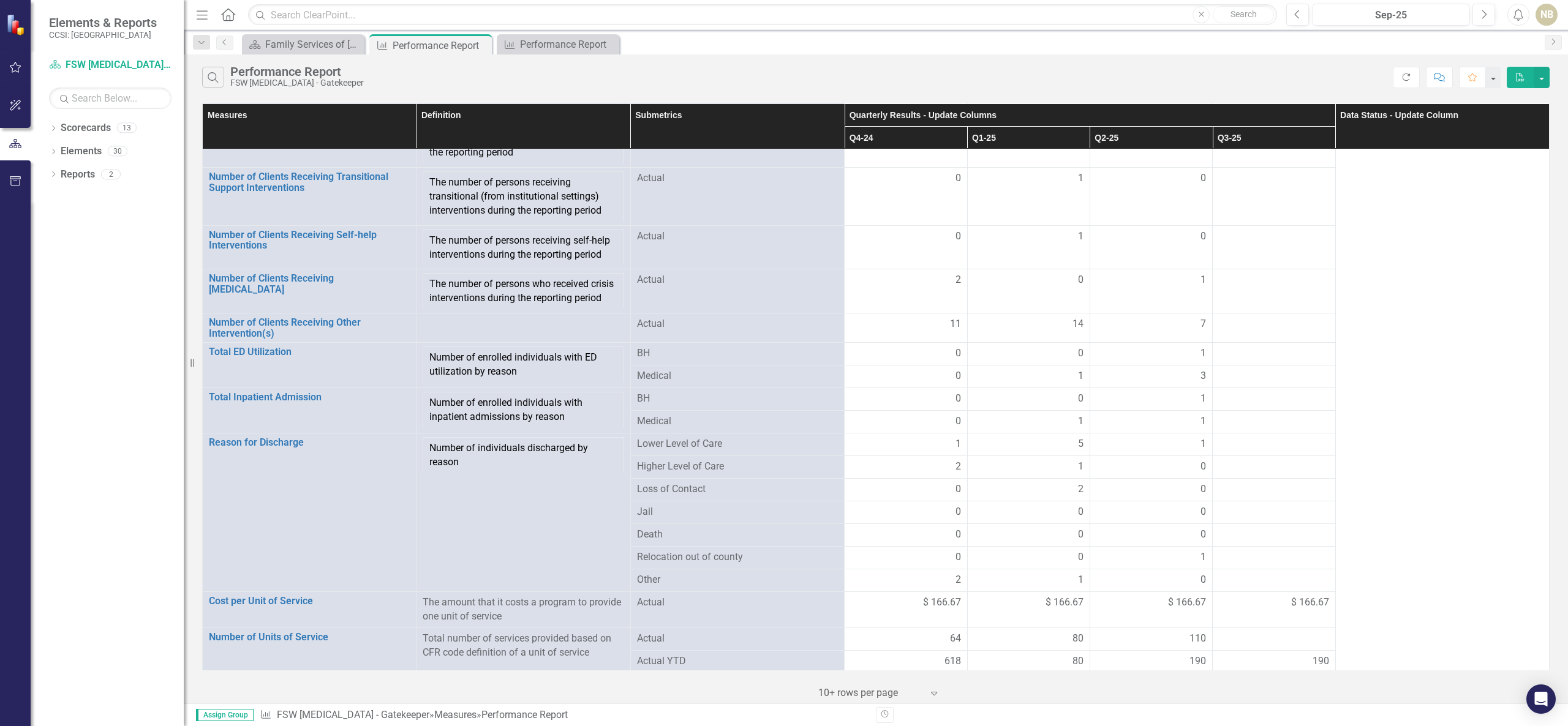
scroll to position [1318, 0]
